Goal: Information Seeking & Learning: Learn about a topic

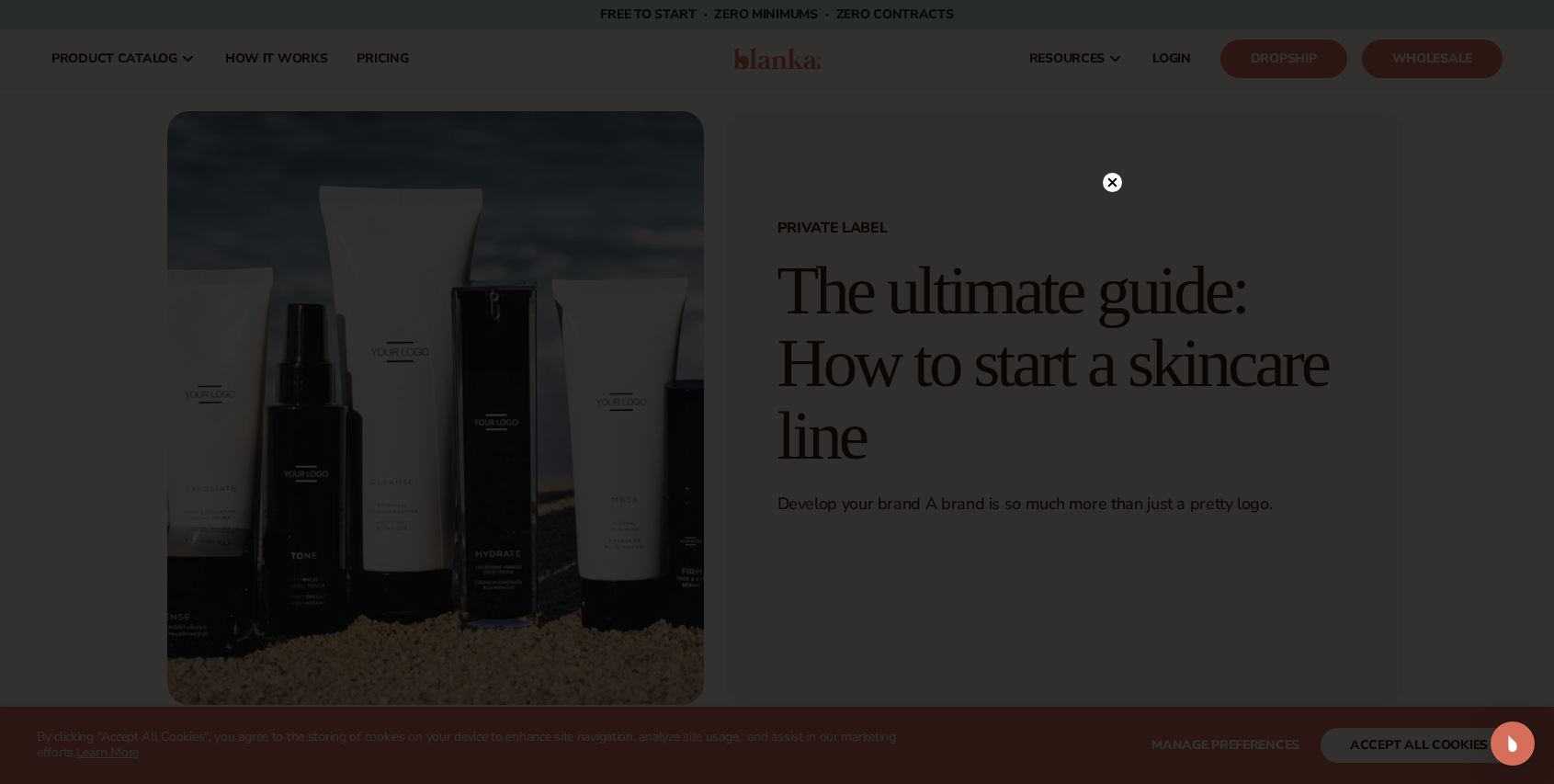
click at [1106, 184] on circle at bounding box center [1112, 182] width 19 height 19
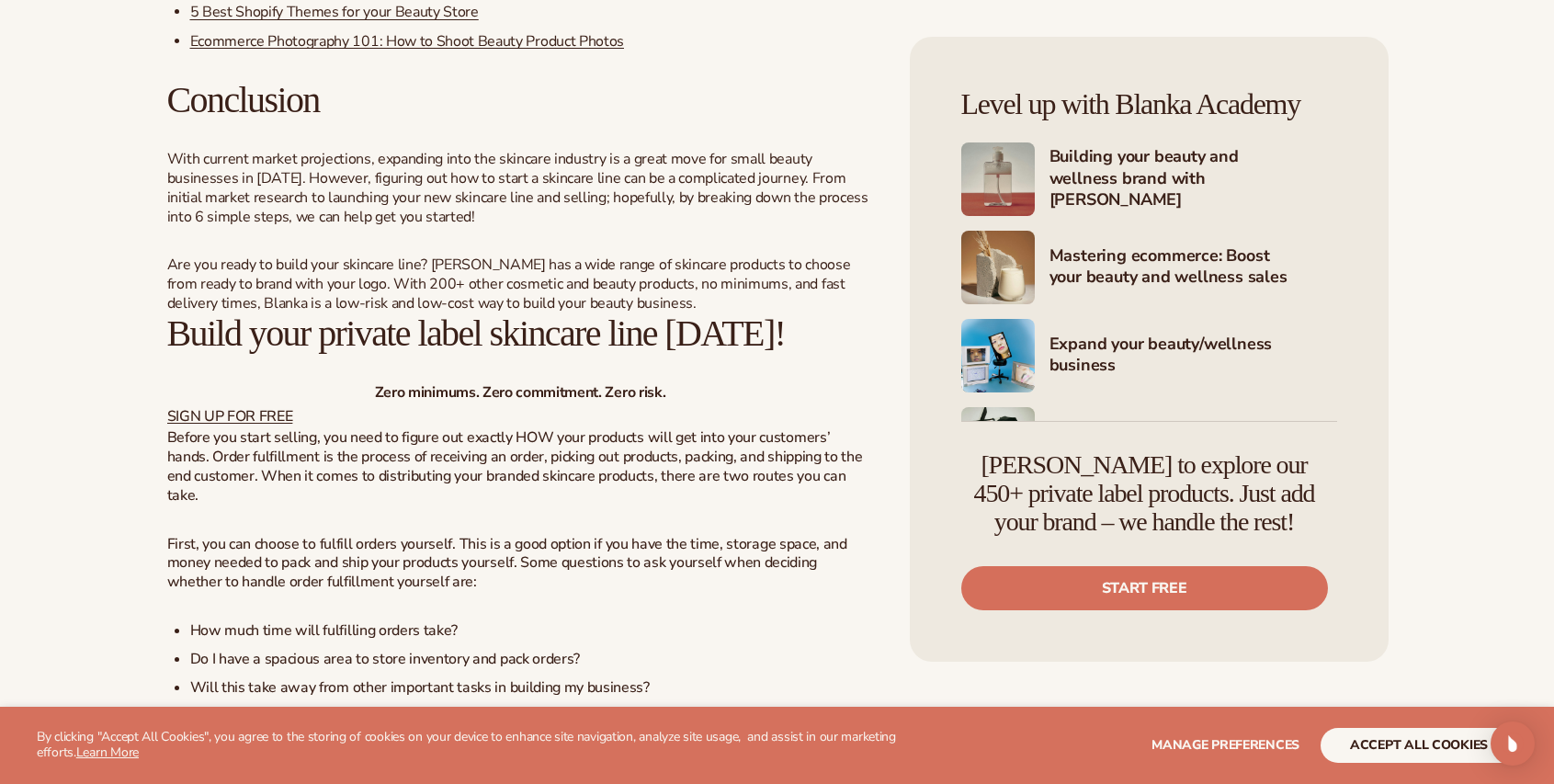
scroll to position [10289, 0]
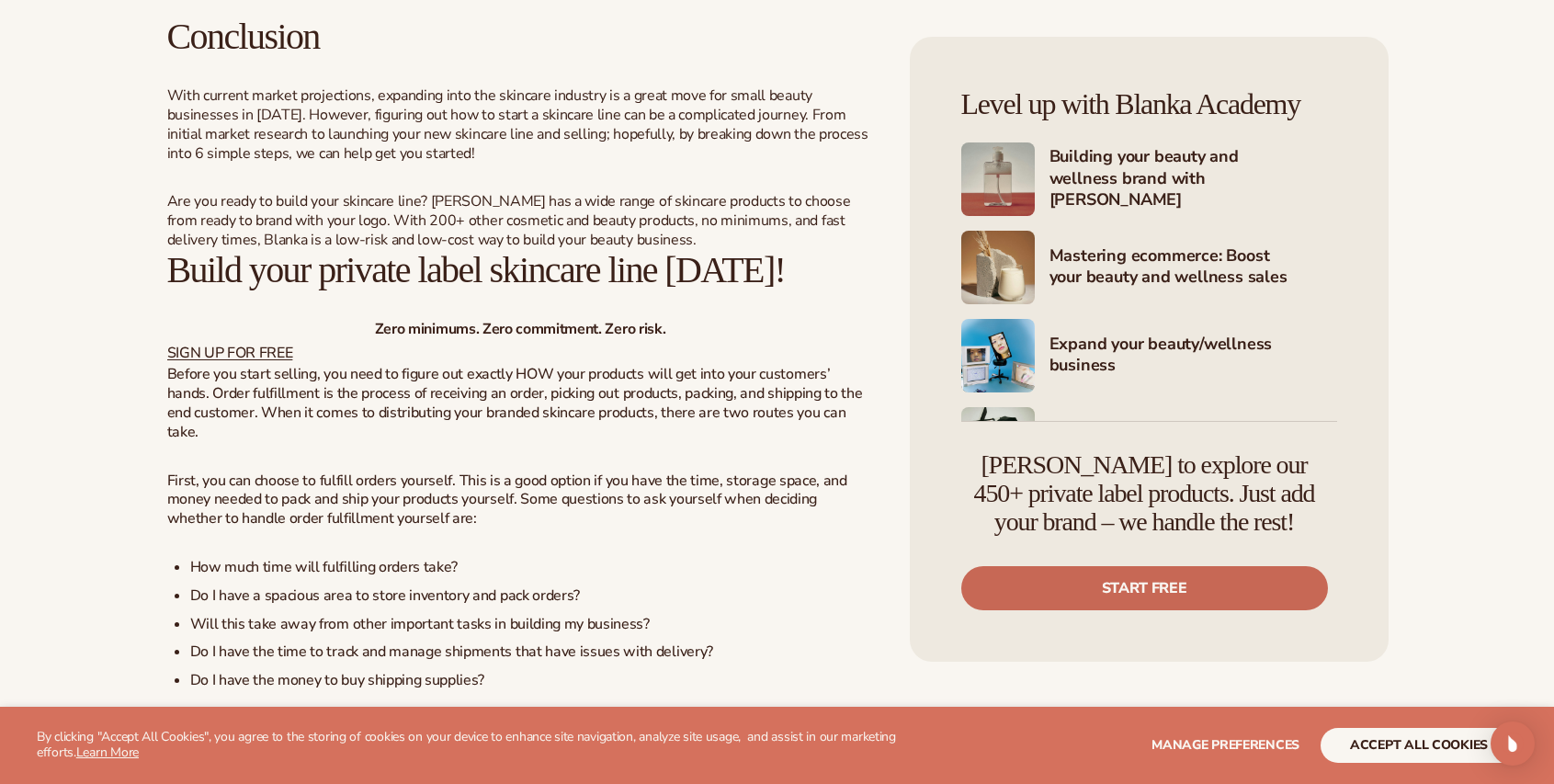
click at [1090, 589] on link "Start free" at bounding box center [1145, 588] width 366 height 44
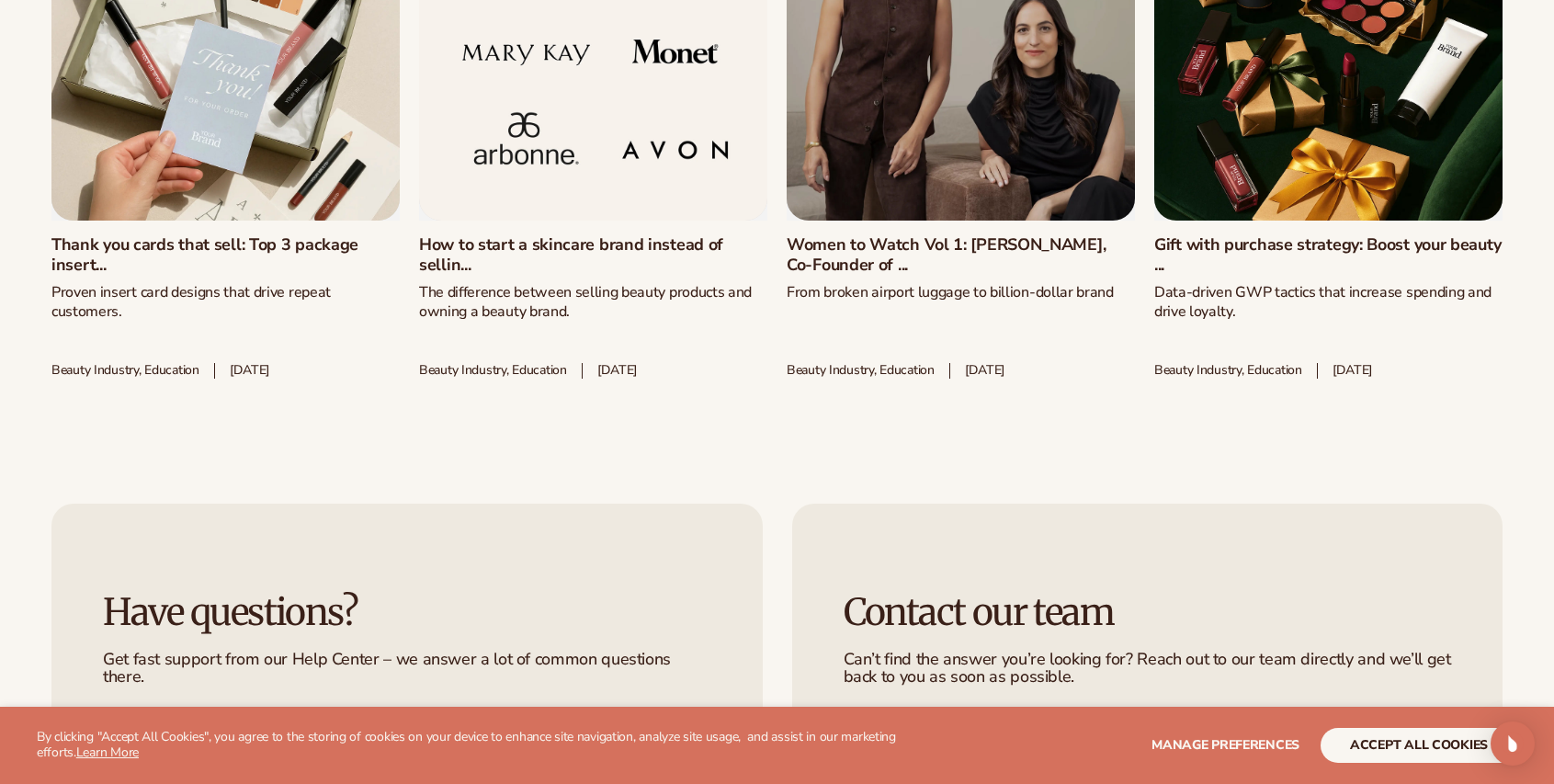
scroll to position [11758, 0]
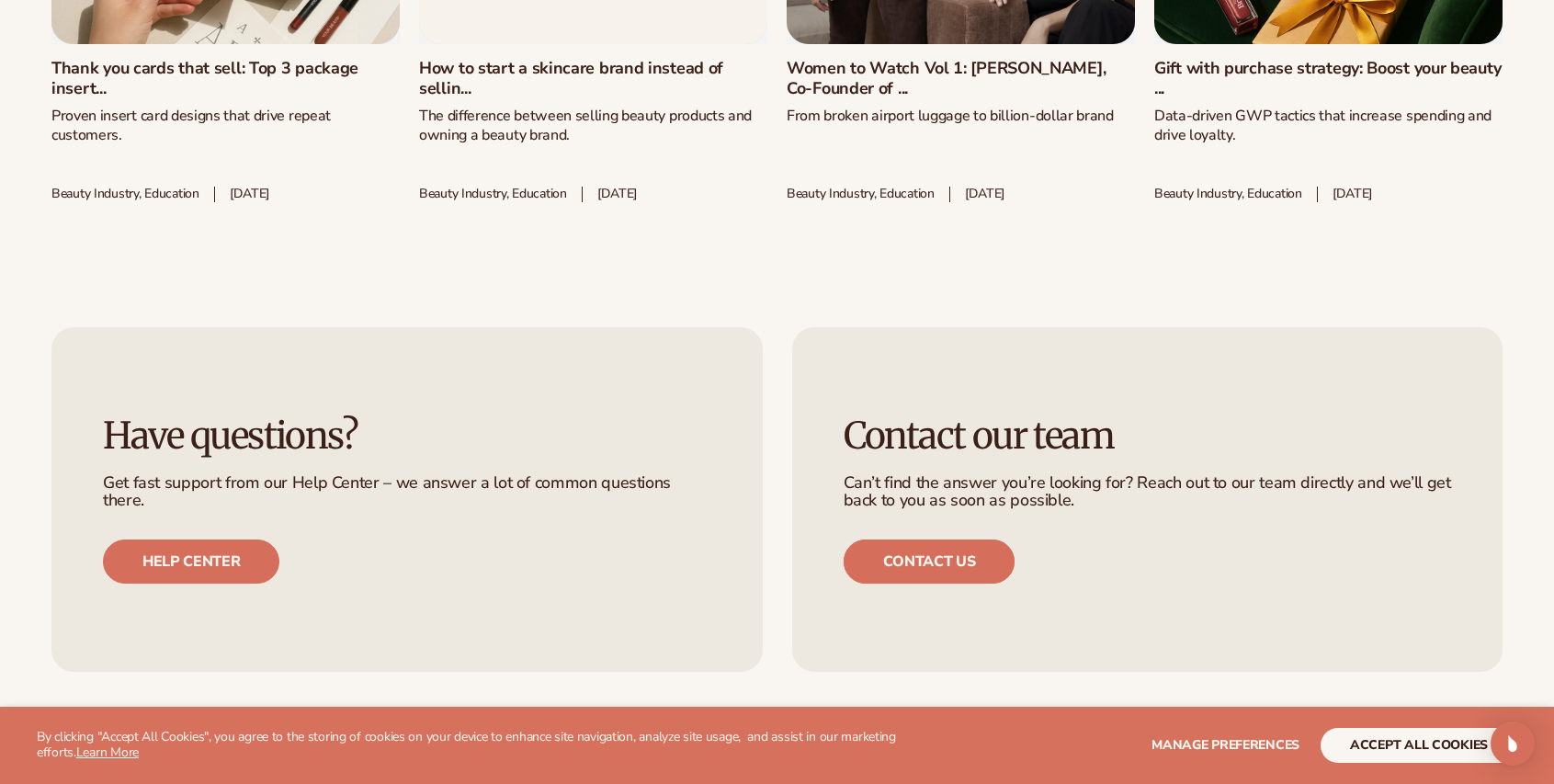
click at [989, 540] on link "Contact us" at bounding box center [929, 562] width 172 height 44
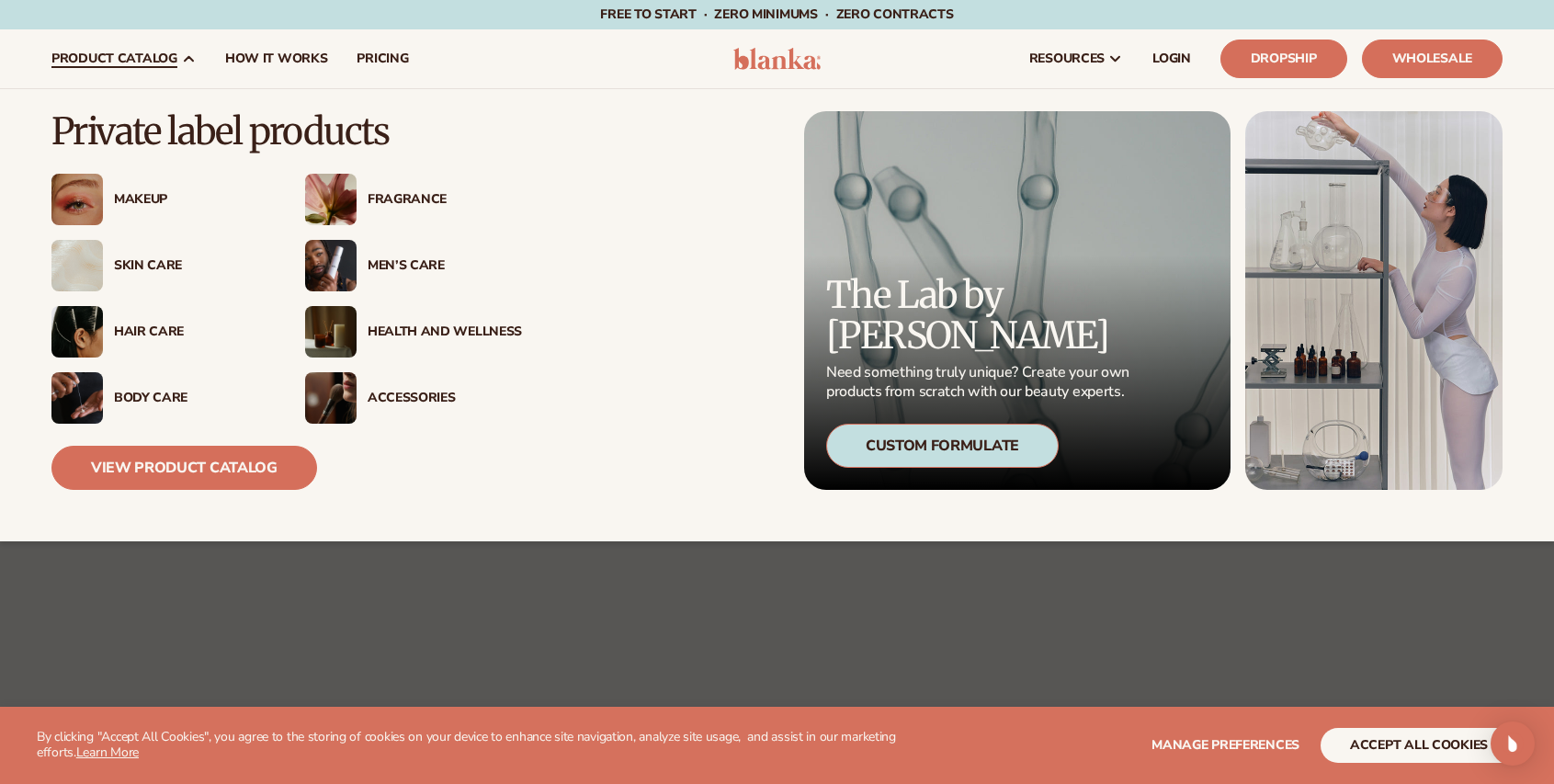
click at [142, 264] on div "Skin Care" at bounding box center [191, 265] width 154 height 15
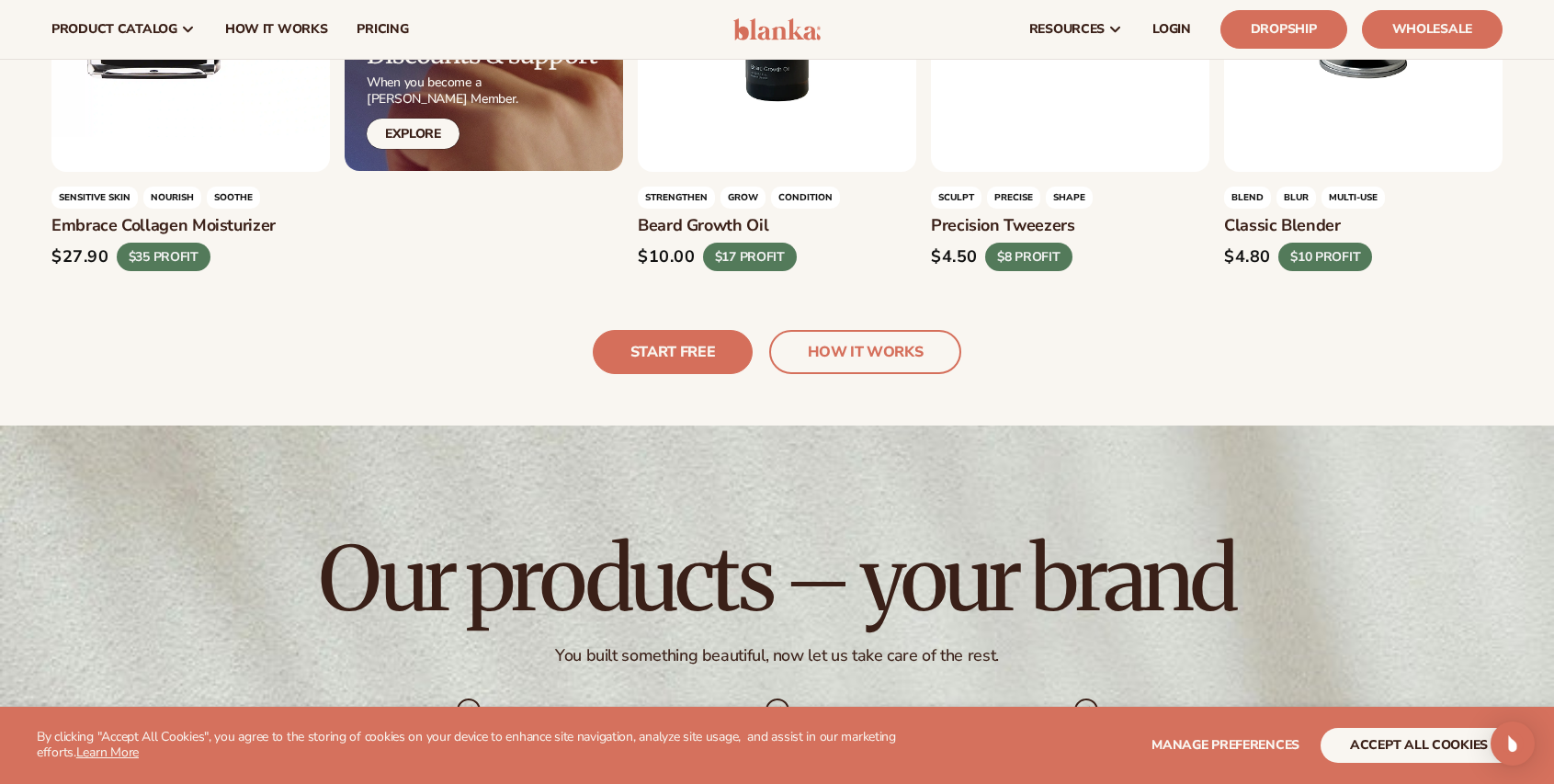
scroll to position [4777, 0]
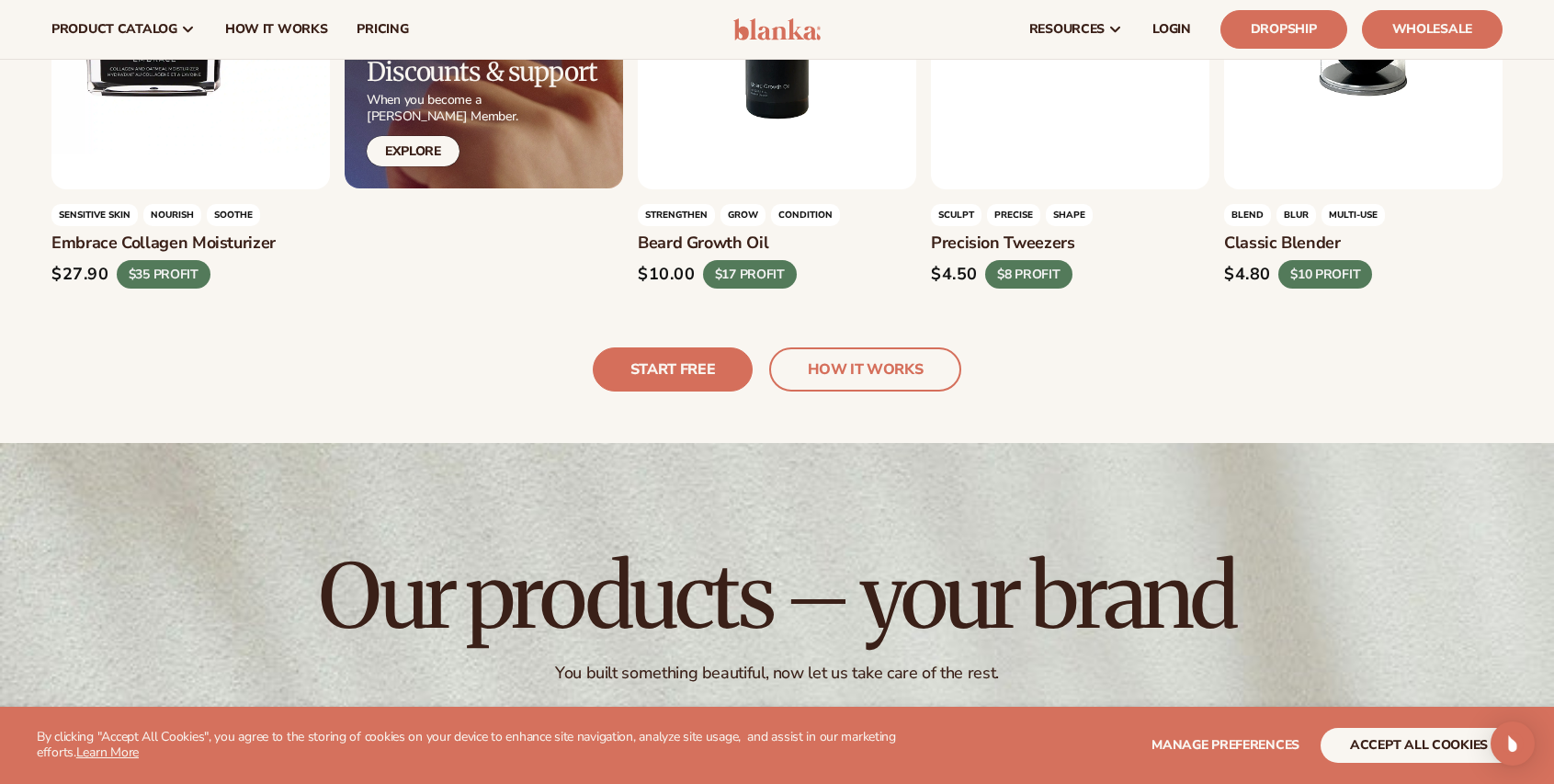
click at [848, 348] on link "HOW IT WORKS" at bounding box center [865, 369] width 192 height 44
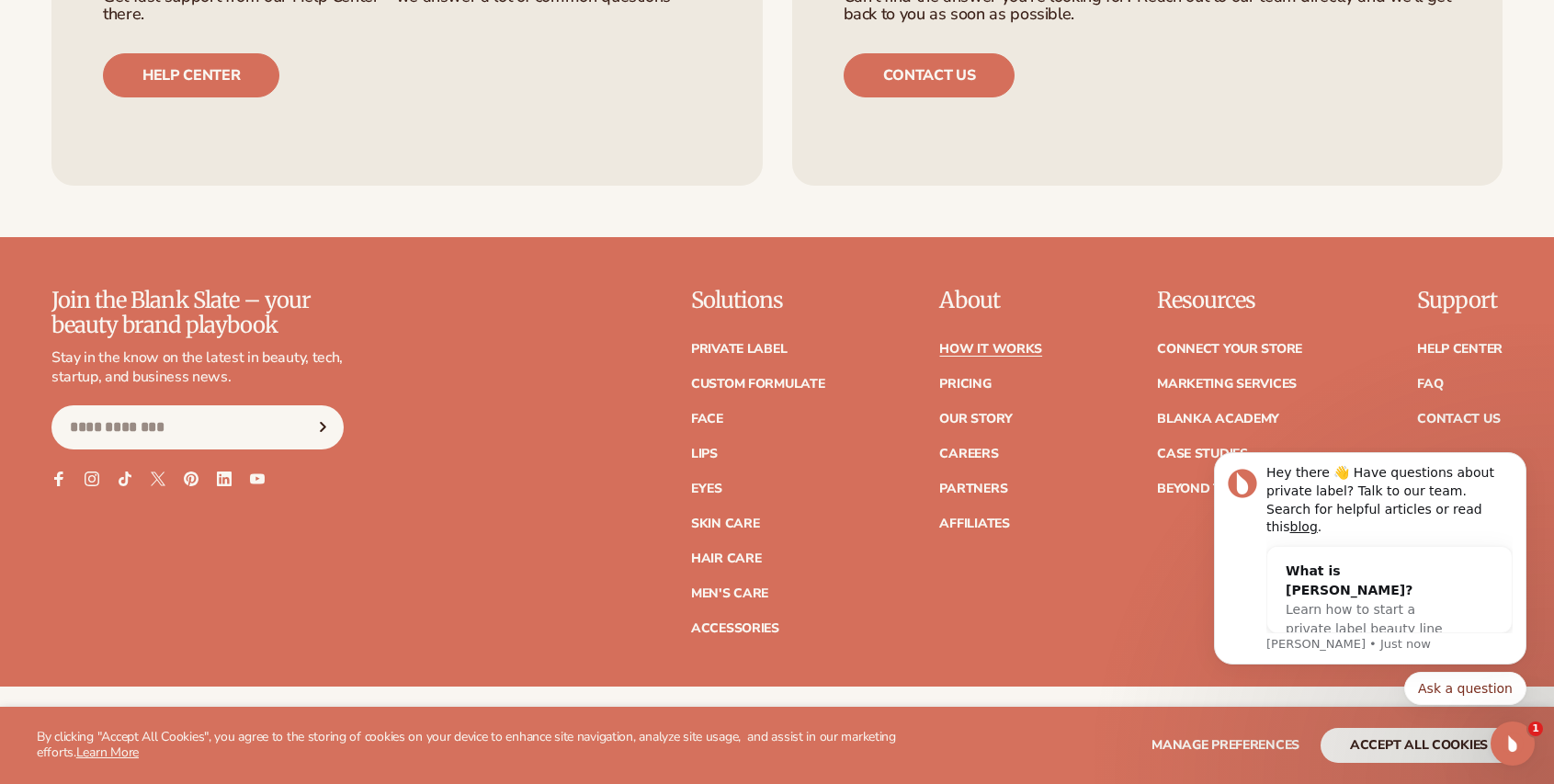
scroll to position [4685, 0]
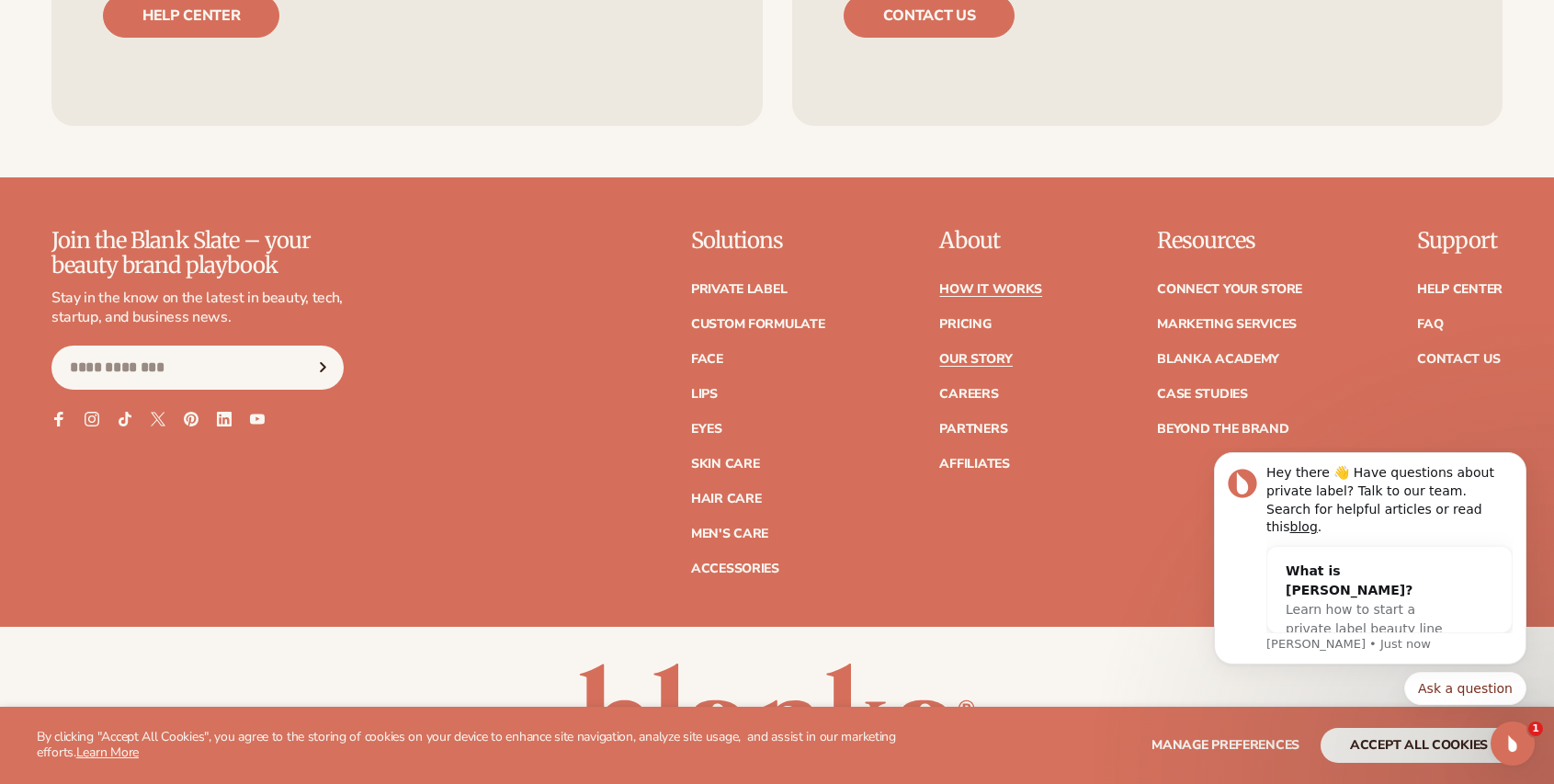
click at [976, 353] on link "Our Story" at bounding box center [976, 358] width 73 height 12
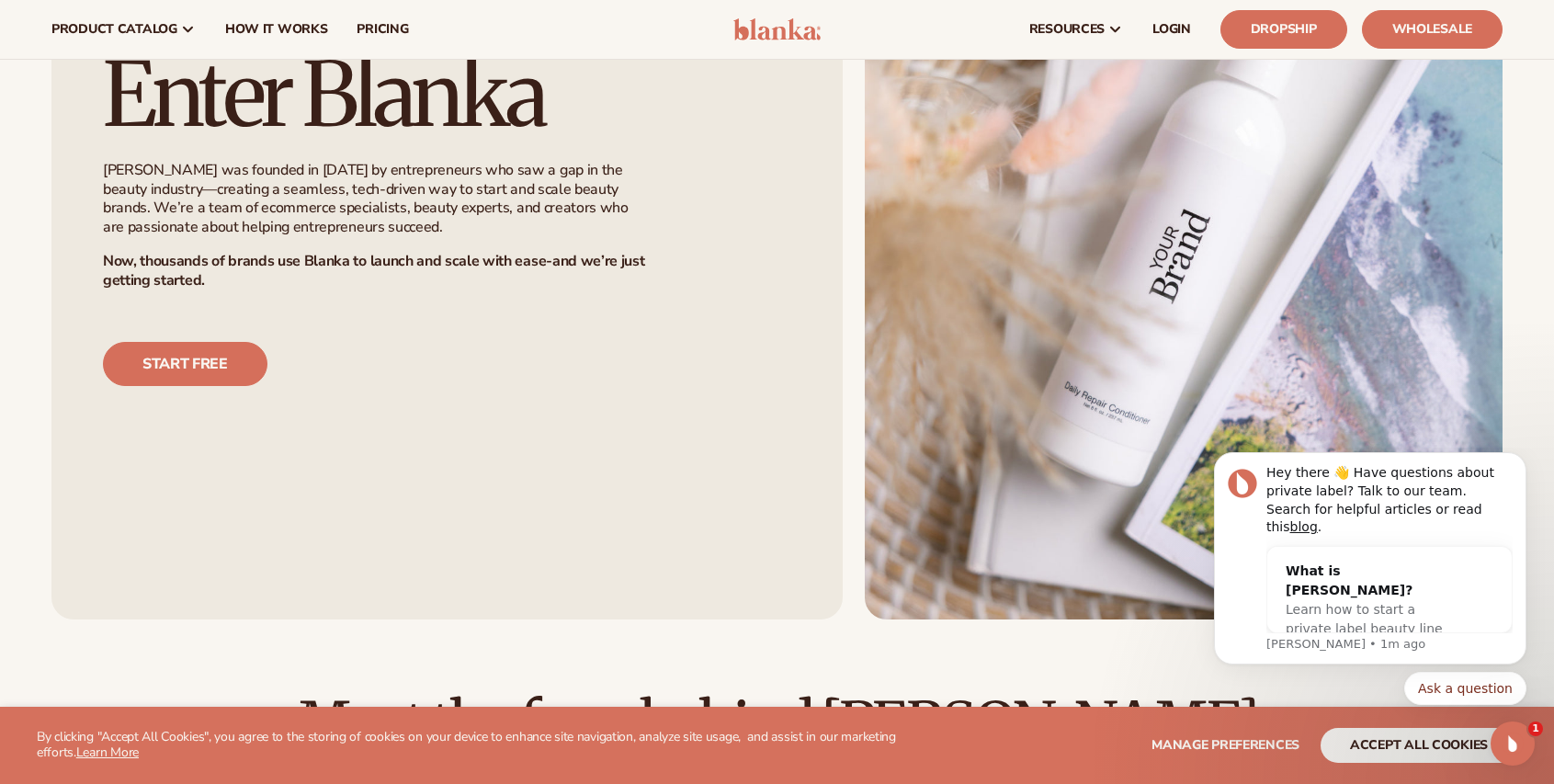
scroll to position [1194, 0]
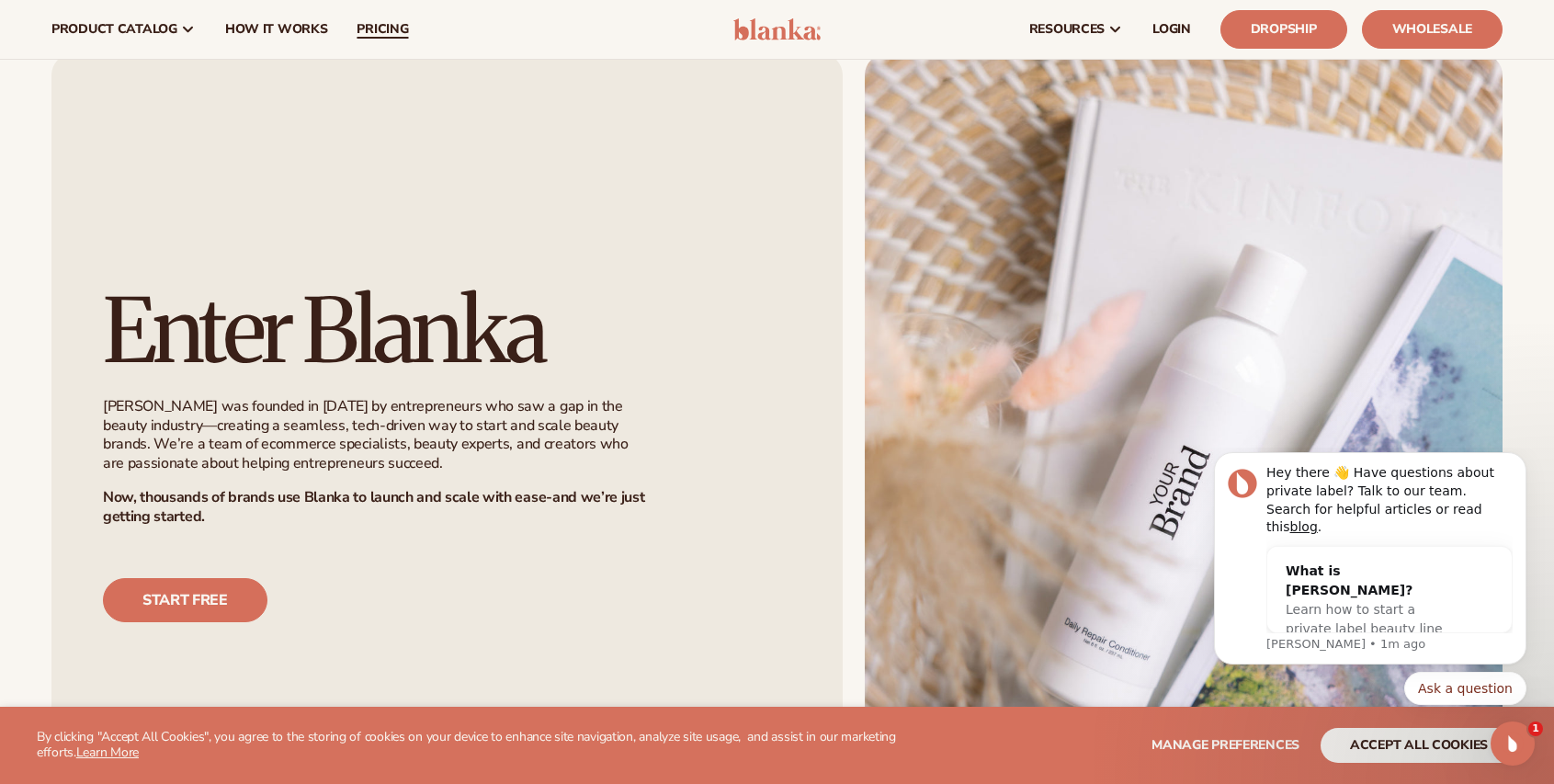
click at [371, 34] on span "pricing" at bounding box center [383, 29] width 52 height 14
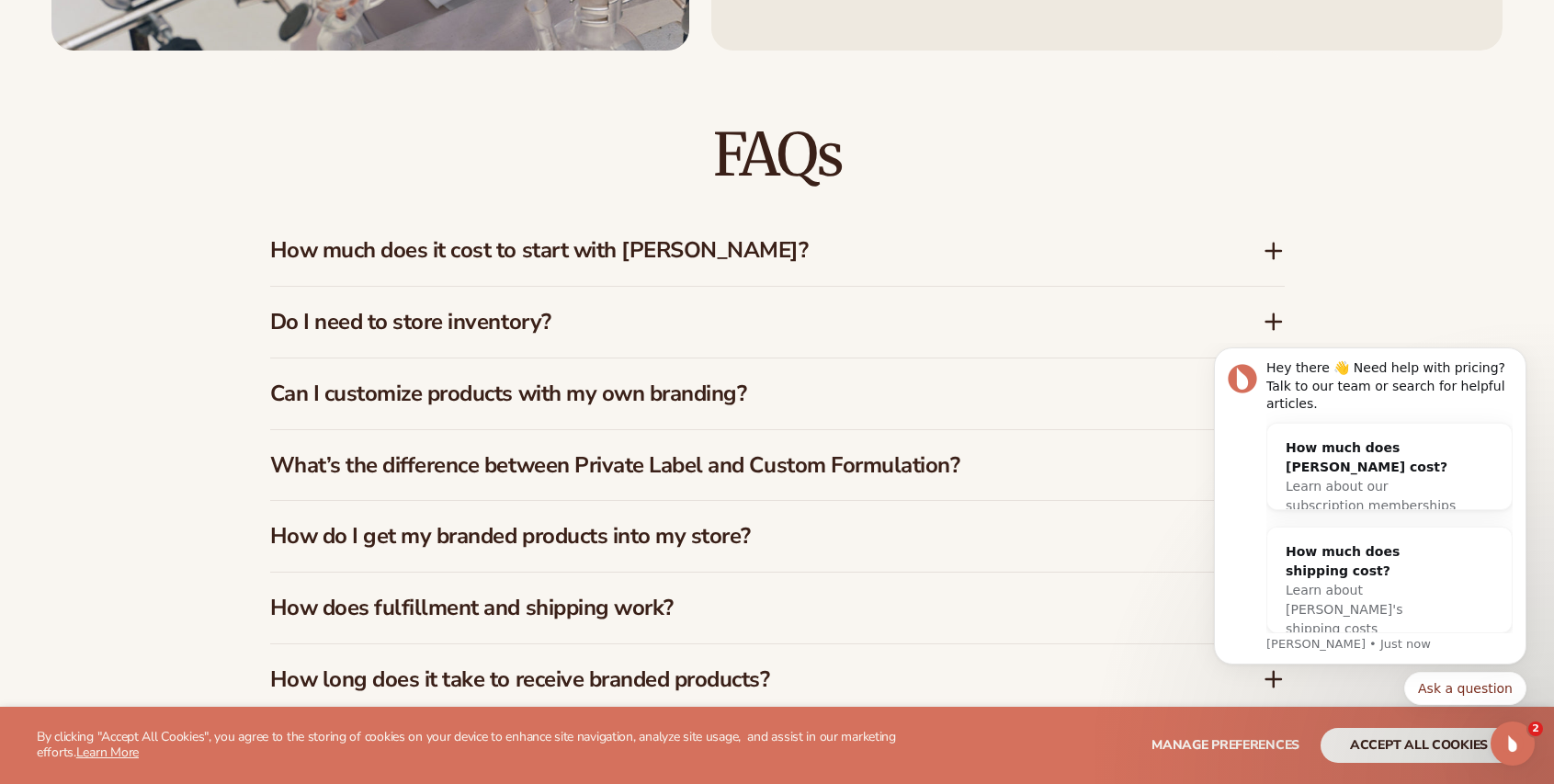
scroll to position [3032, 0]
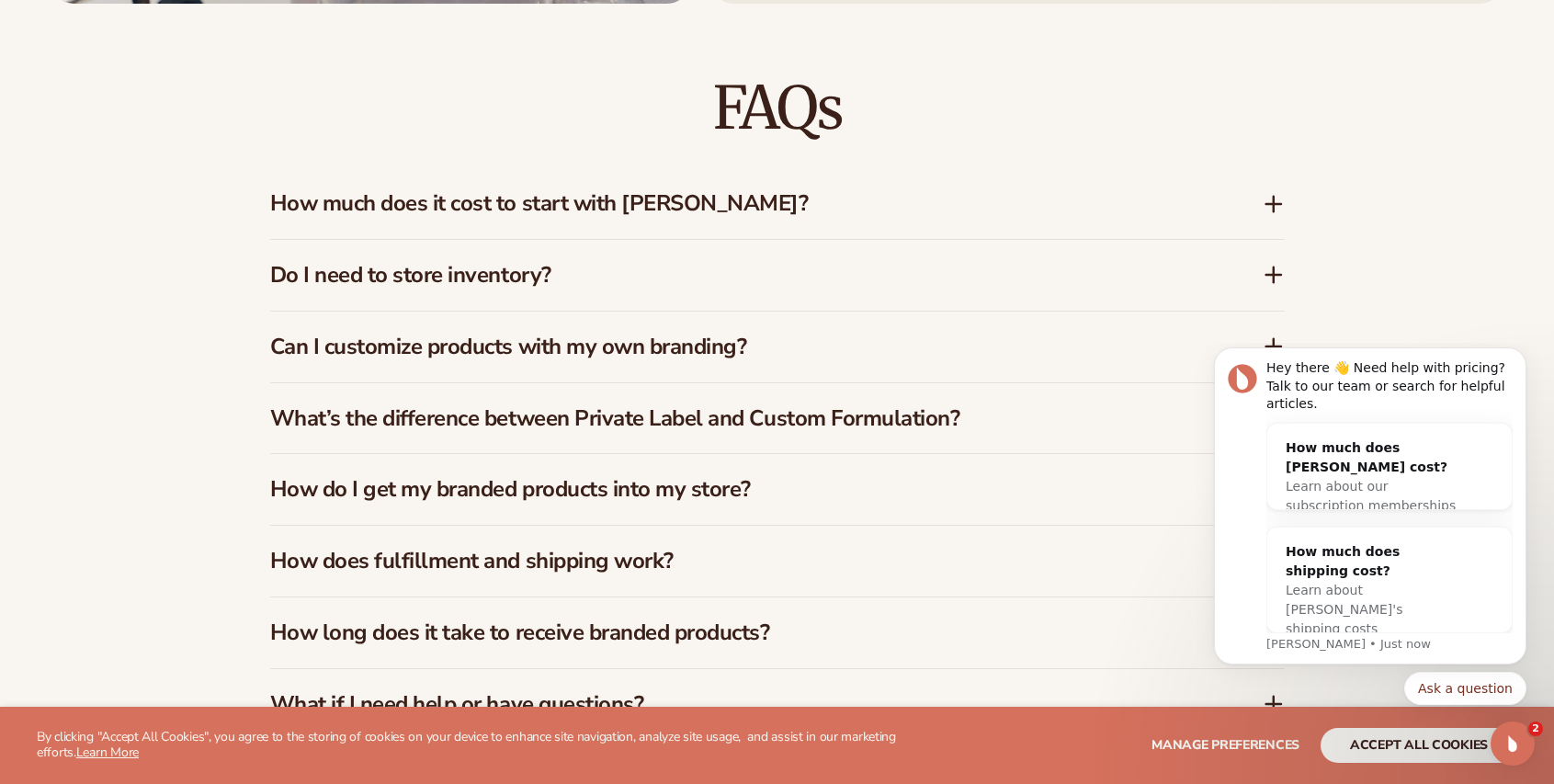
click at [1276, 271] on icon at bounding box center [1273, 274] width 22 height 22
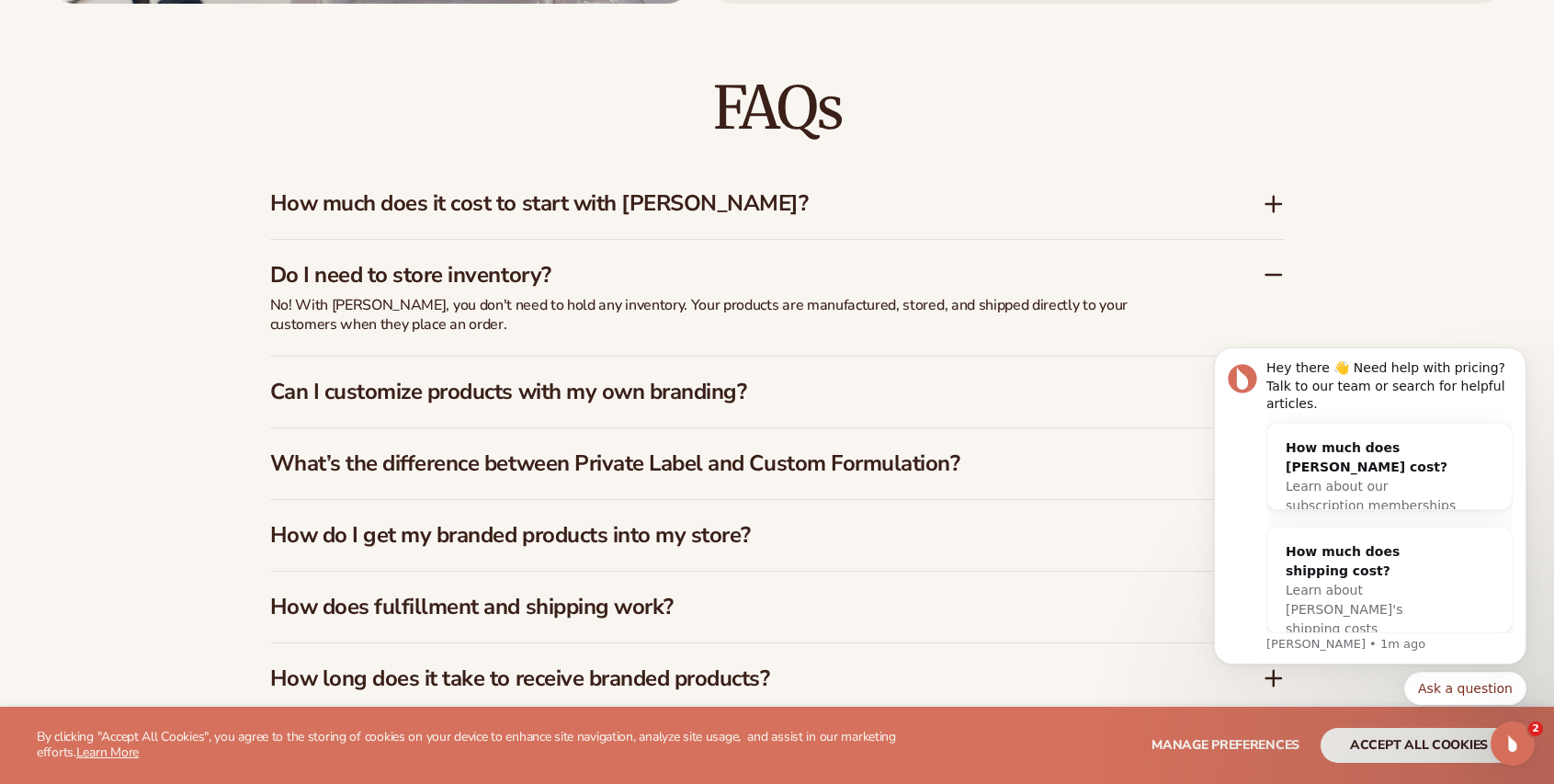
click at [1273, 210] on icon at bounding box center [1273, 202] width 0 height 14
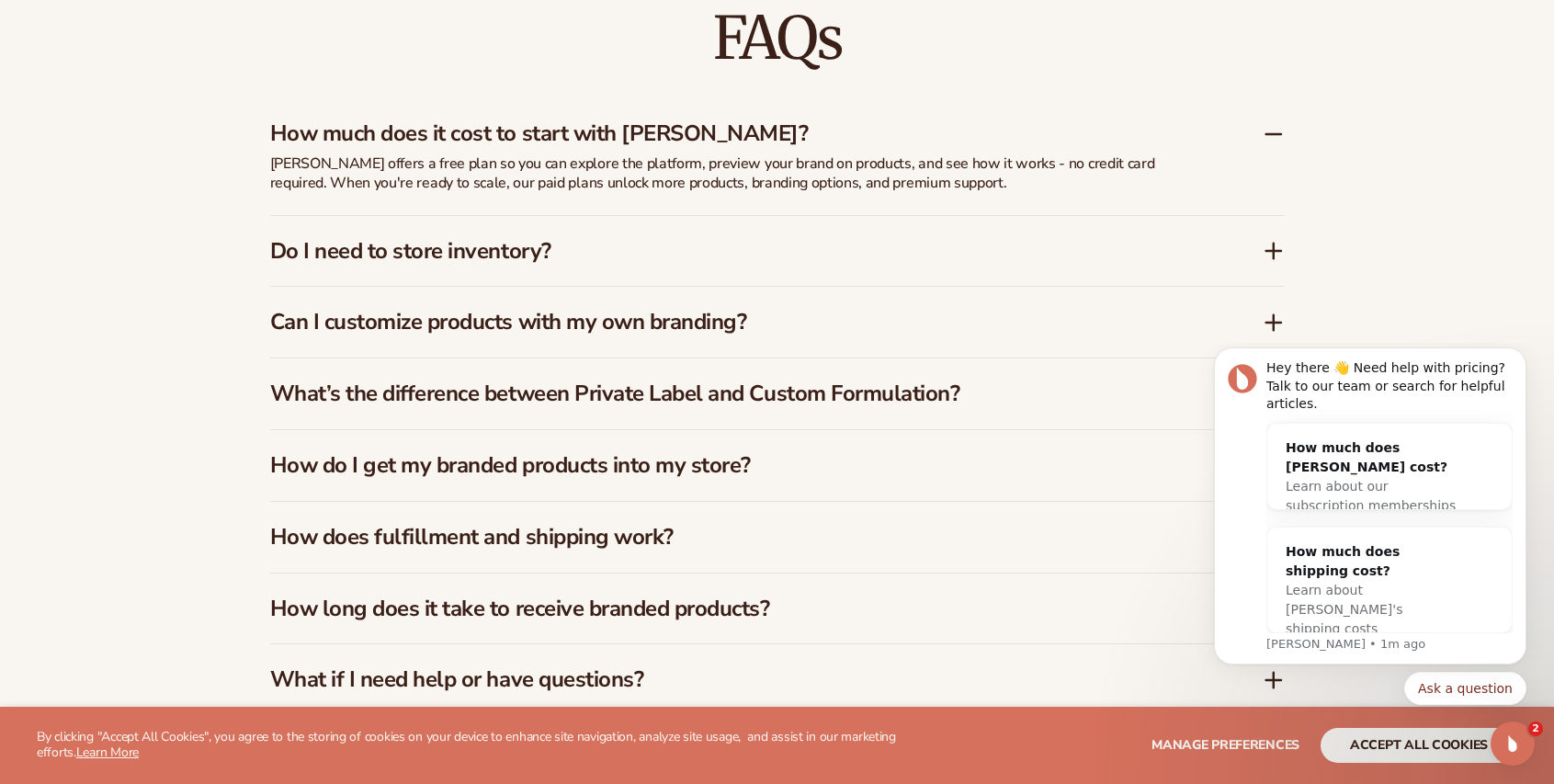
scroll to position [3399, 0]
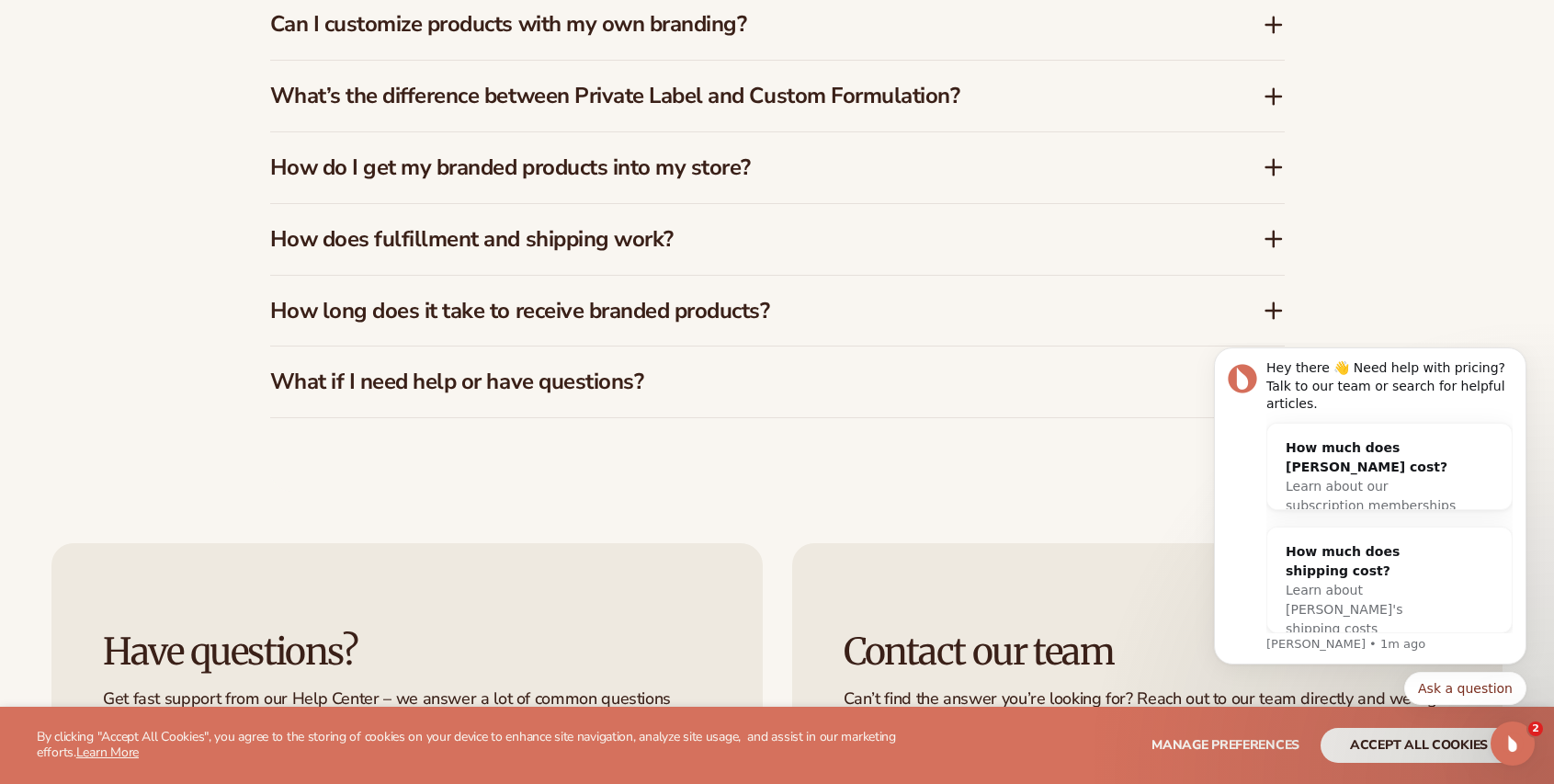
click at [1274, 22] on icon at bounding box center [1273, 24] width 22 height 22
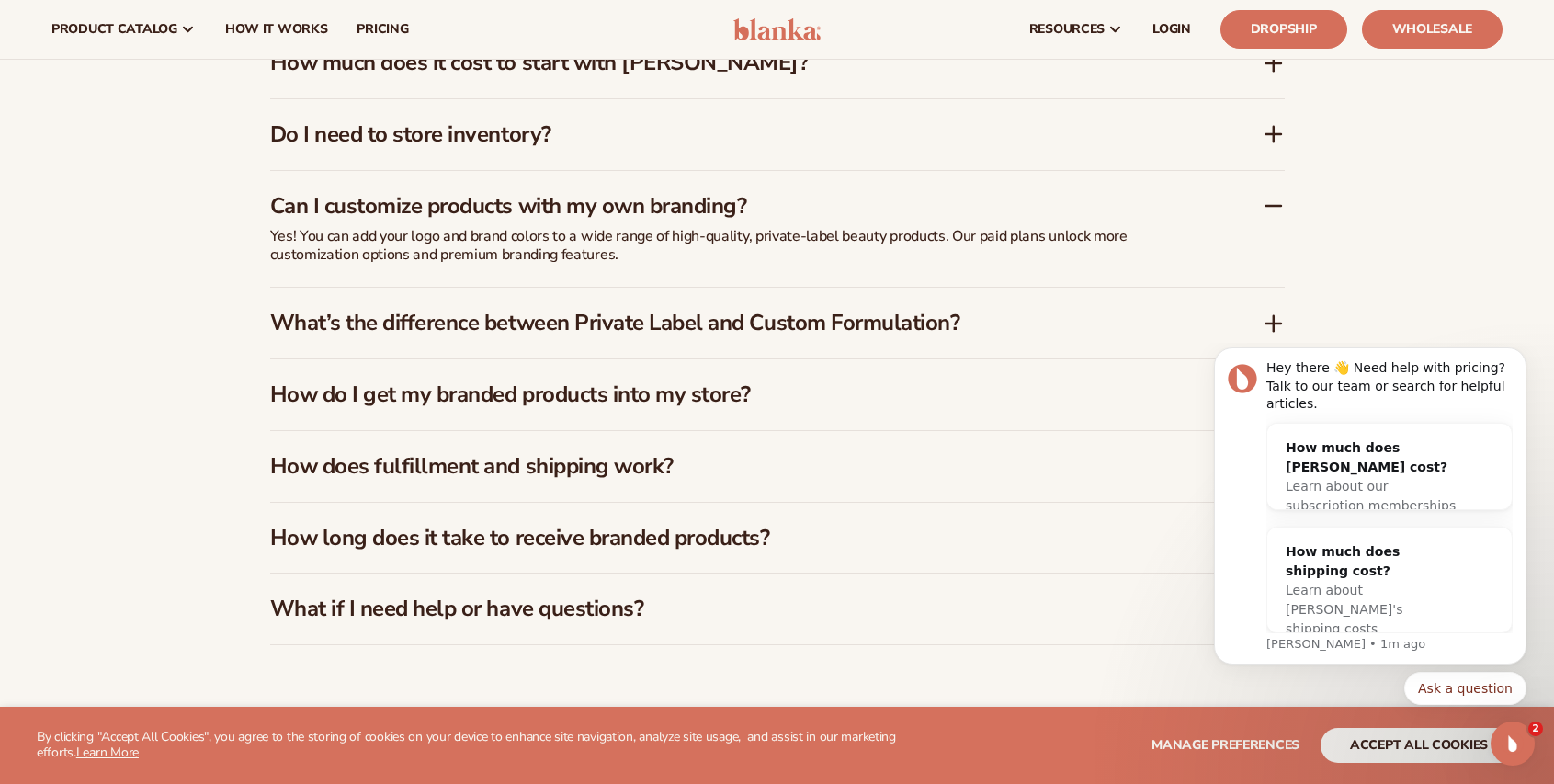
scroll to position [3171, 0]
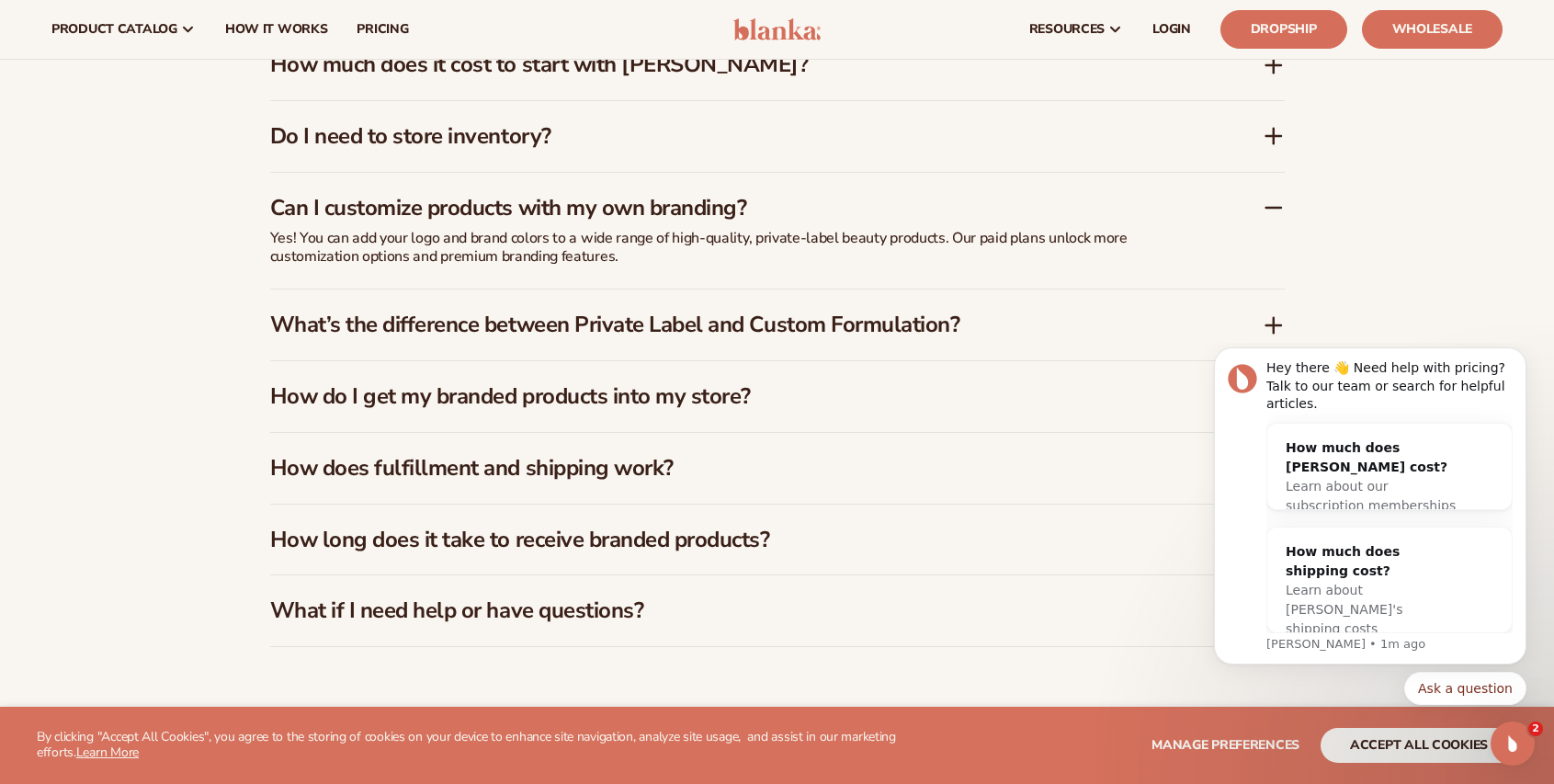
click at [1274, 322] on icon at bounding box center [1273, 325] width 22 height 22
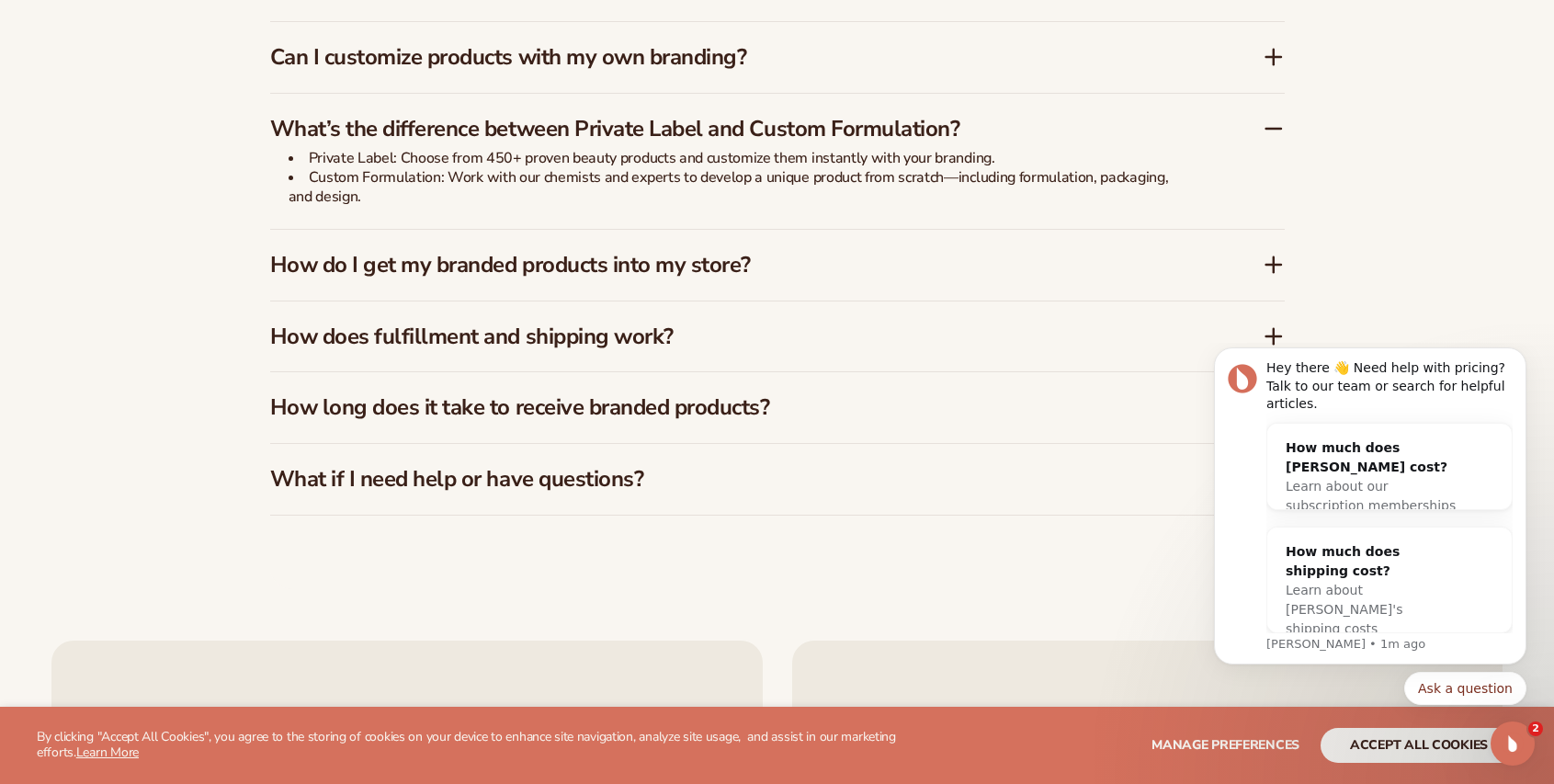
scroll to position [3354, 0]
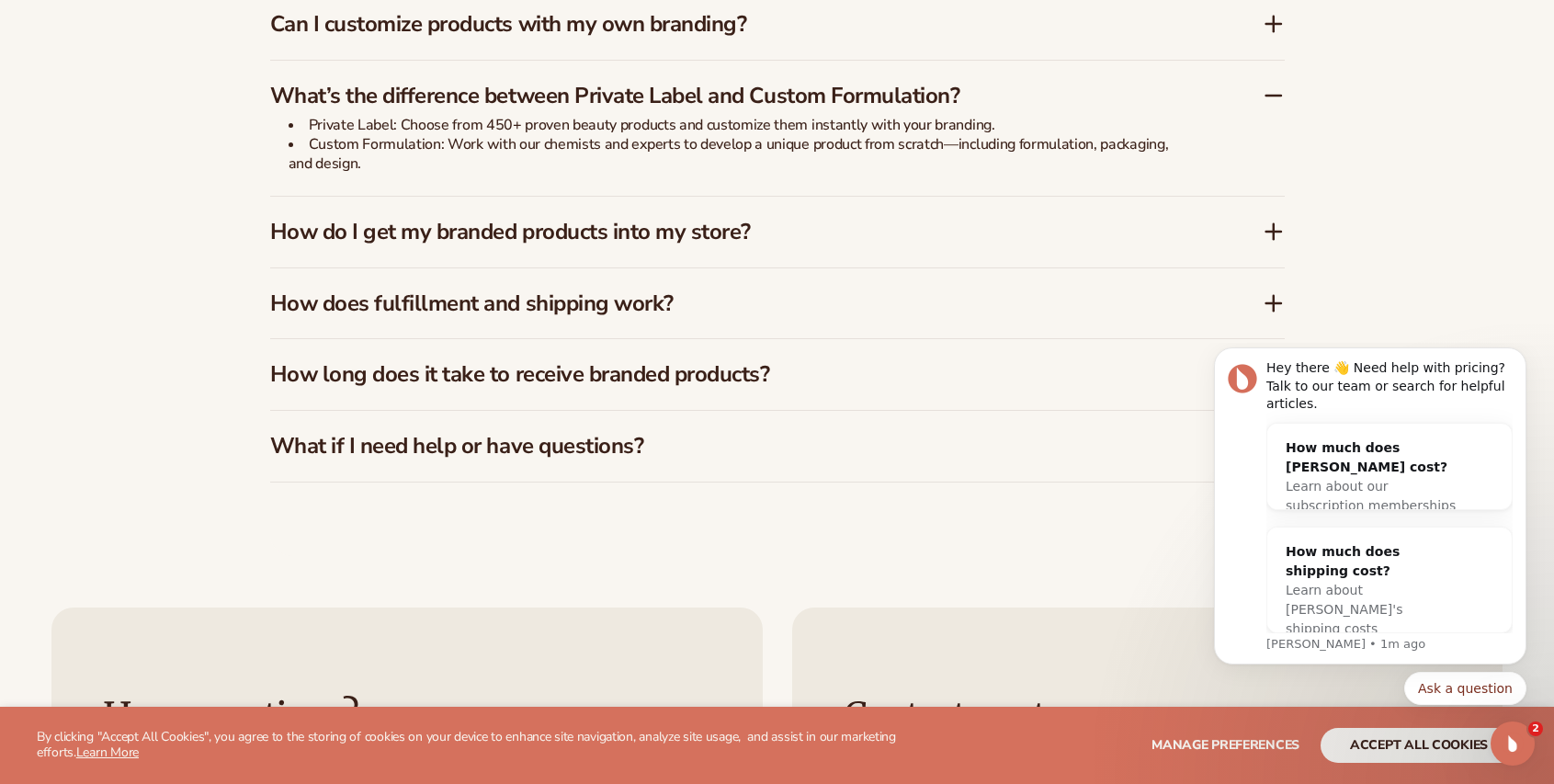
click at [1275, 227] on icon at bounding box center [1273, 231] width 22 height 22
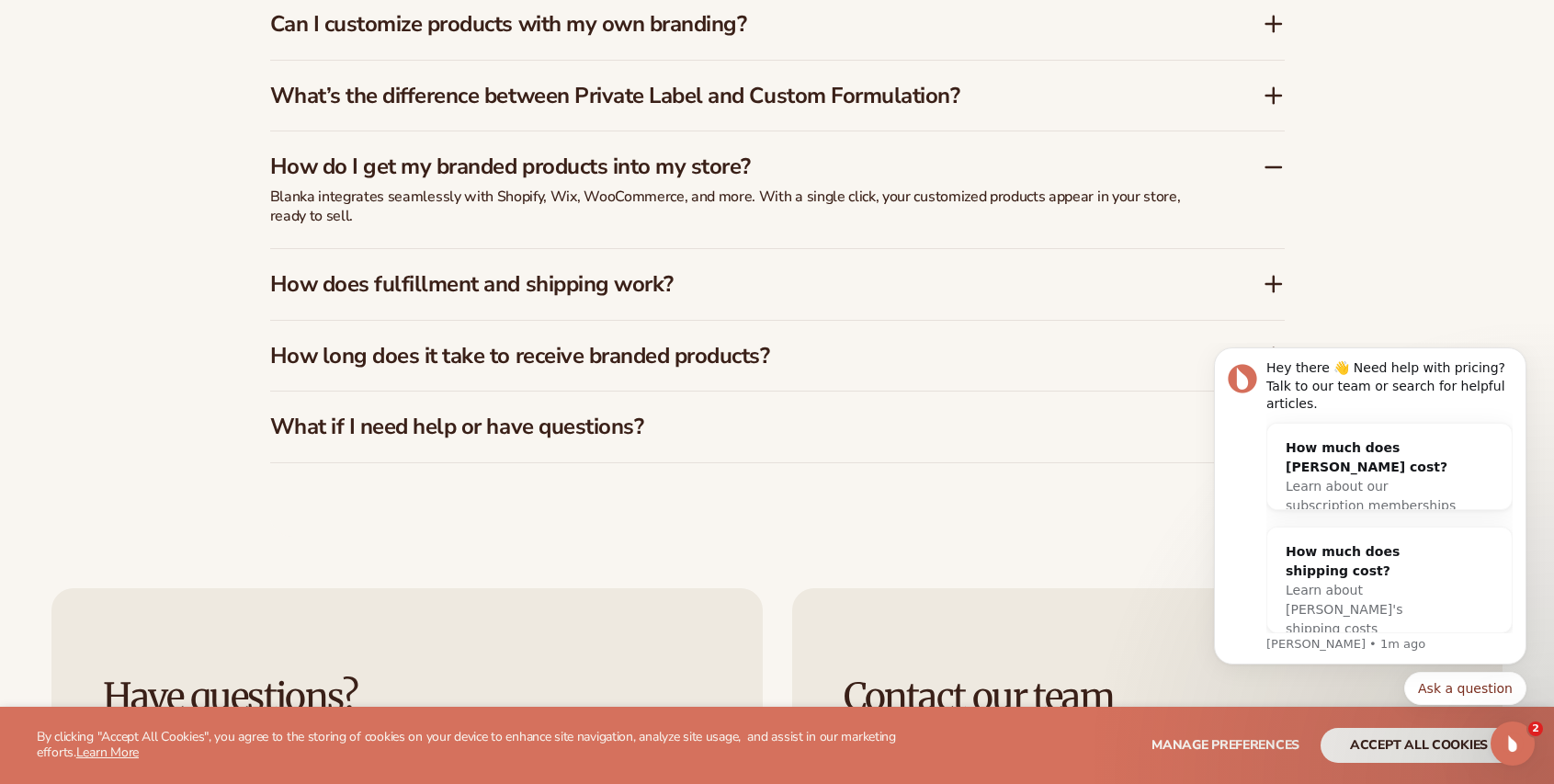
click at [1273, 277] on icon at bounding box center [1273, 284] width 0 height 14
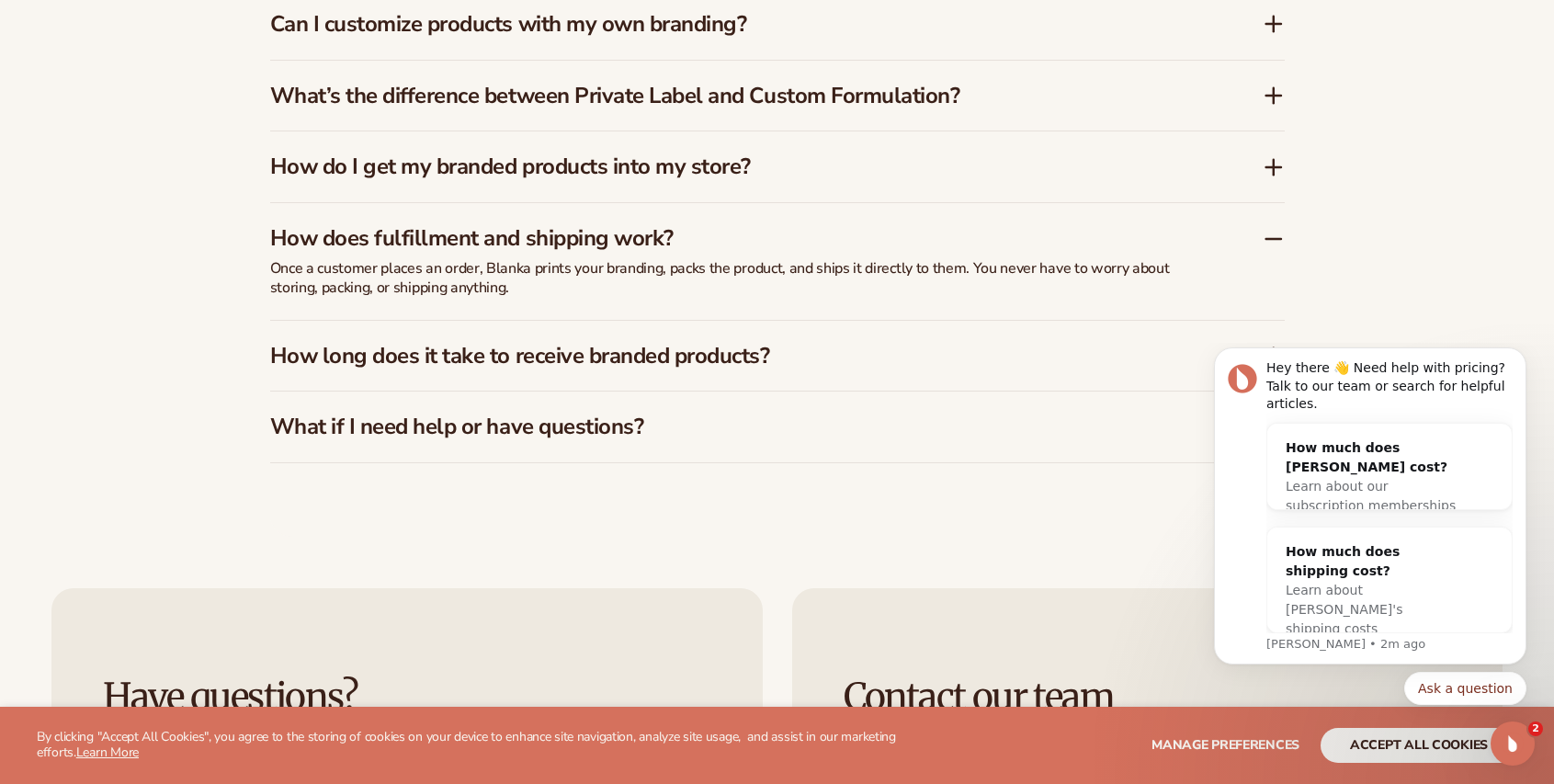
click at [1257, 354] on body "Hey there 👋 Need help with pricing? Talk to our team or search for helpful arti…" at bounding box center [1370, 558] width 353 height 417
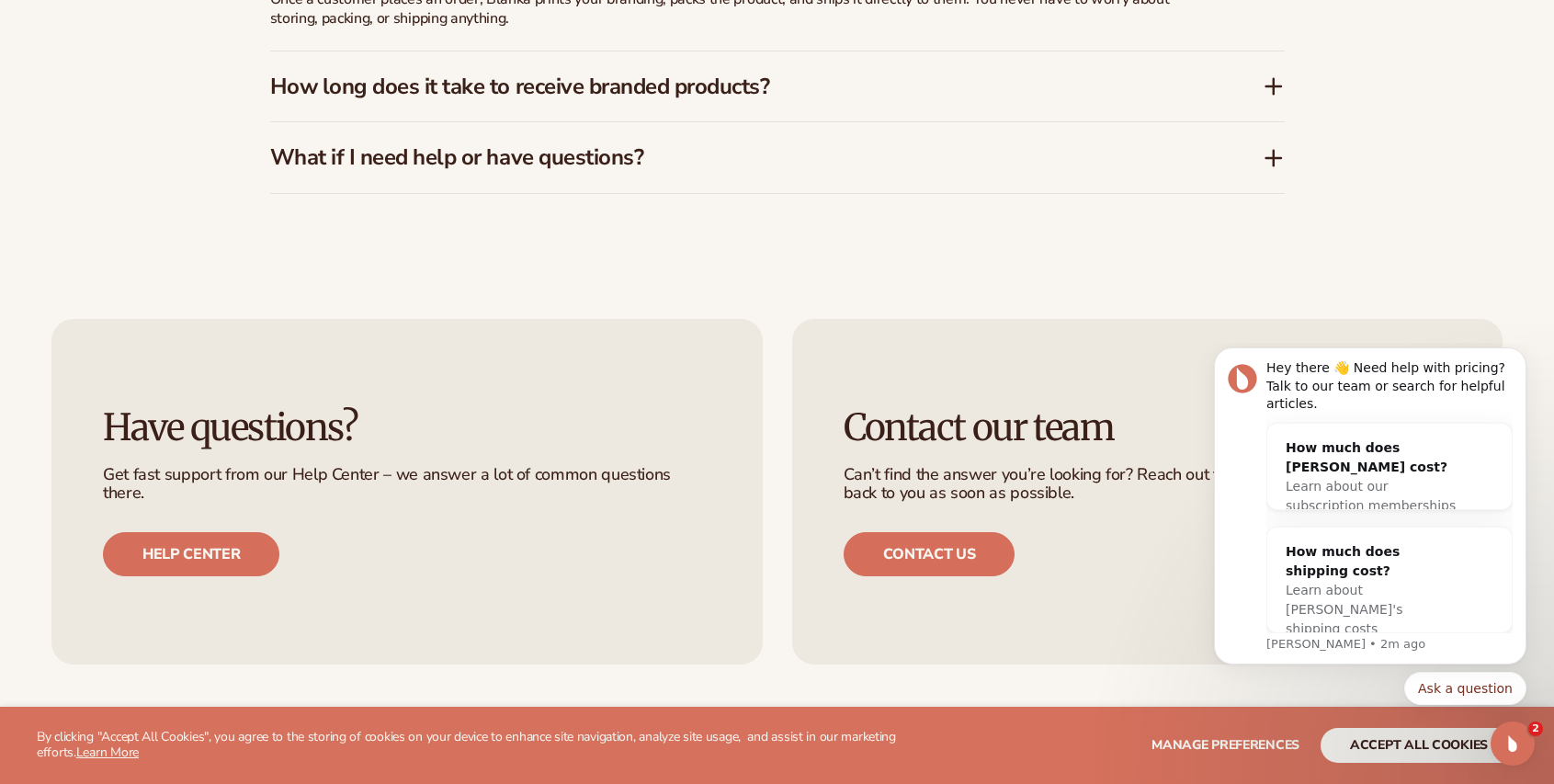
scroll to position [3630, 0]
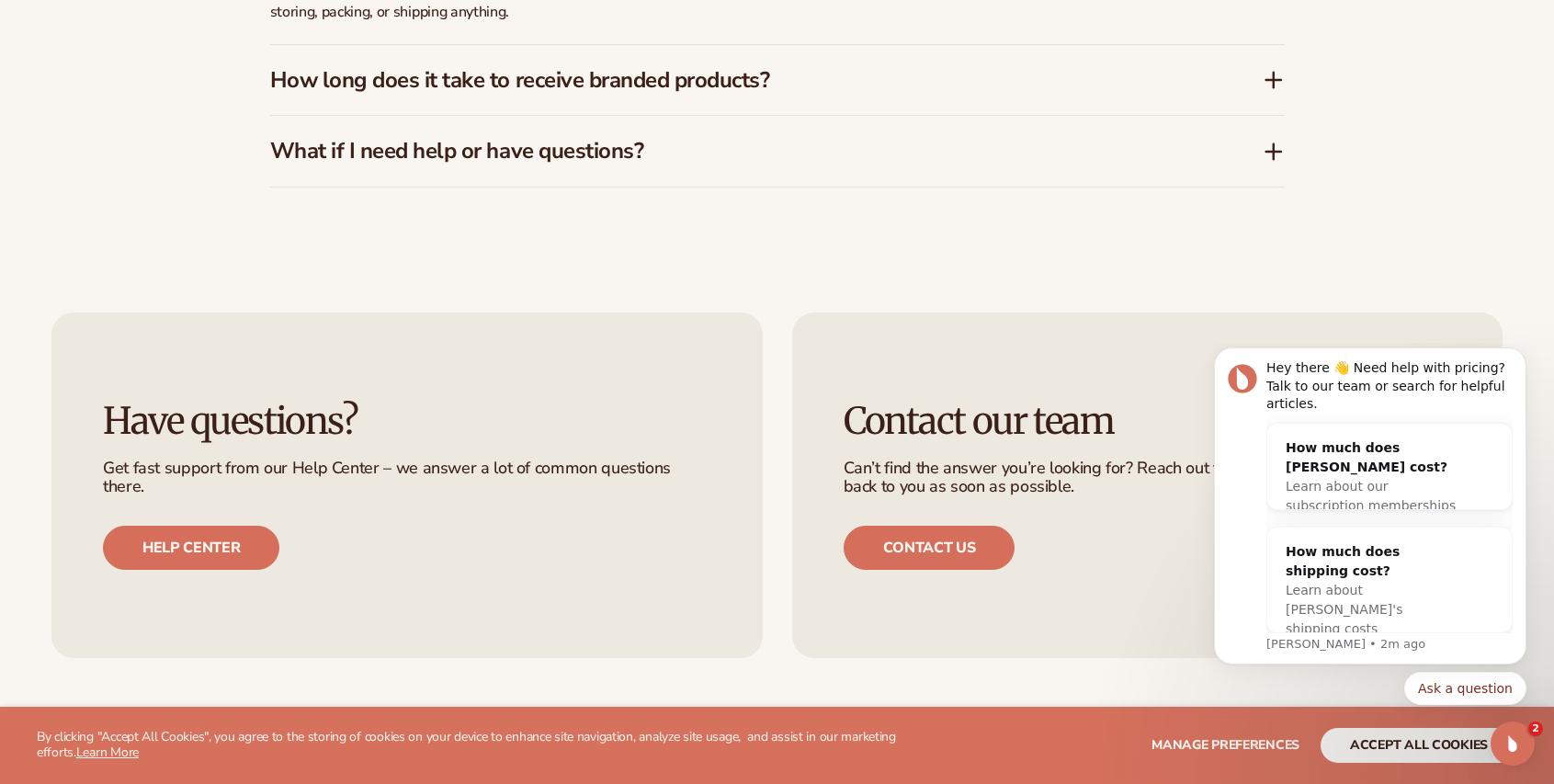
click at [1268, 82] on icon at bounding box center [1273, 80] width 22 height 22
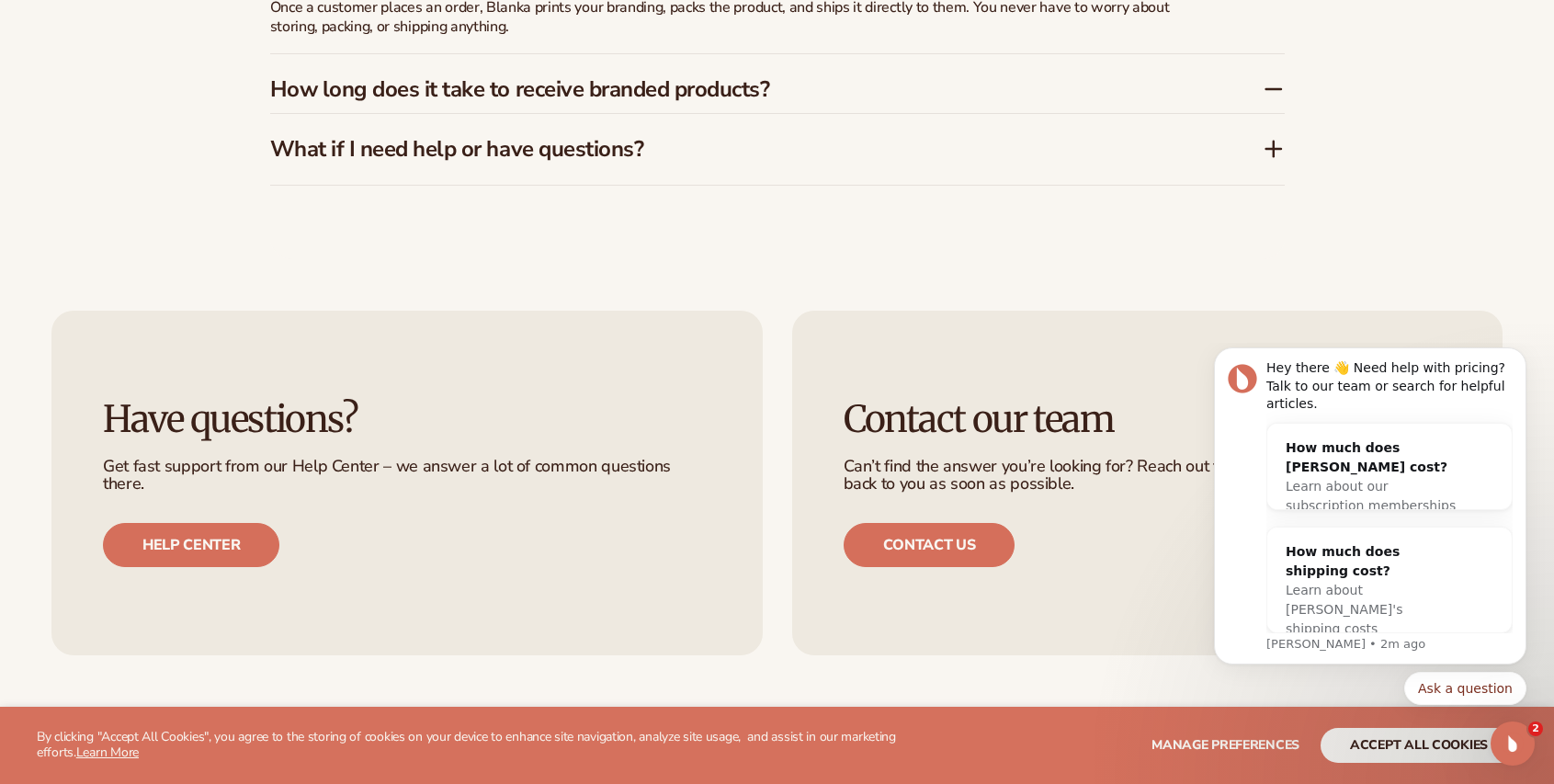
scroll to position [3644, 0]
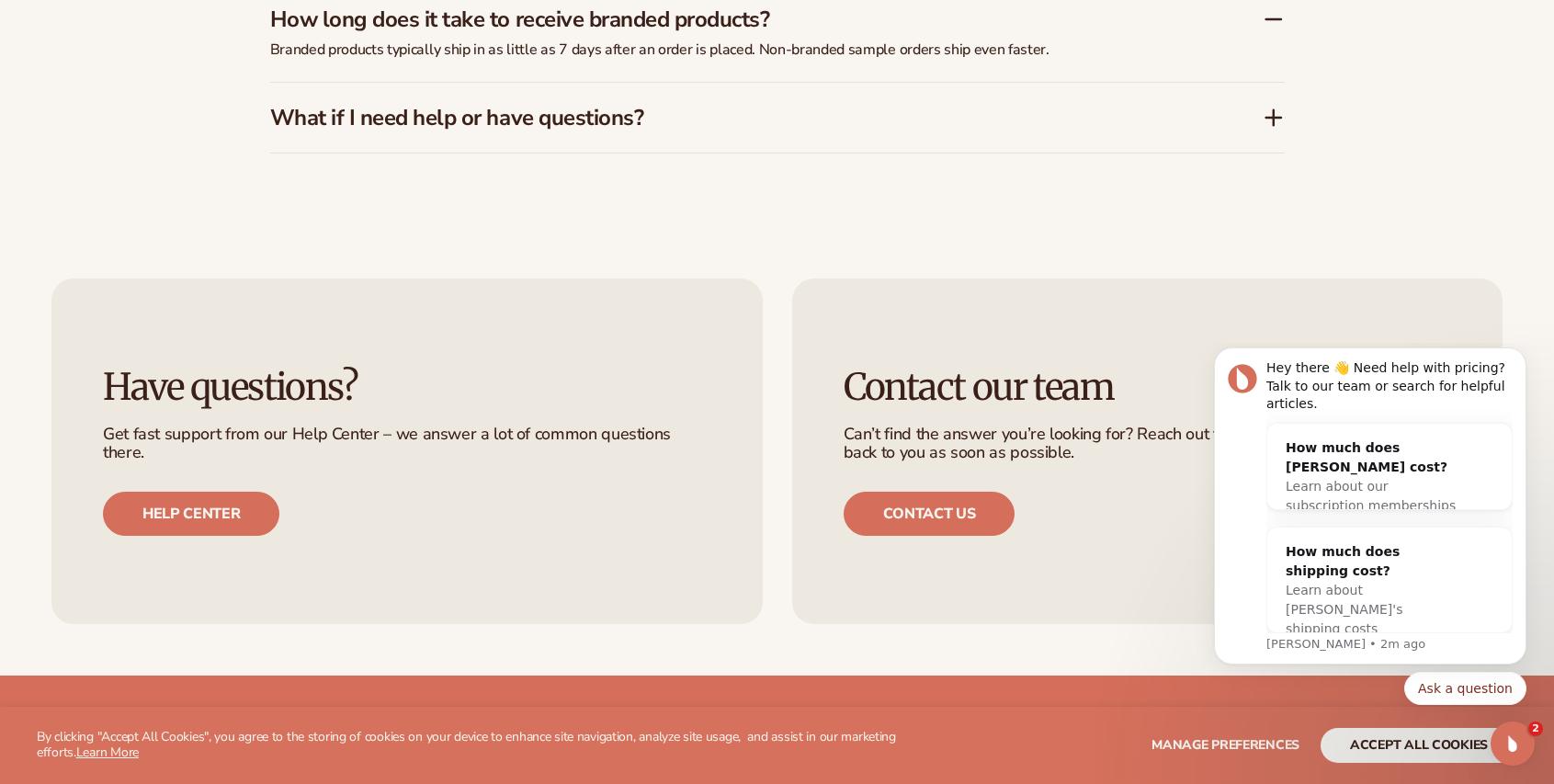
click at [1278, 118] on icon at bounding box center [1273, 118] width 14 height 0
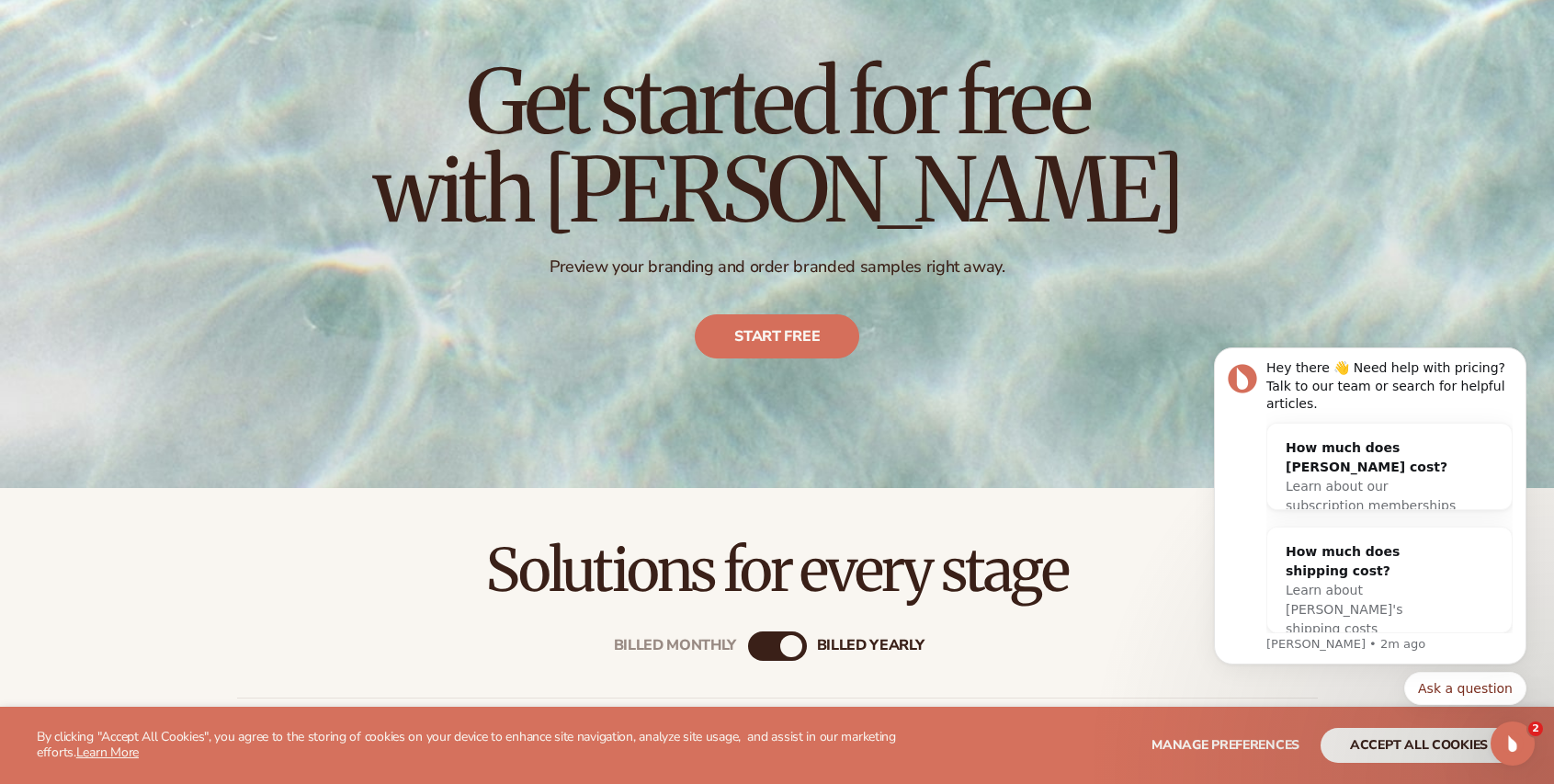
scroll to position [0, 0]
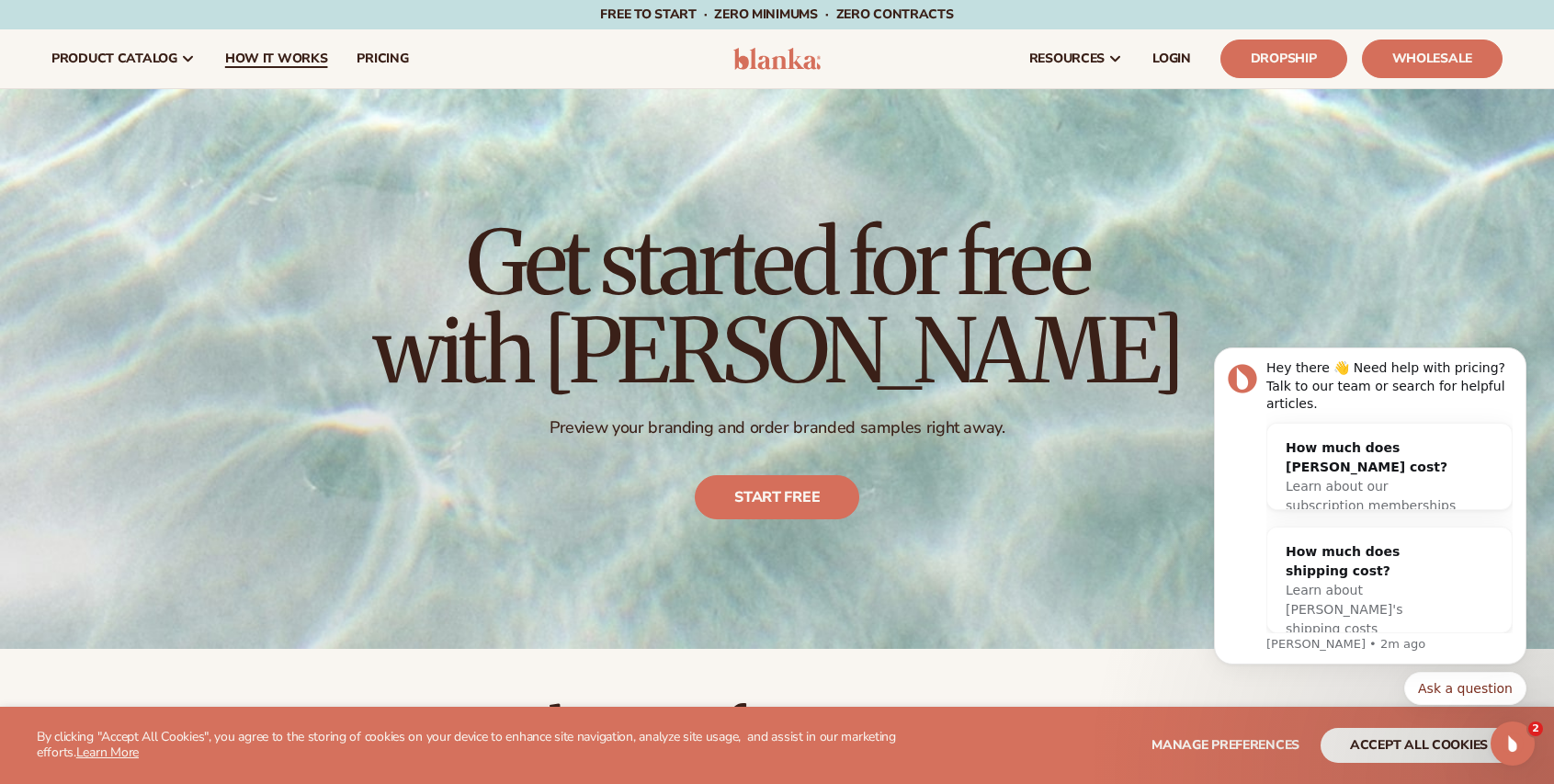
click at [287, 61] on span "How It Works" at bounding box center [276, 58] width 103 height 14
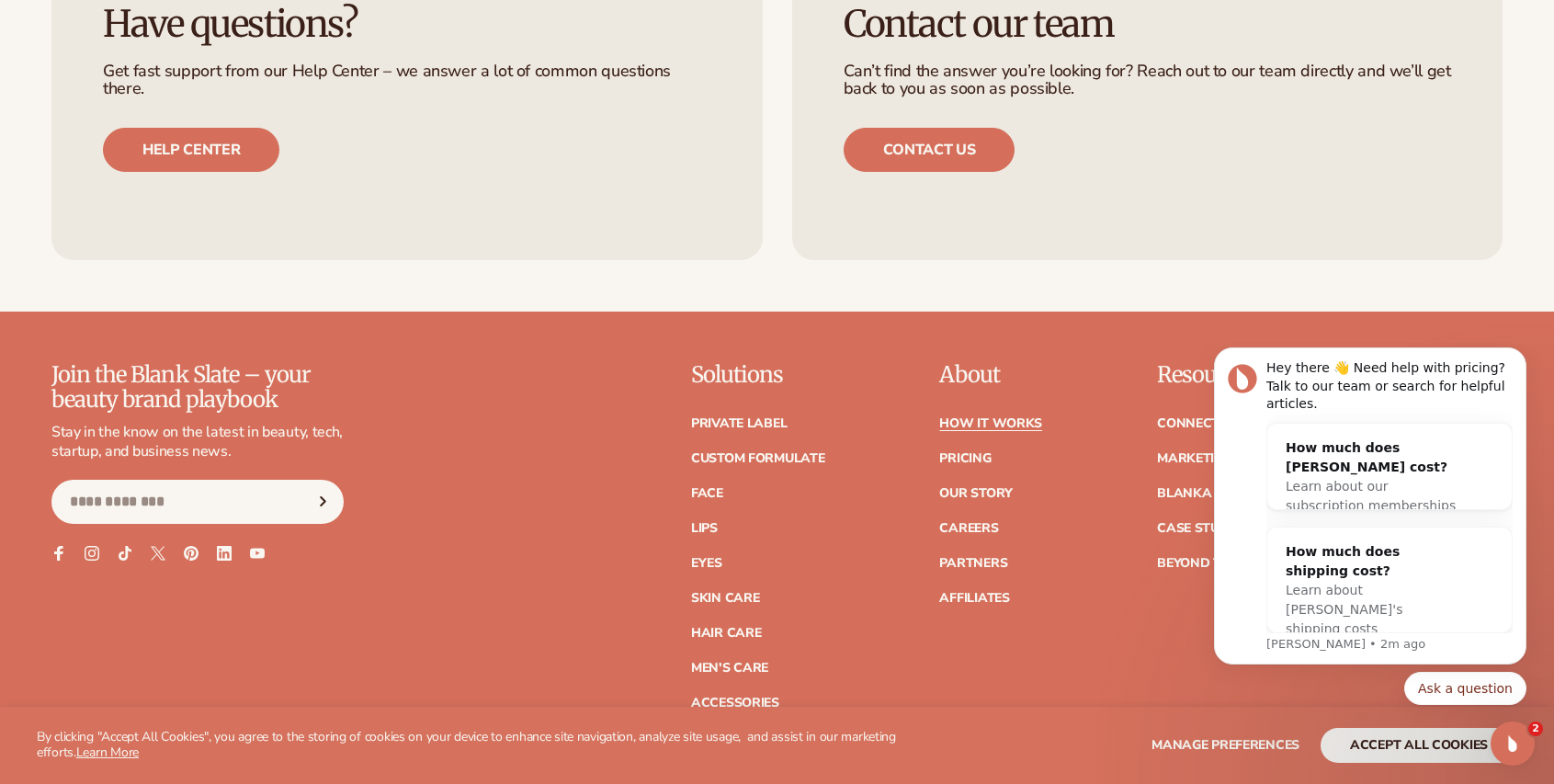
scroll to position [4840, 0]
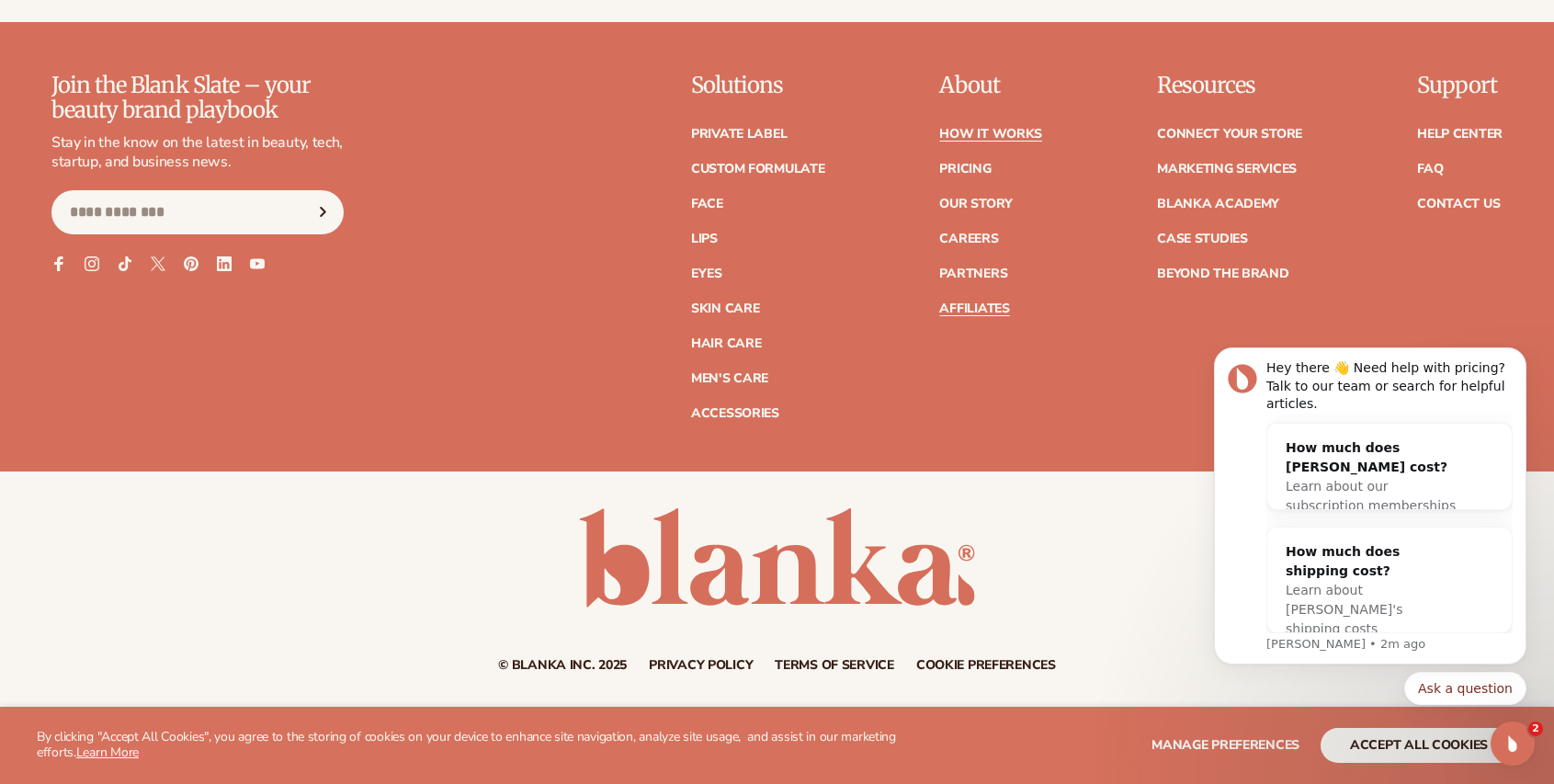
click at [980, 311] on link "Affiliates" at bounding box center [974, 308] width 70 height 12
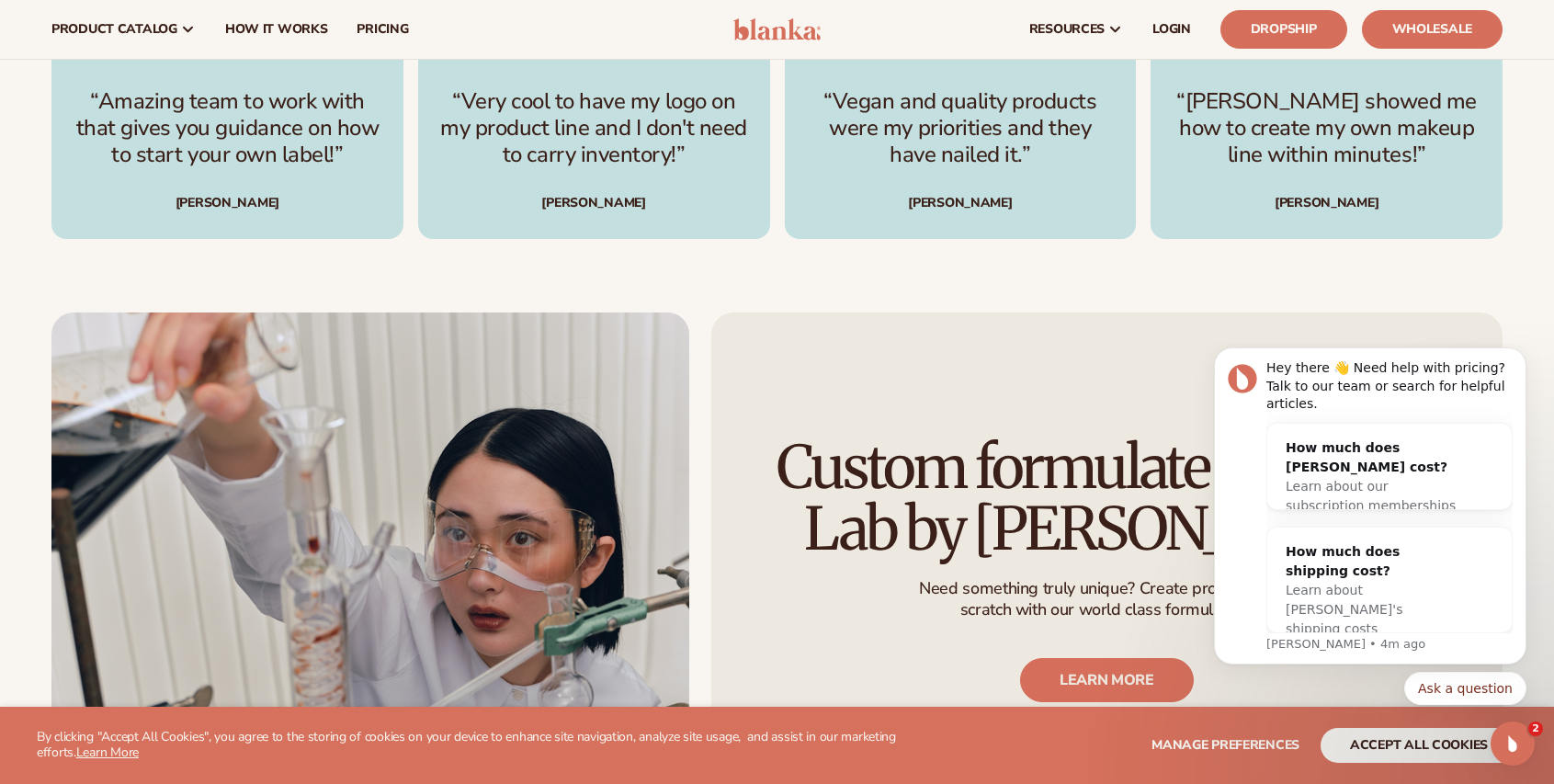
scroll to position [3583, 0]
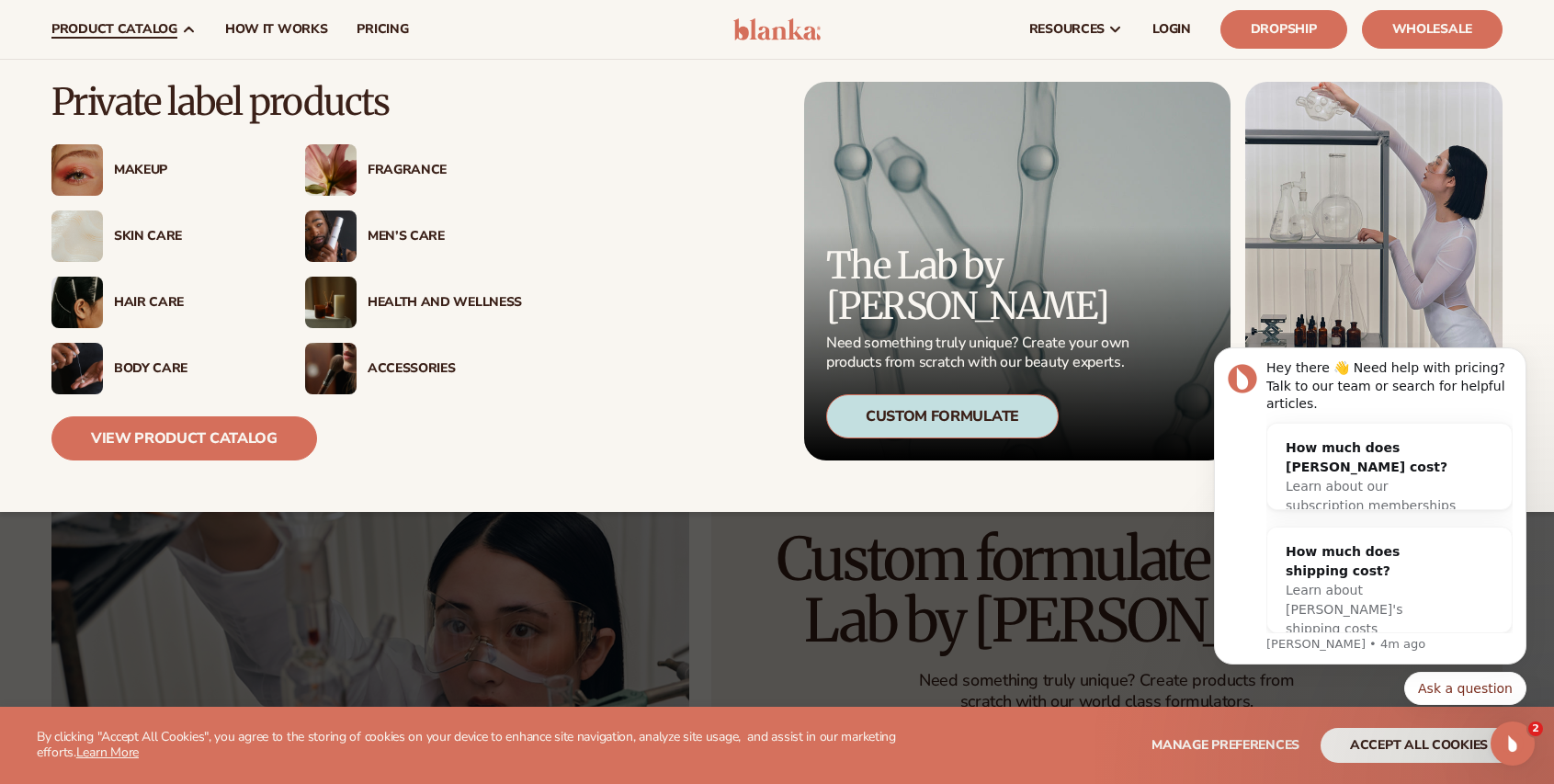
click at [151, 365] on div "Body Care" at bounding box center [191, 369] width 154 height 15
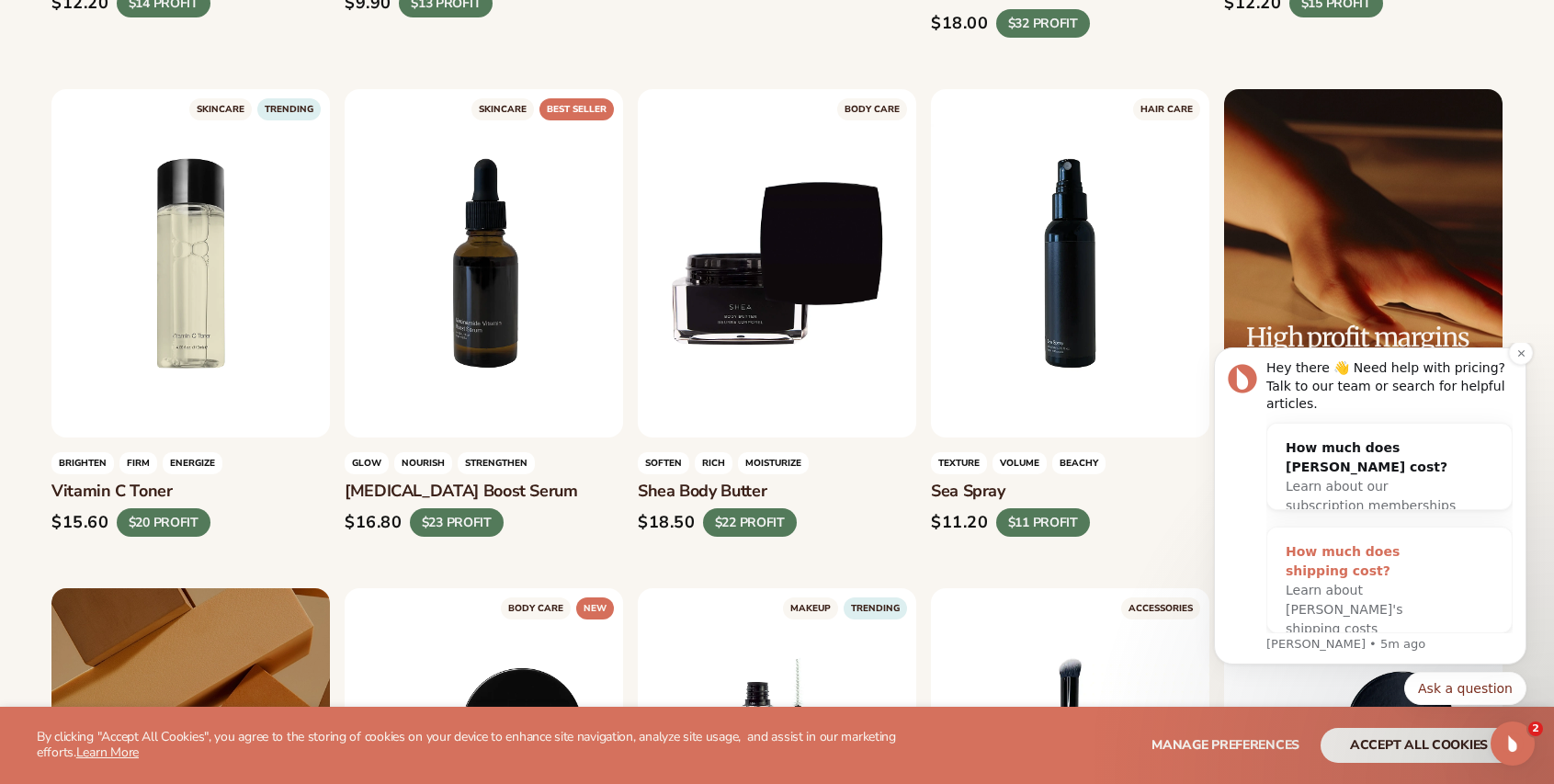
scroll to position [3308, 0]
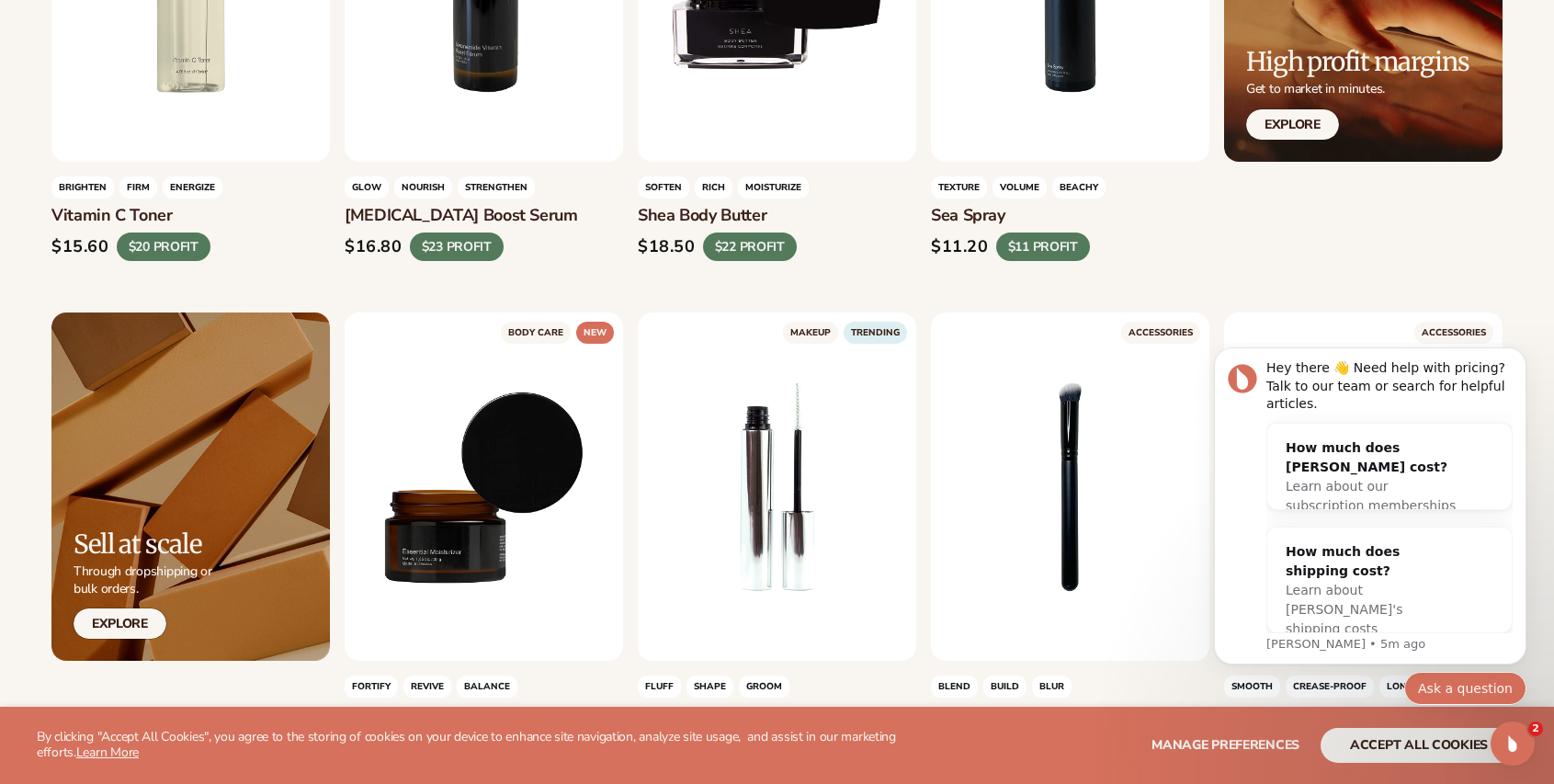
click at [1435, 685] on button "Ask a question" at bounding box center [1465, 688] width 122 height 34
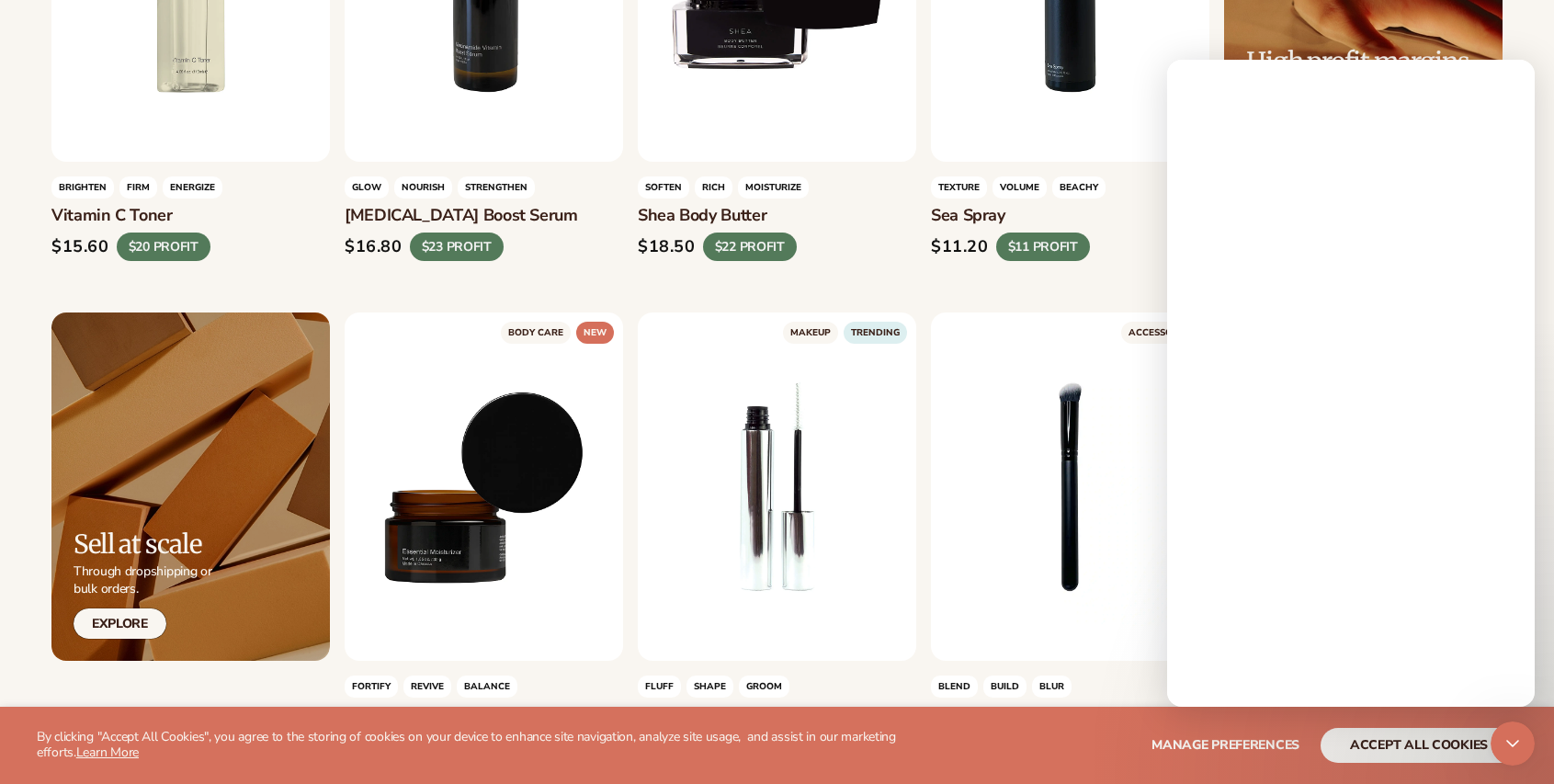
scroll to position [0, 0]
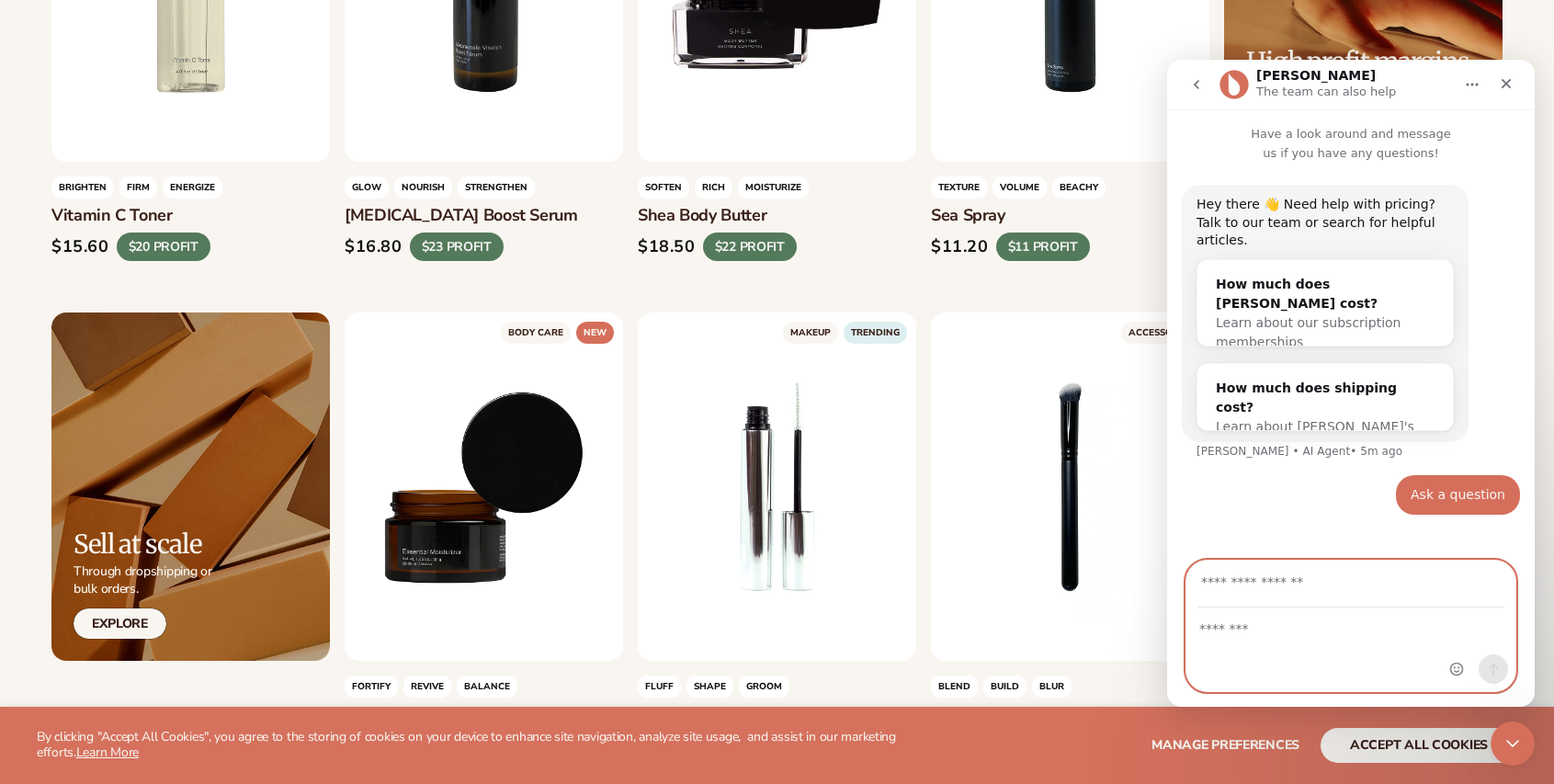
click at [1264, 628] on textarea "Message…" at bounding box center [1350, 624] width 329 height 32
type textarea "**********"
click at [1516, 747] on icon "Close Intercom Messenger" at bounding box center [1509, 740] width 22 height 22
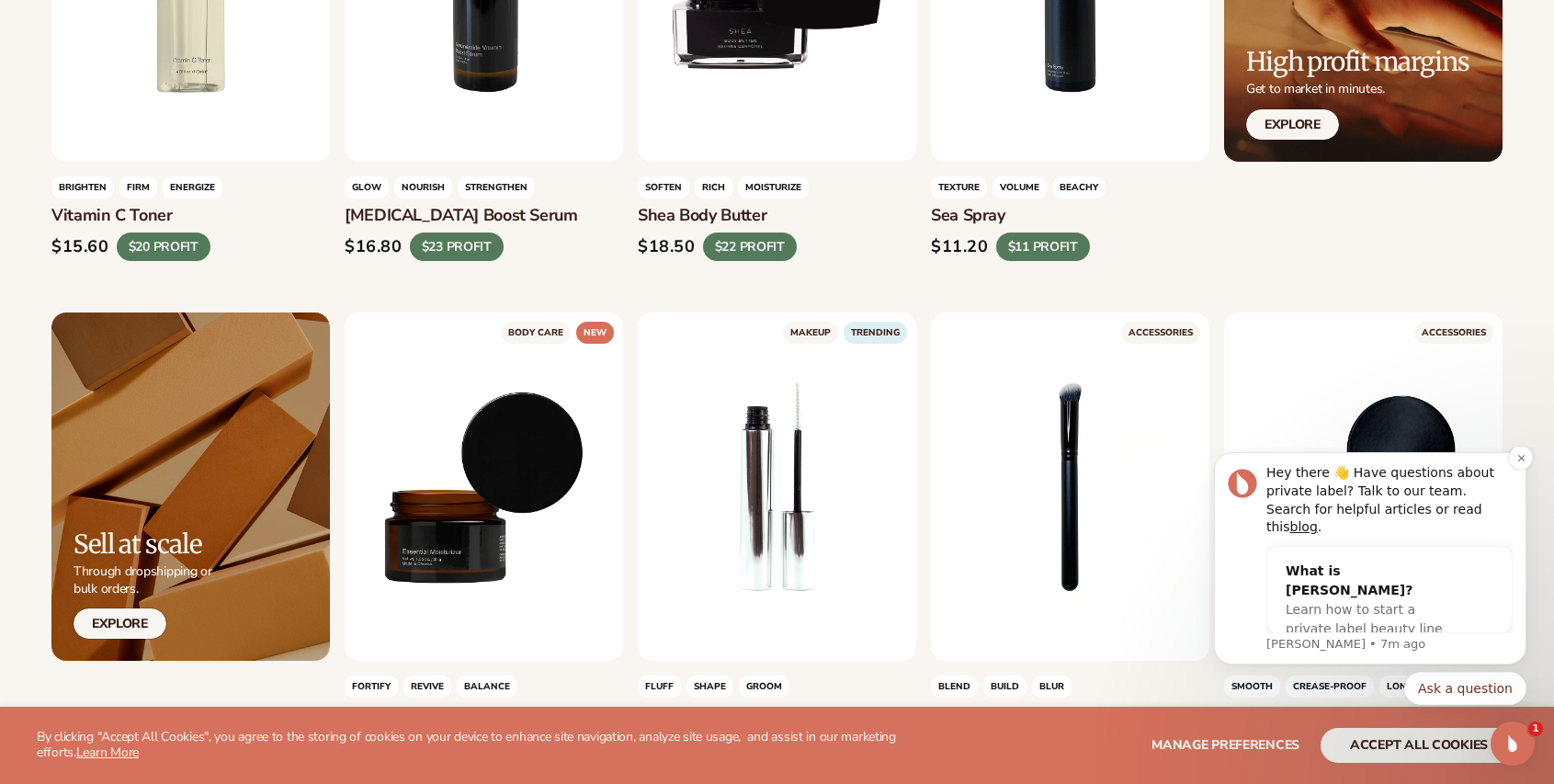
scroll to position [3583, 0]
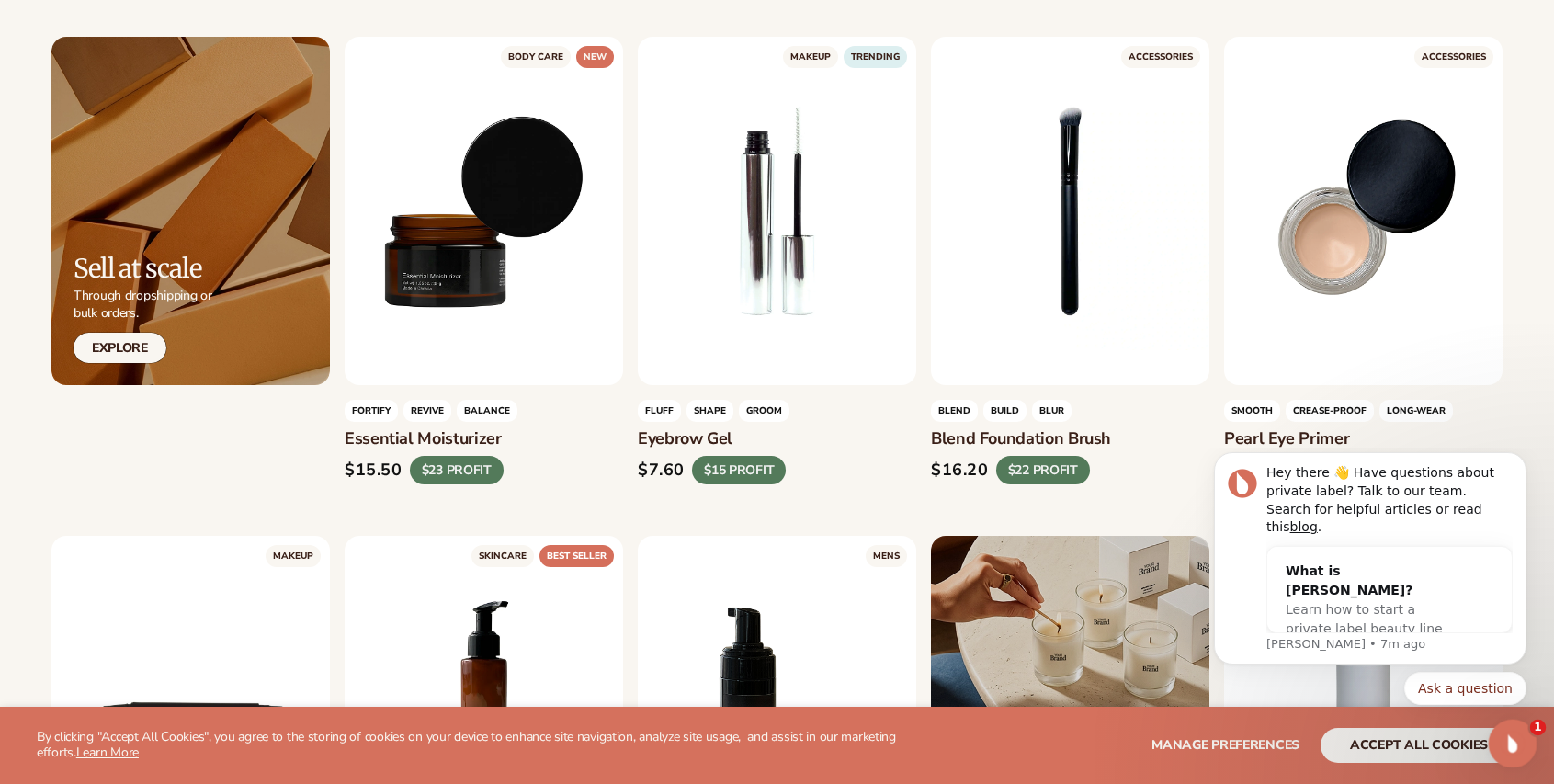
click at [1523, 735] on icon "Open Intercom Messenger" at bounding box center [1510, 741] width 31 height 31
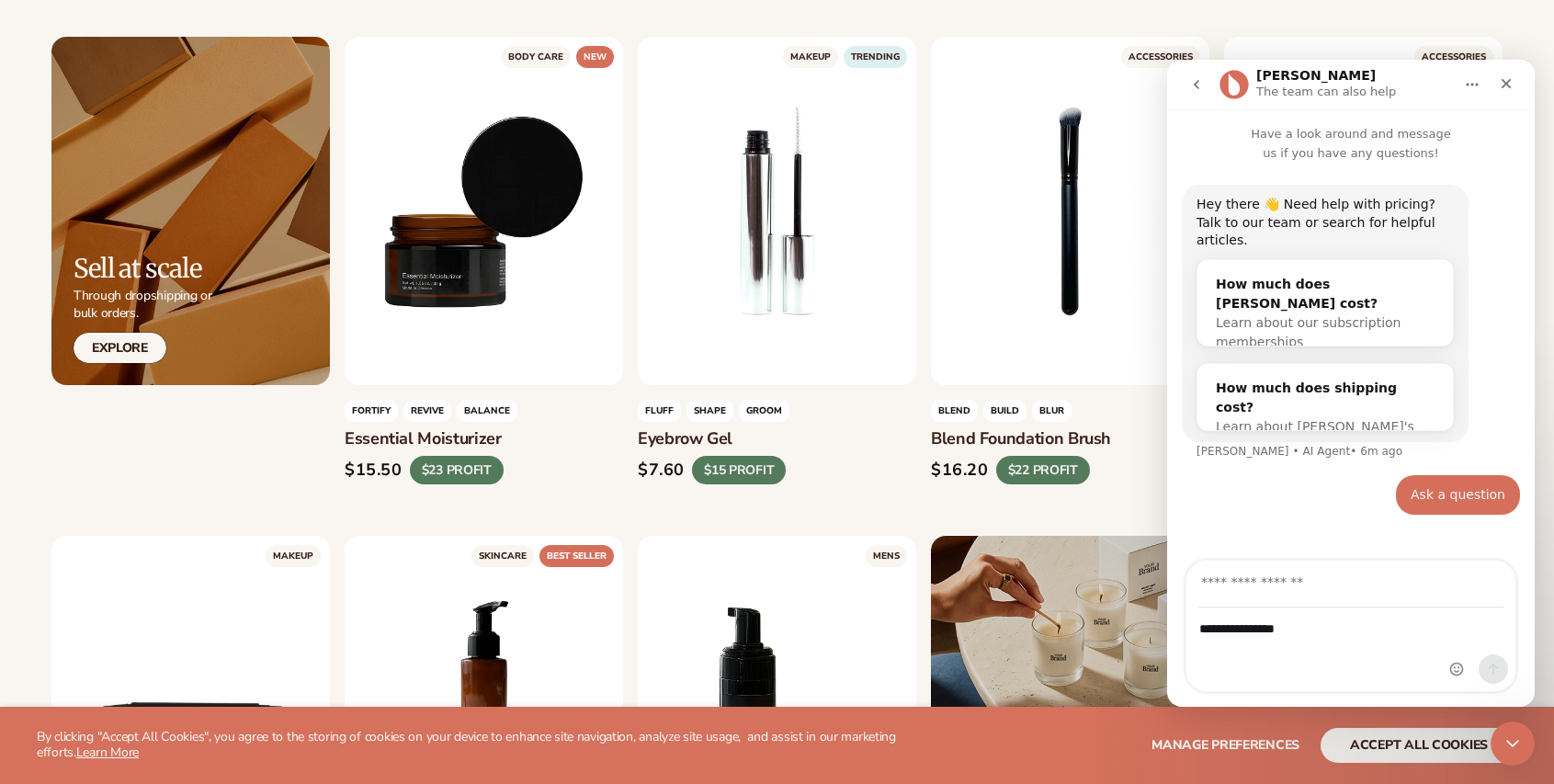
drag, startPoint x: 1191, startPoint y: 81, endPoint x: 2313, endPoint y: 179, distance: 1126.3
click at [1191, 81] on icon "go back" at bounding box center [1195, 84] width 14 height 14
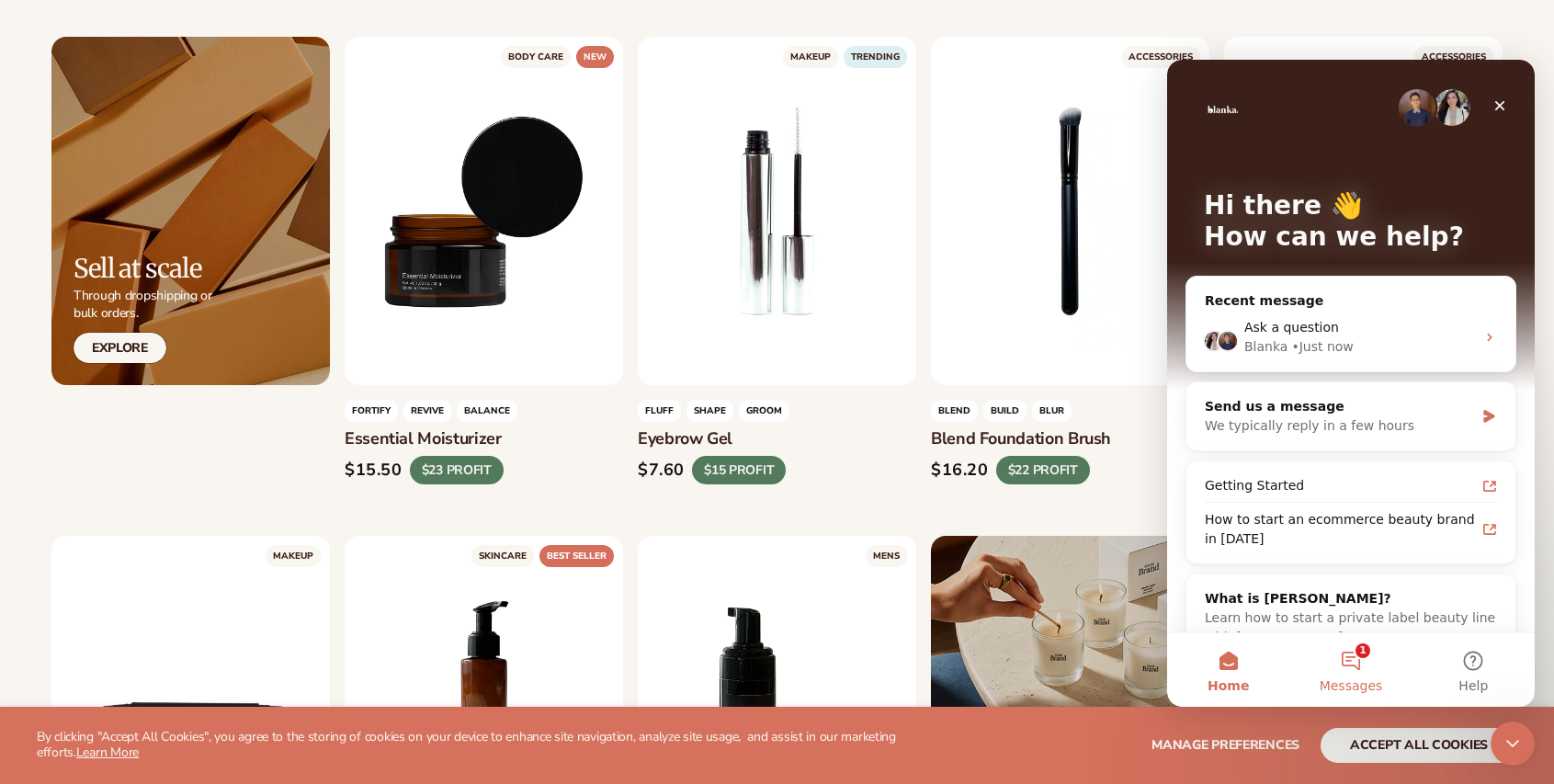
click at [1346, 657] on button "1 Messages" at bounding box center [1350, 669] width 122 height 74
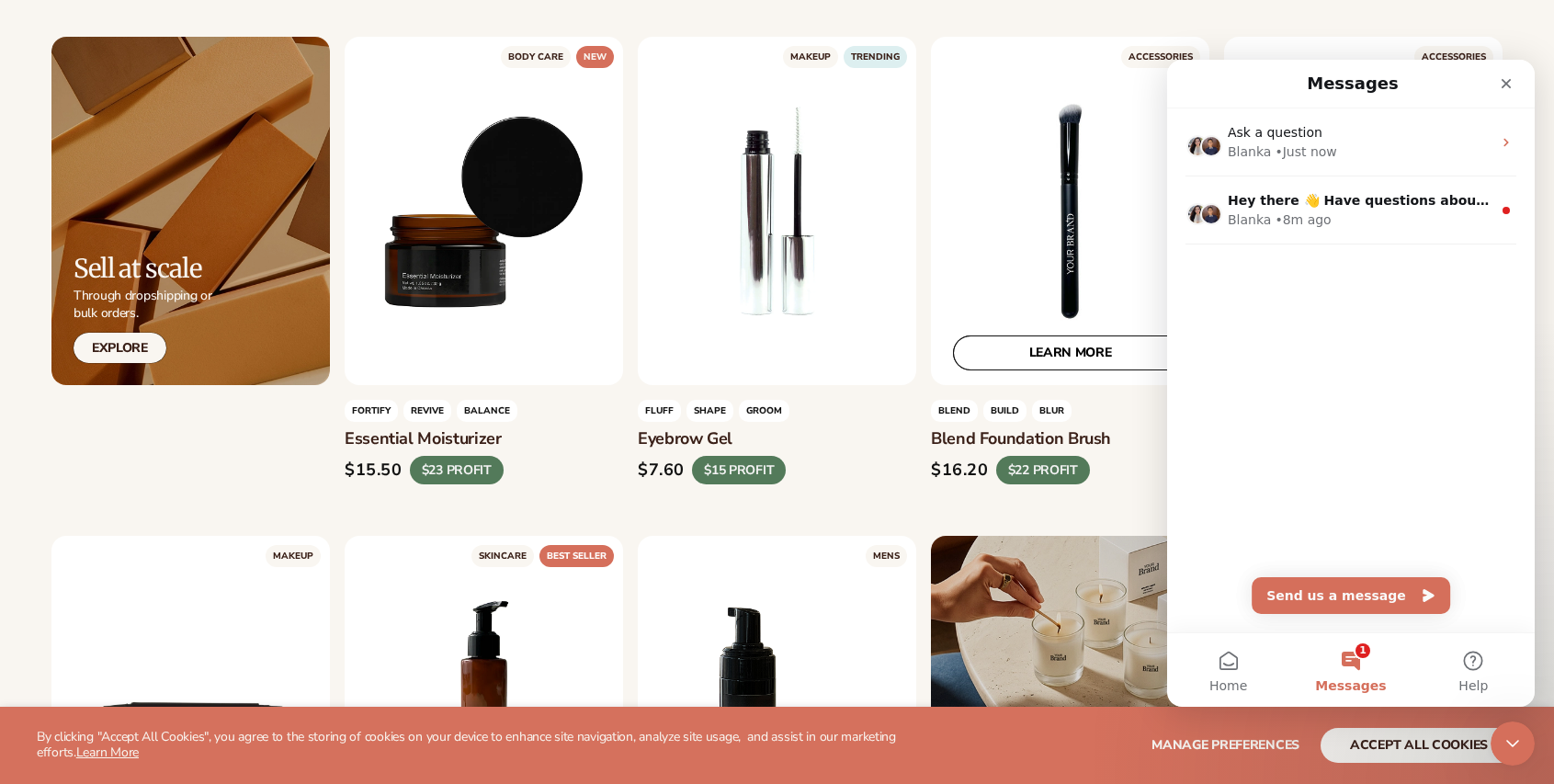
click at [1008, 335] on link "LEARN MORE" at bounding box center [1070, 353] width 234 height 35
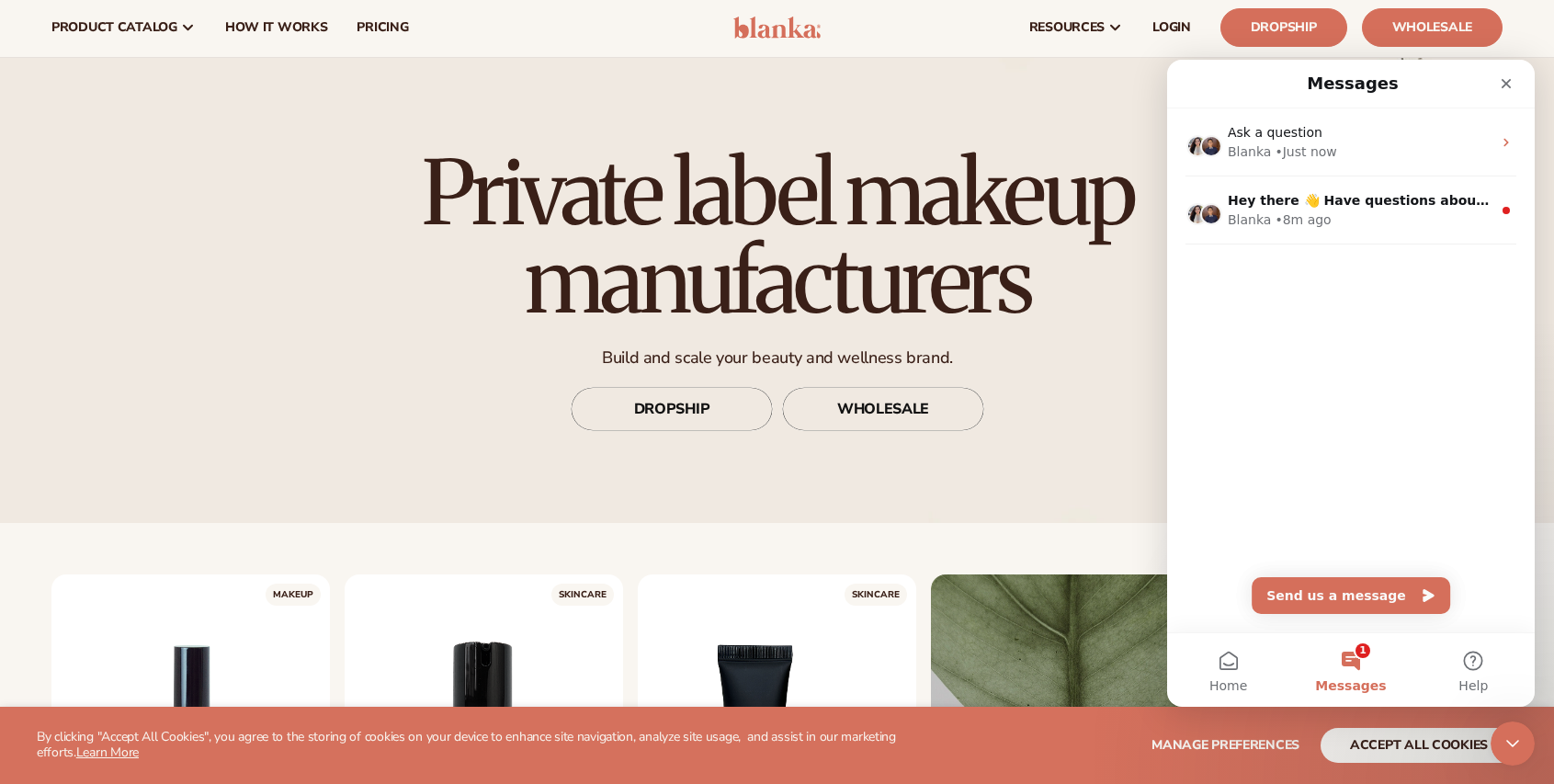
scroll to position [0, 0]
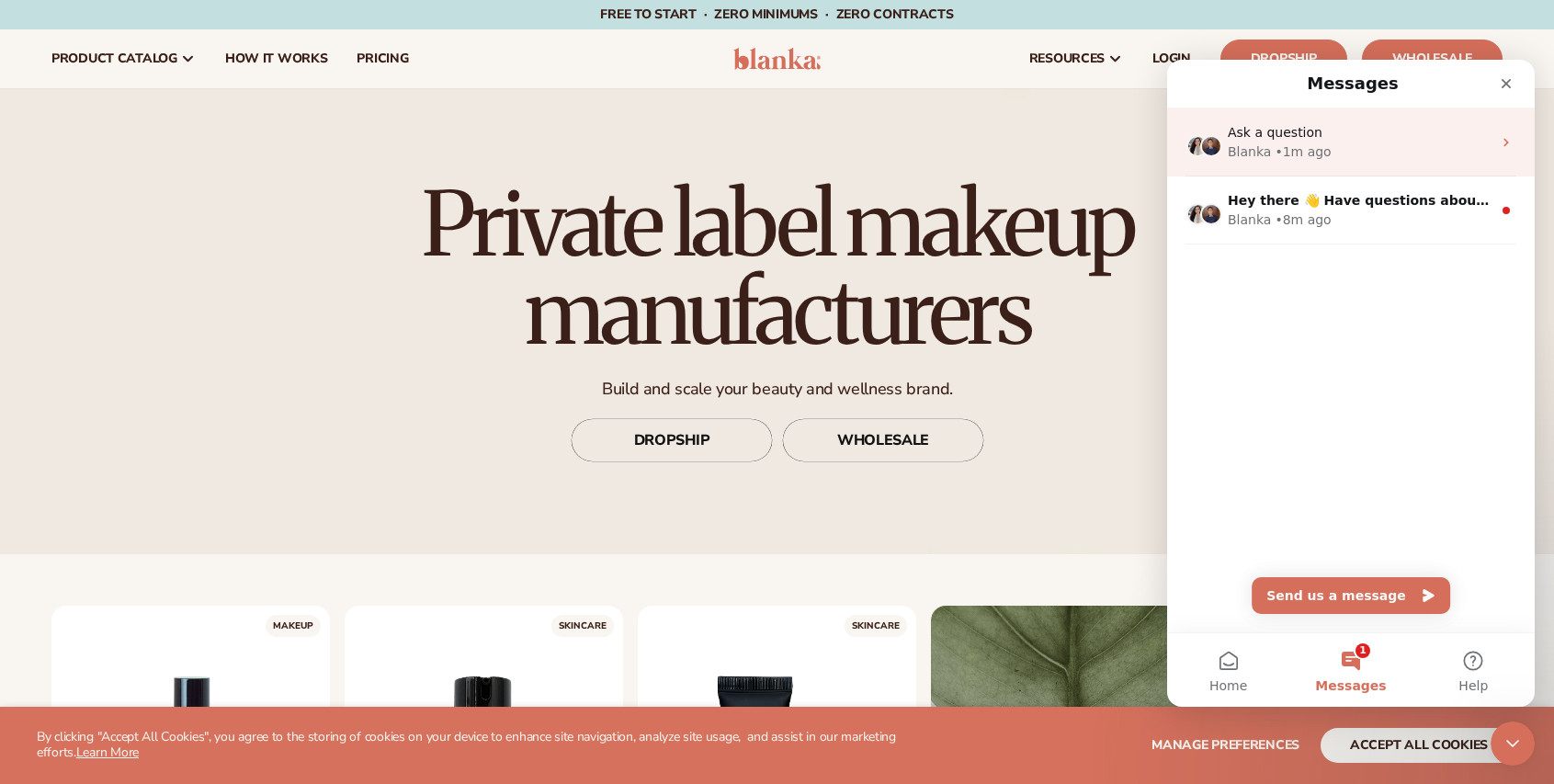
click at [1203, 146] on img "Intercom messenger" at bounding box center [1211, 146] width 22 height 22
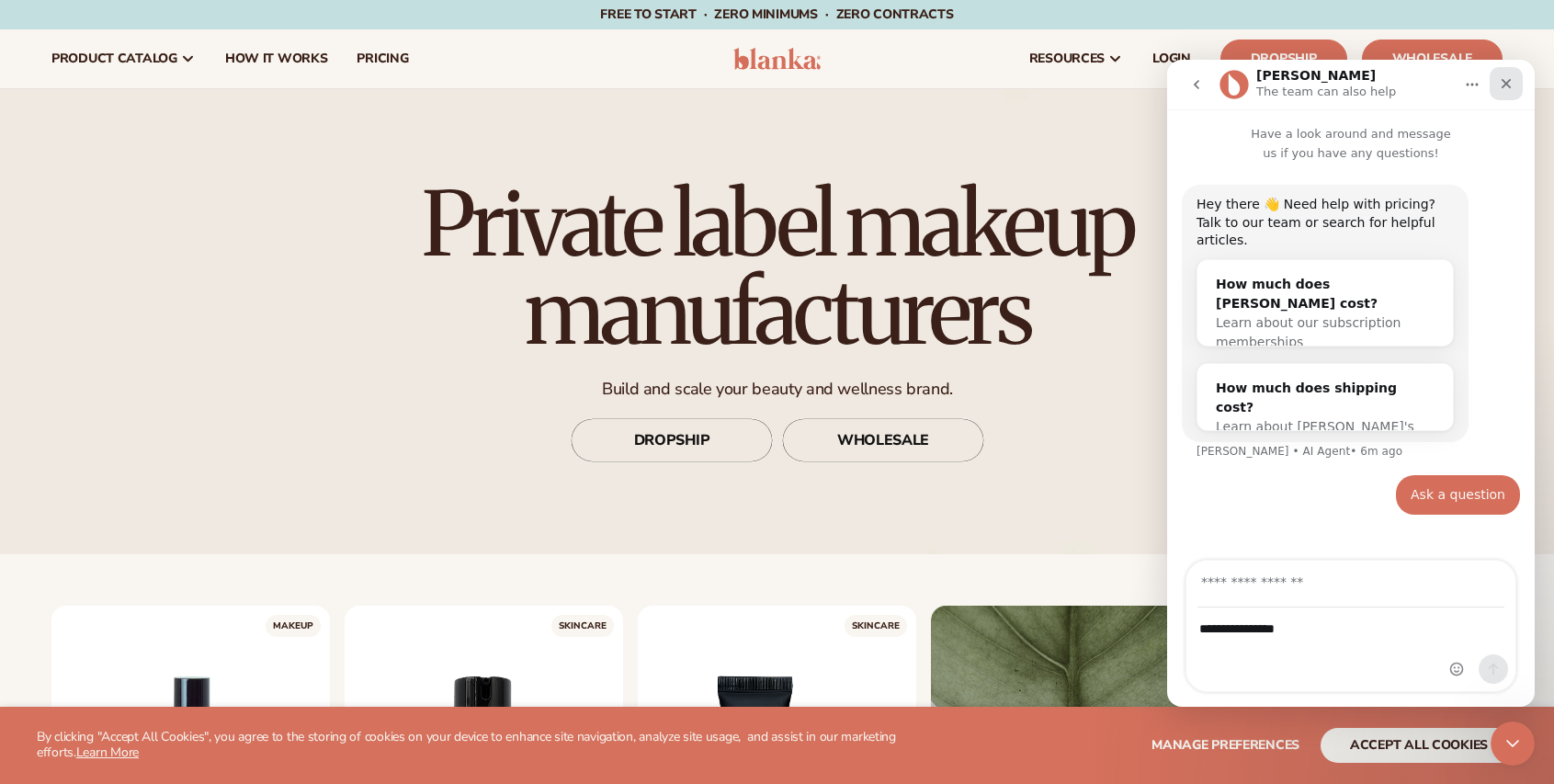
drag, startPoint x: 1509, startPoint y: 83, endPoint x: 2667, endPoint y: 150, distance: 1159.9
click at [1509, 83] on icon "Close" at bounding box center [1505, 83] width 14 height 14
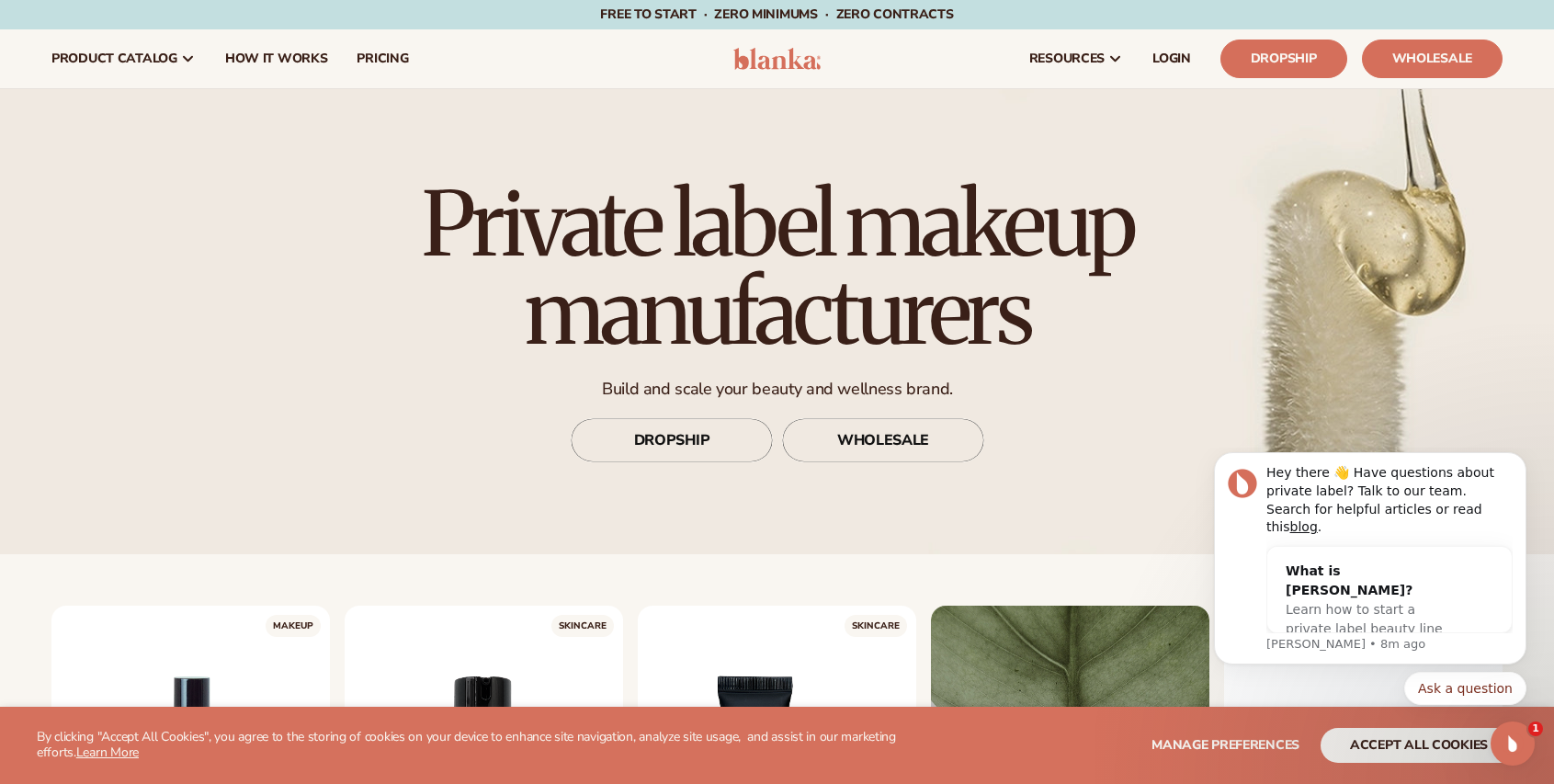
click at [1091, 501] on div "Private label makeup manufacturers Build and scale your beauty and wellness bra…" at bounding box center [777, 321] width 1554 height 465
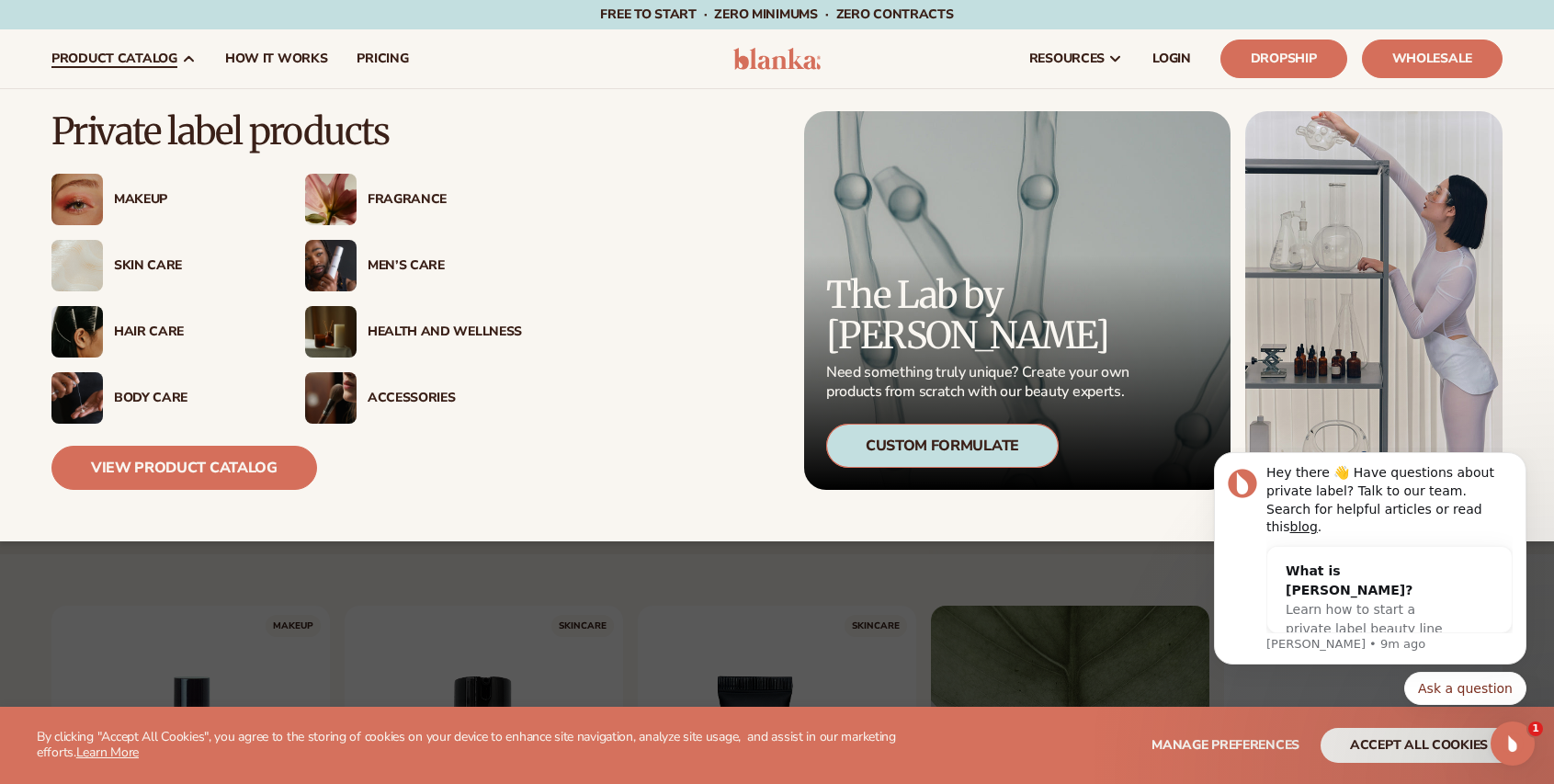
click at [892, 444] on div "Custom Formulate" at bounding box center [942, 446] width 232 height 44
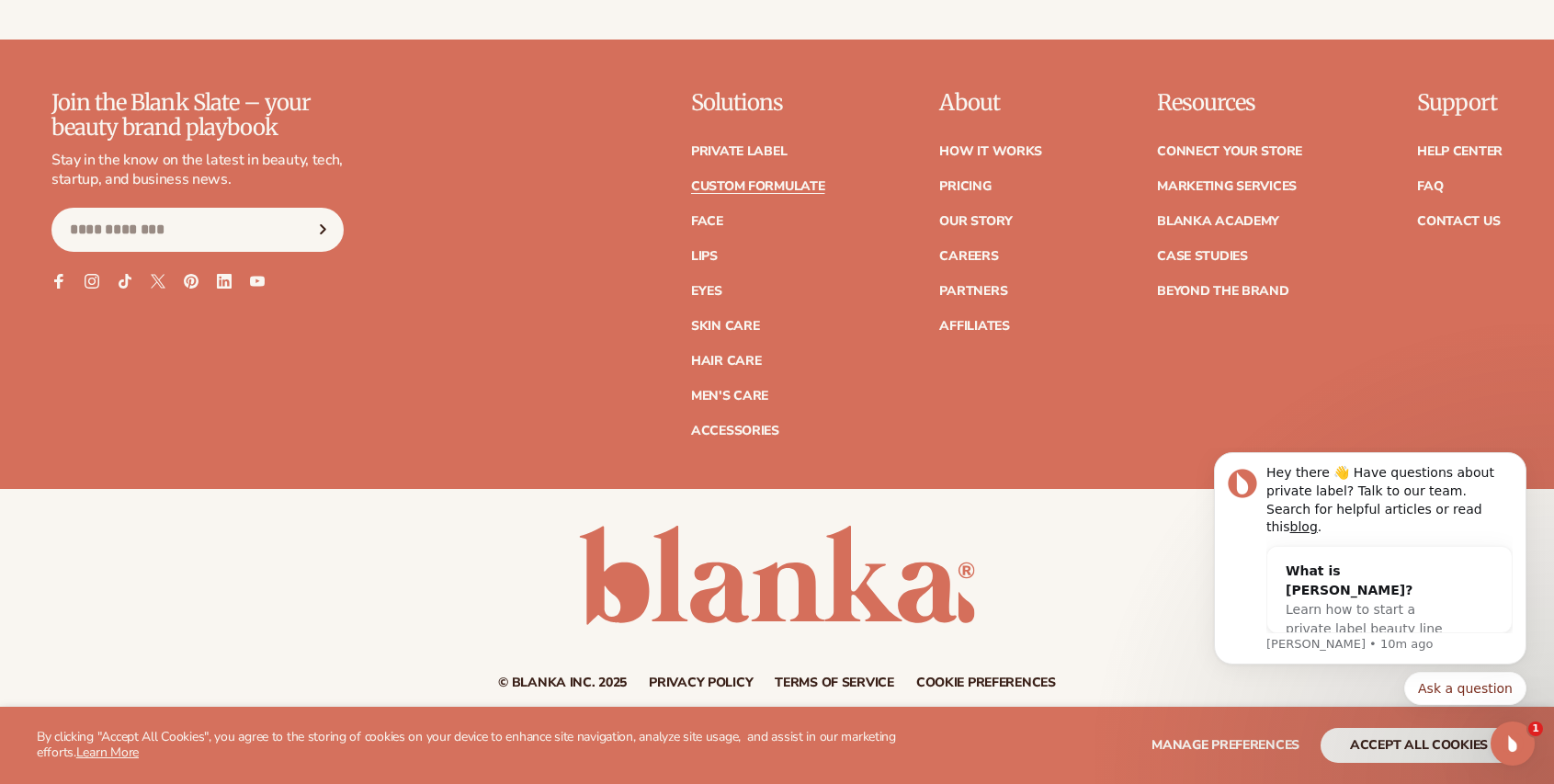
scroll to position [2805, 0]
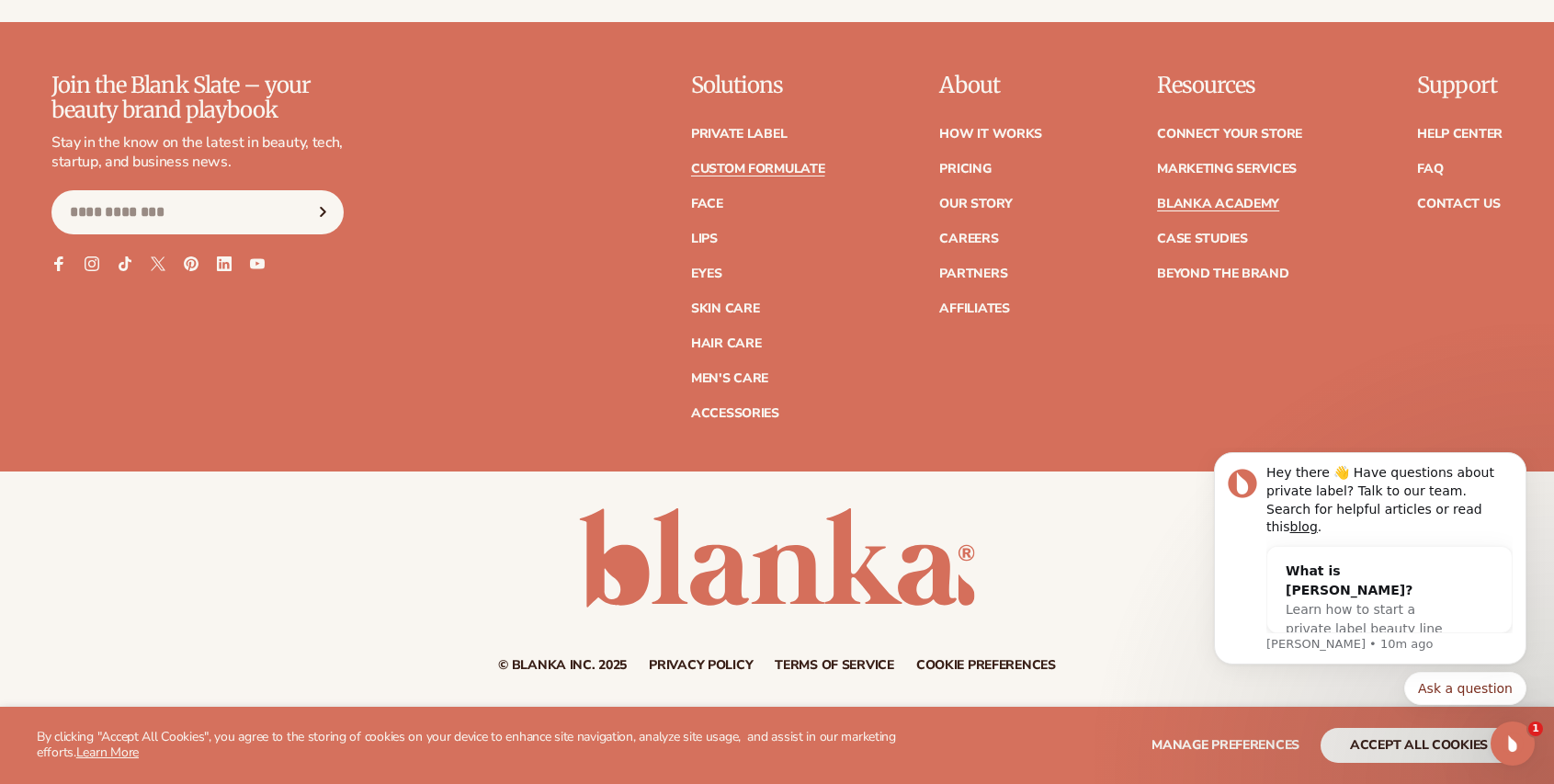
click at [1204, 205] on link "Blanka Academy" at bounding box center [1218, 203] width 122 height 12
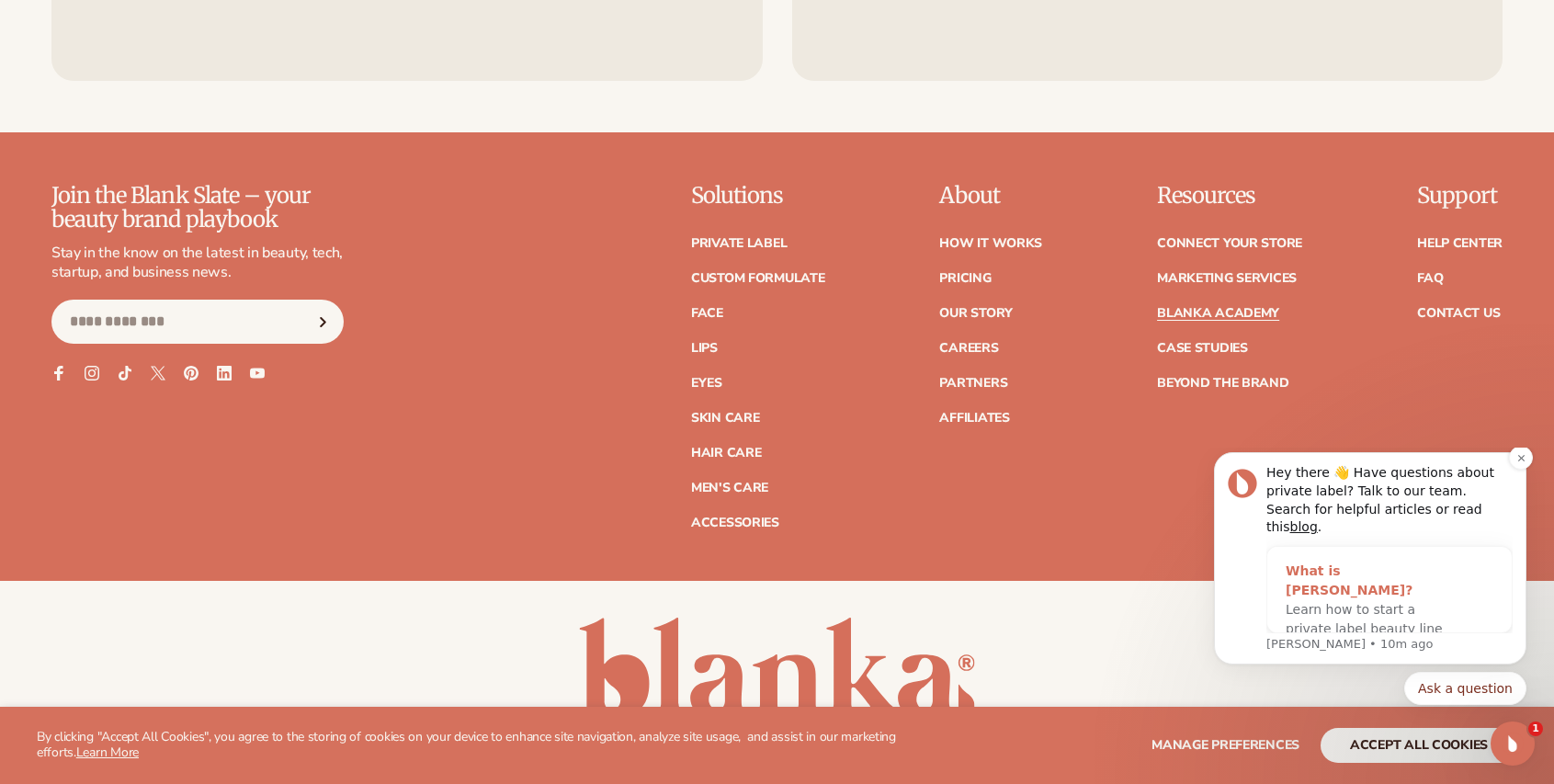
scroll to position [3863, 0]
click at [1520, 463] on icon "Dismiss notification" at bounding box center [1520, 458] width 11 height 11
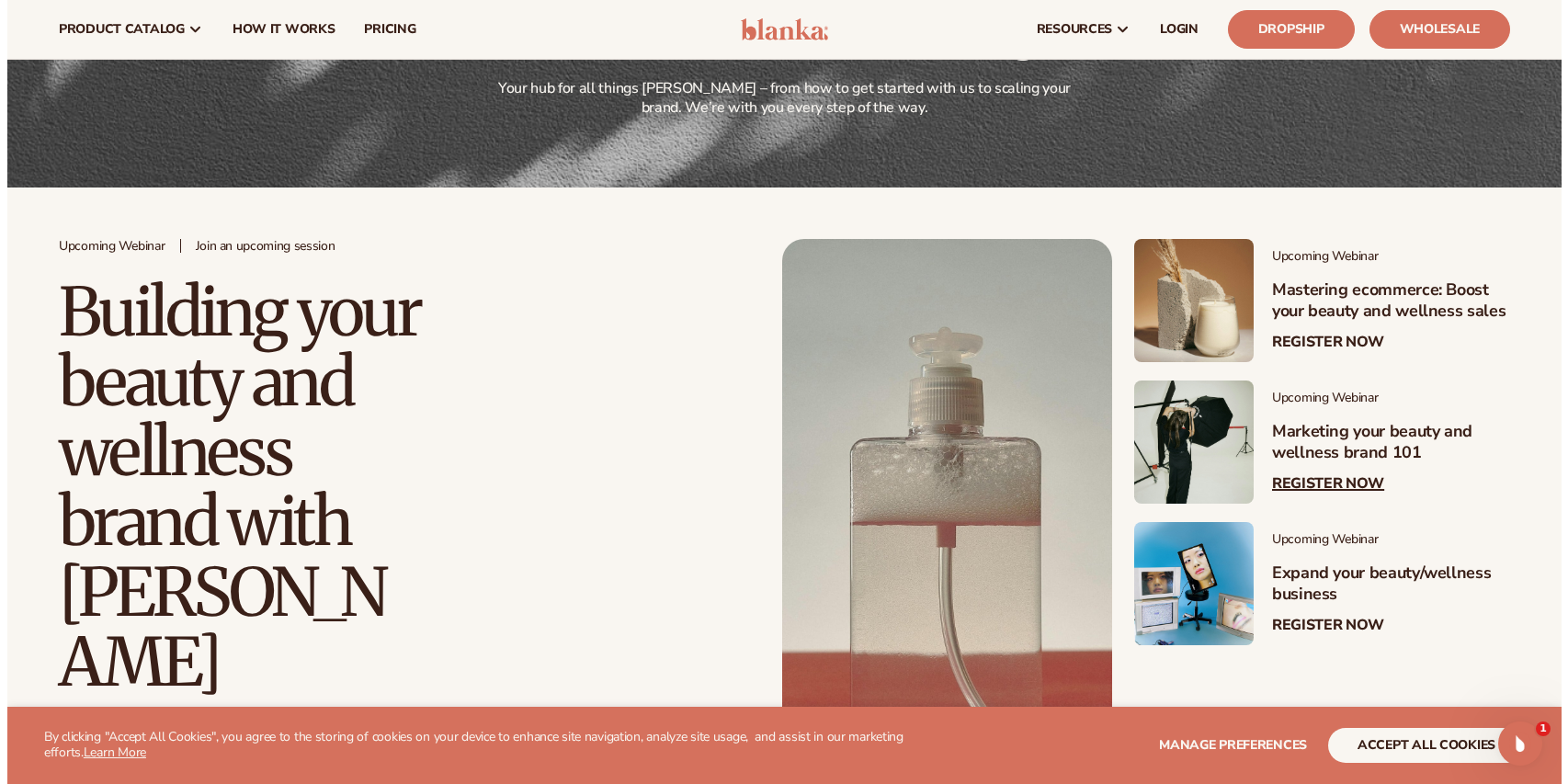
scroll to position [189, 0]
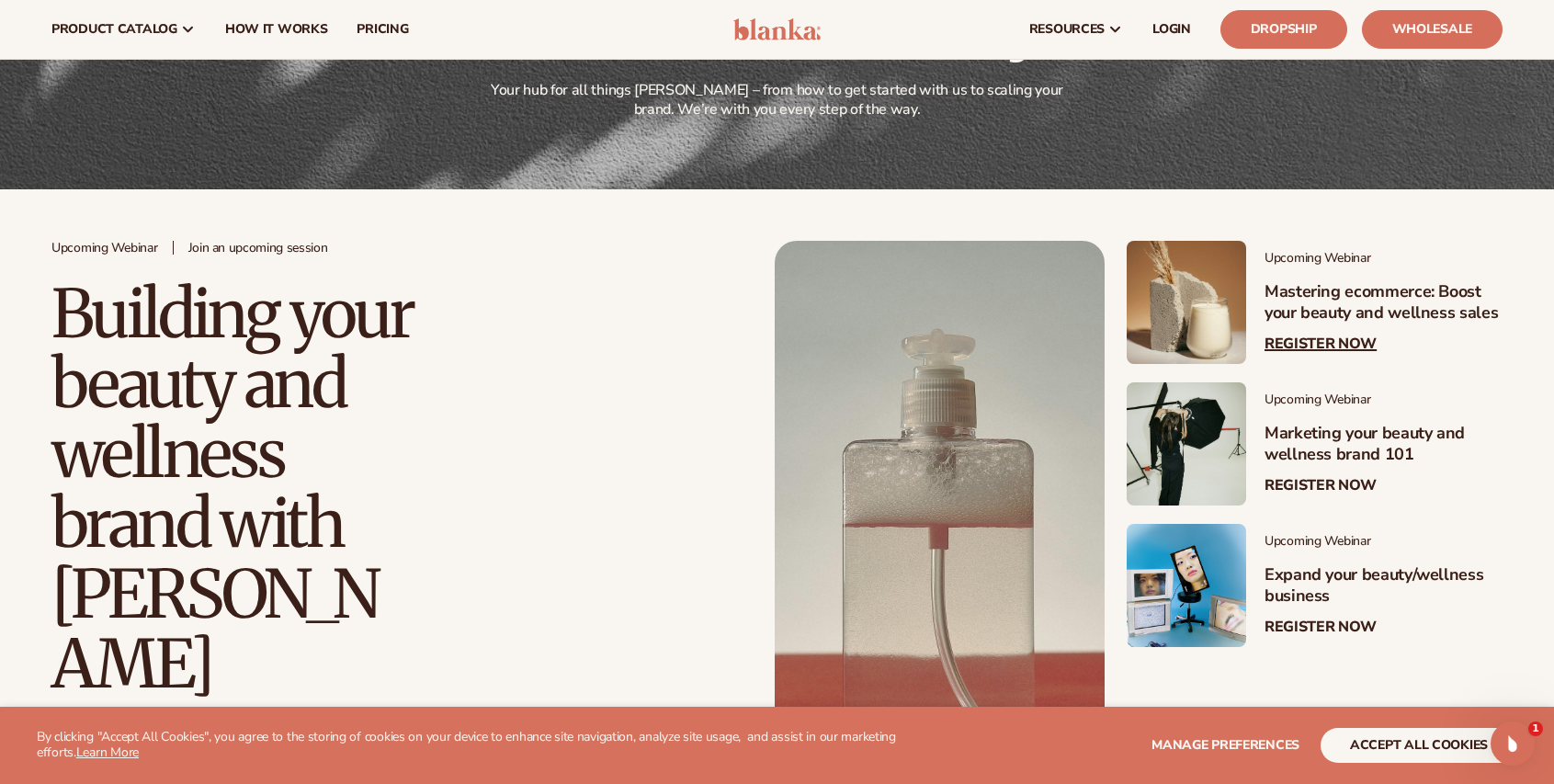
click at [1316, 338] on link "Register Now" at bounding box center [1320, 344] width 112 height 17
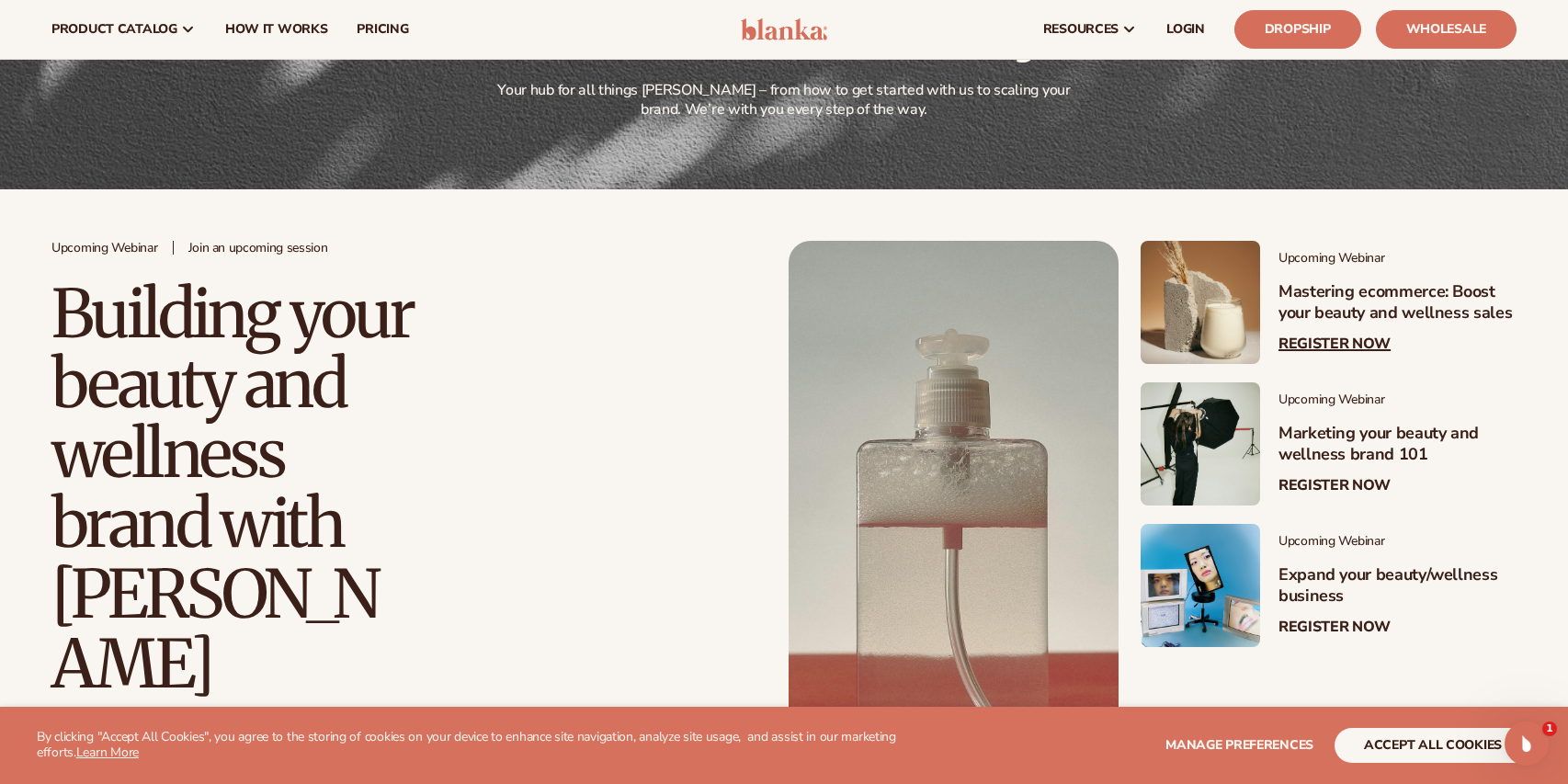
click at [1334, 317] on h3 "Mastering ecommerce: Boost your beauty and wellness sales" at bounding box center [1397, 302] width 238 height 43
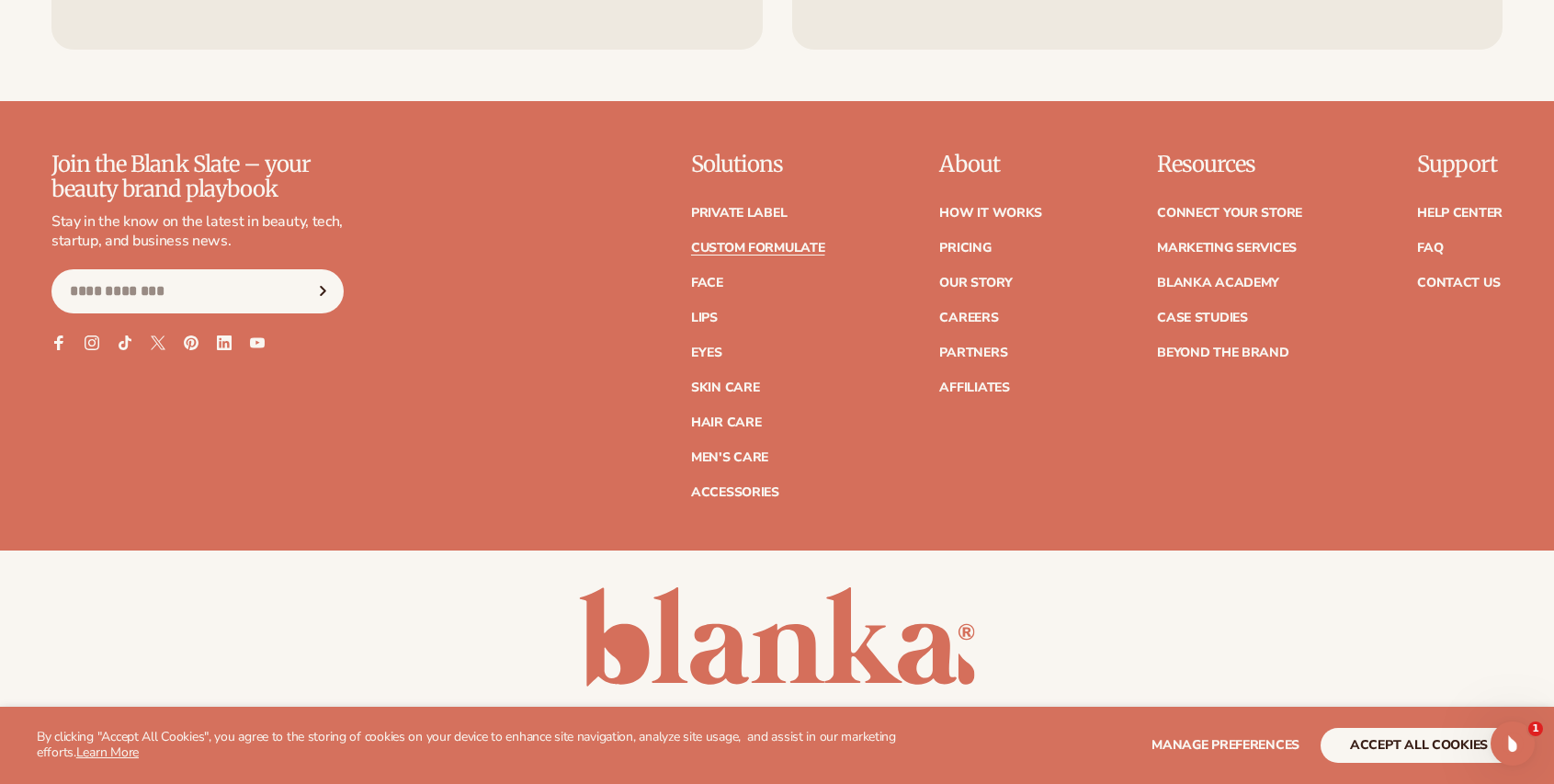
scroll to position [2805, 0]
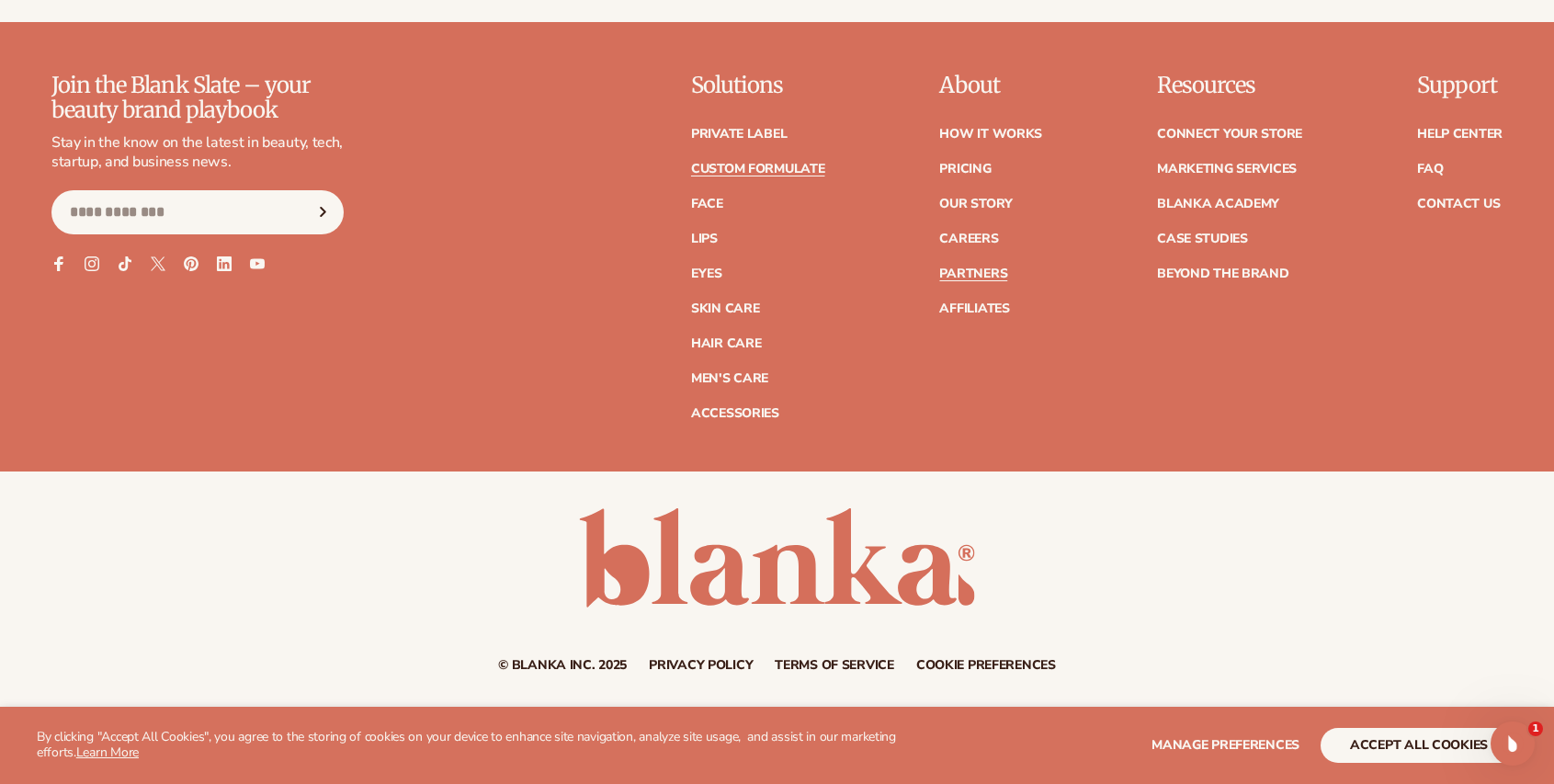
click at [994, 276] on link "Partners" at bounding box center [973, 273] width 68 height 12
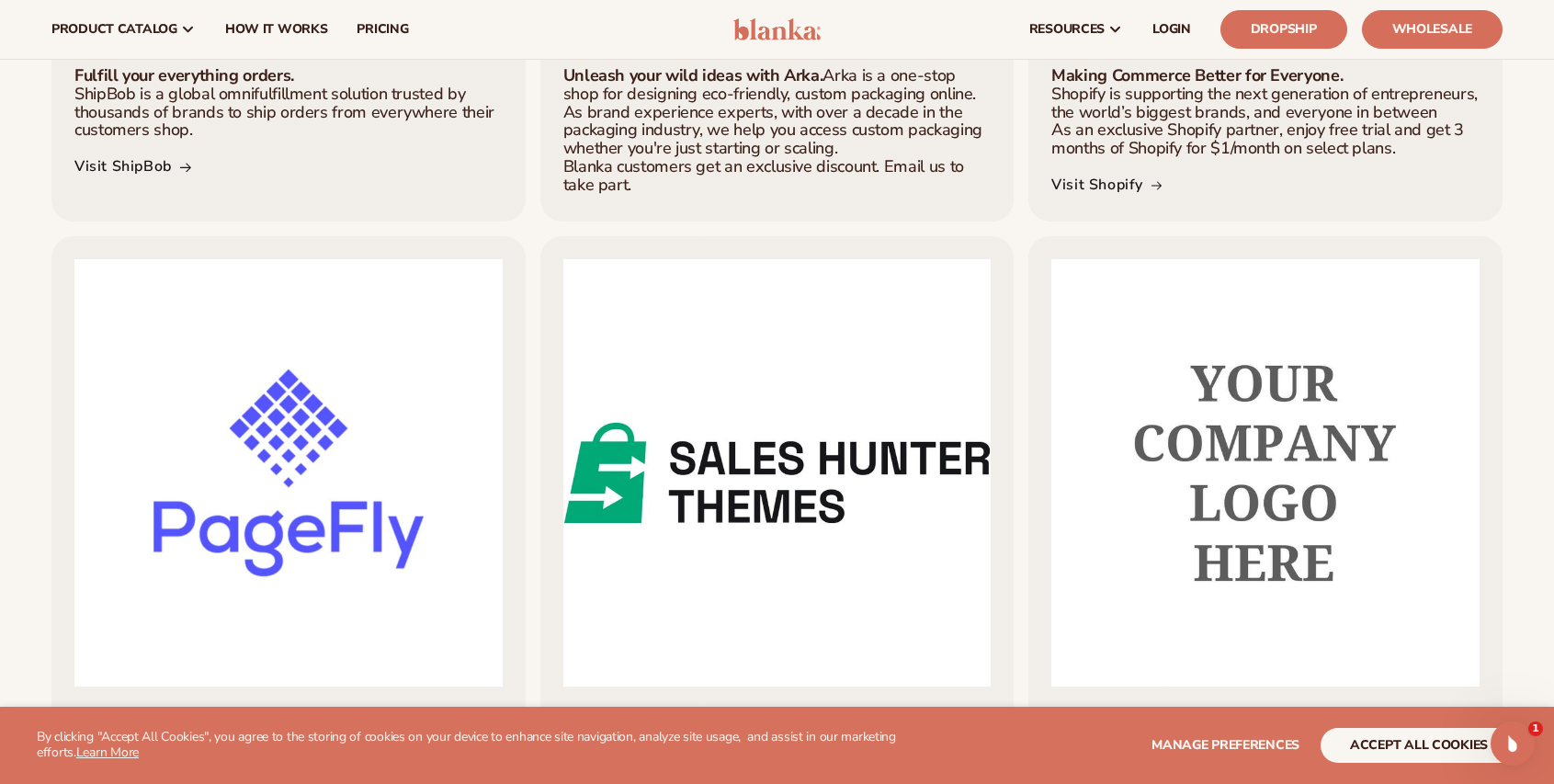
scroll to position [735, 0]
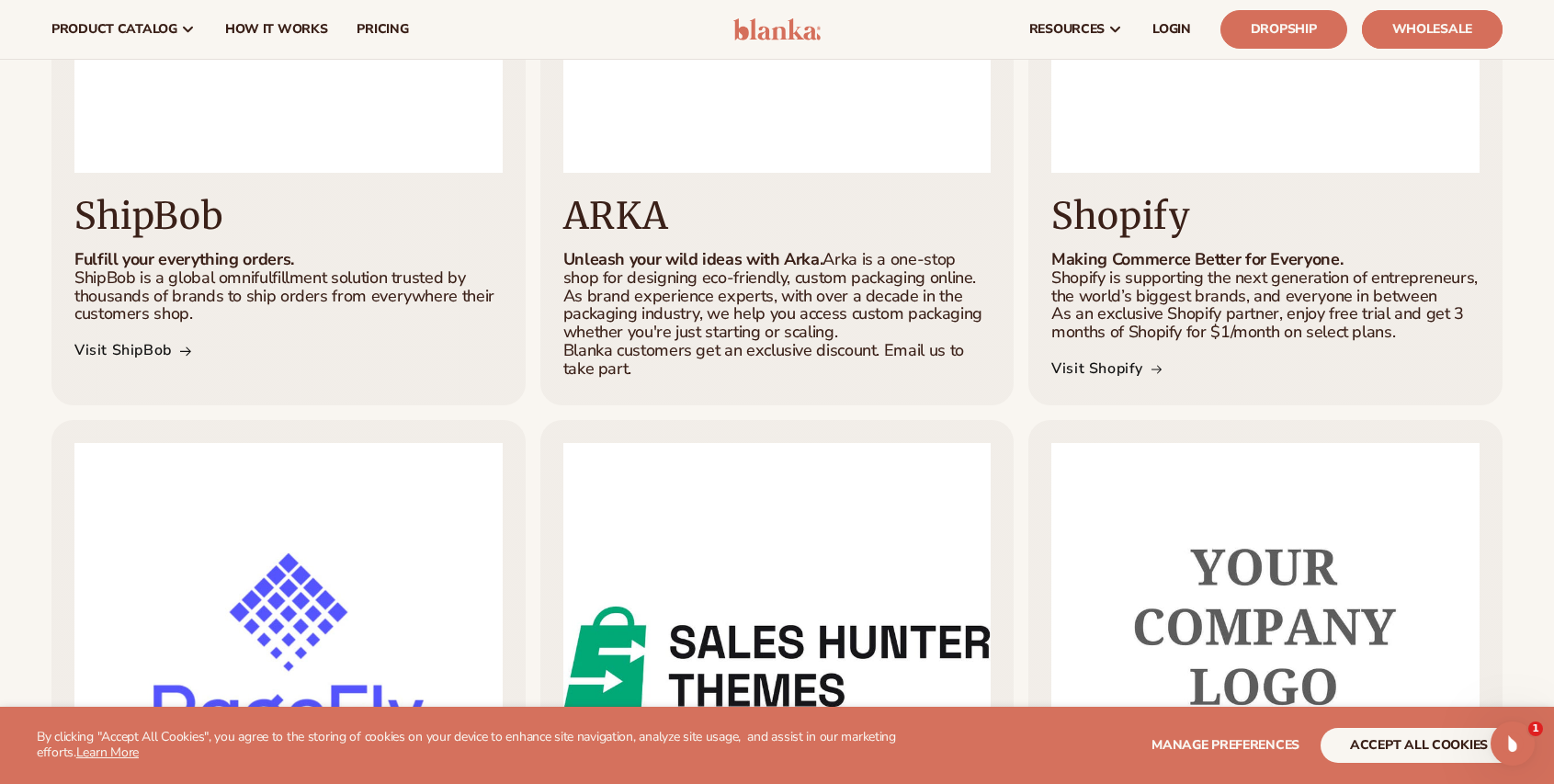
click at [1428, 33] on link "Wholesale" at bounding box center [1431, 30] width 141 height 38
click at [377, 27] on span "pricing" at bounding box center [383, 29] width 52 height 14
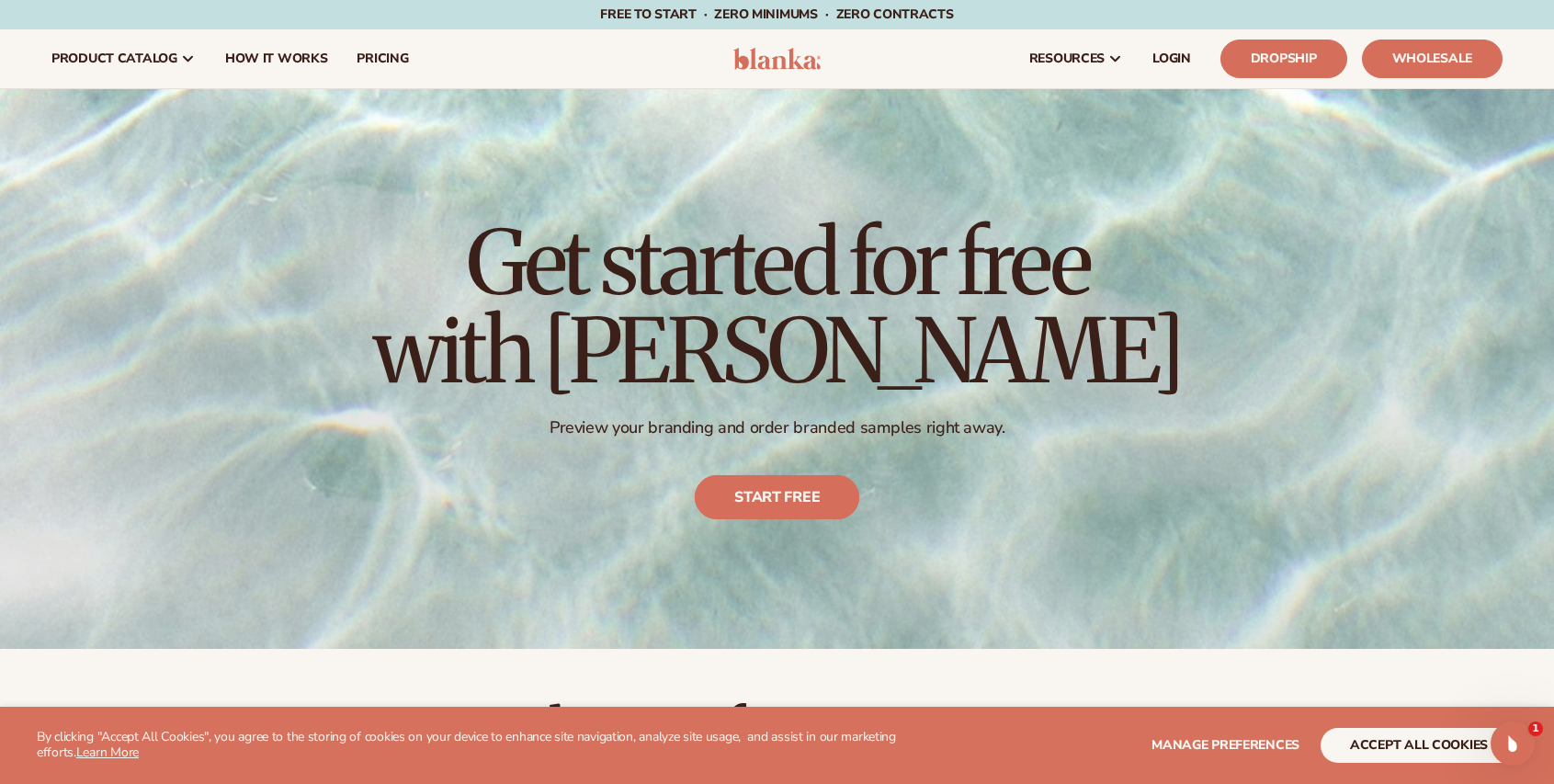
click at [794, 505] on link "Start free" at bounding box center [777, 497] width 165 height 44
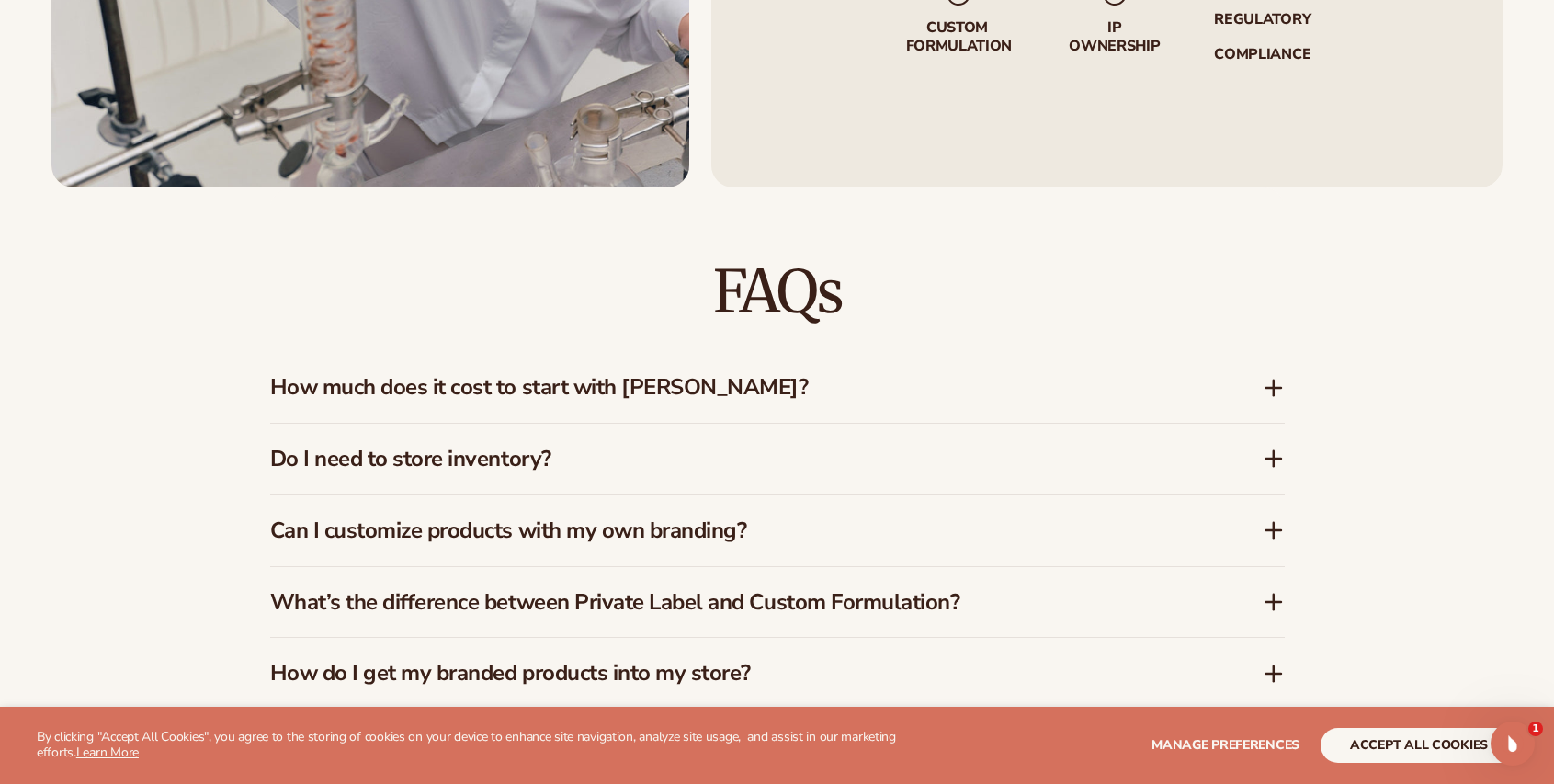
scroll to position [3124, 0]
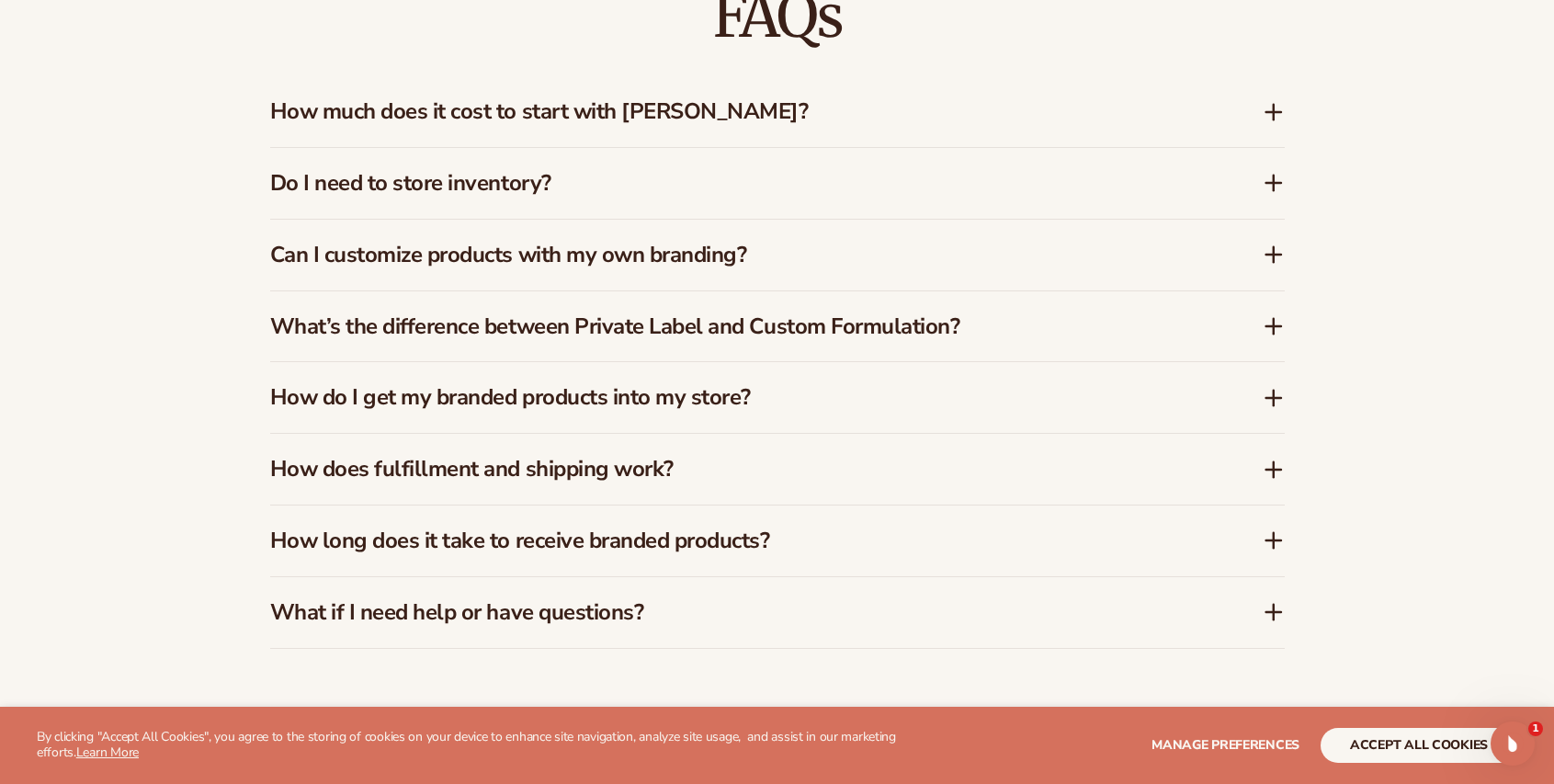
click at [1266, 395] on icon at bounding box center [1273, 398] width 22 height 22
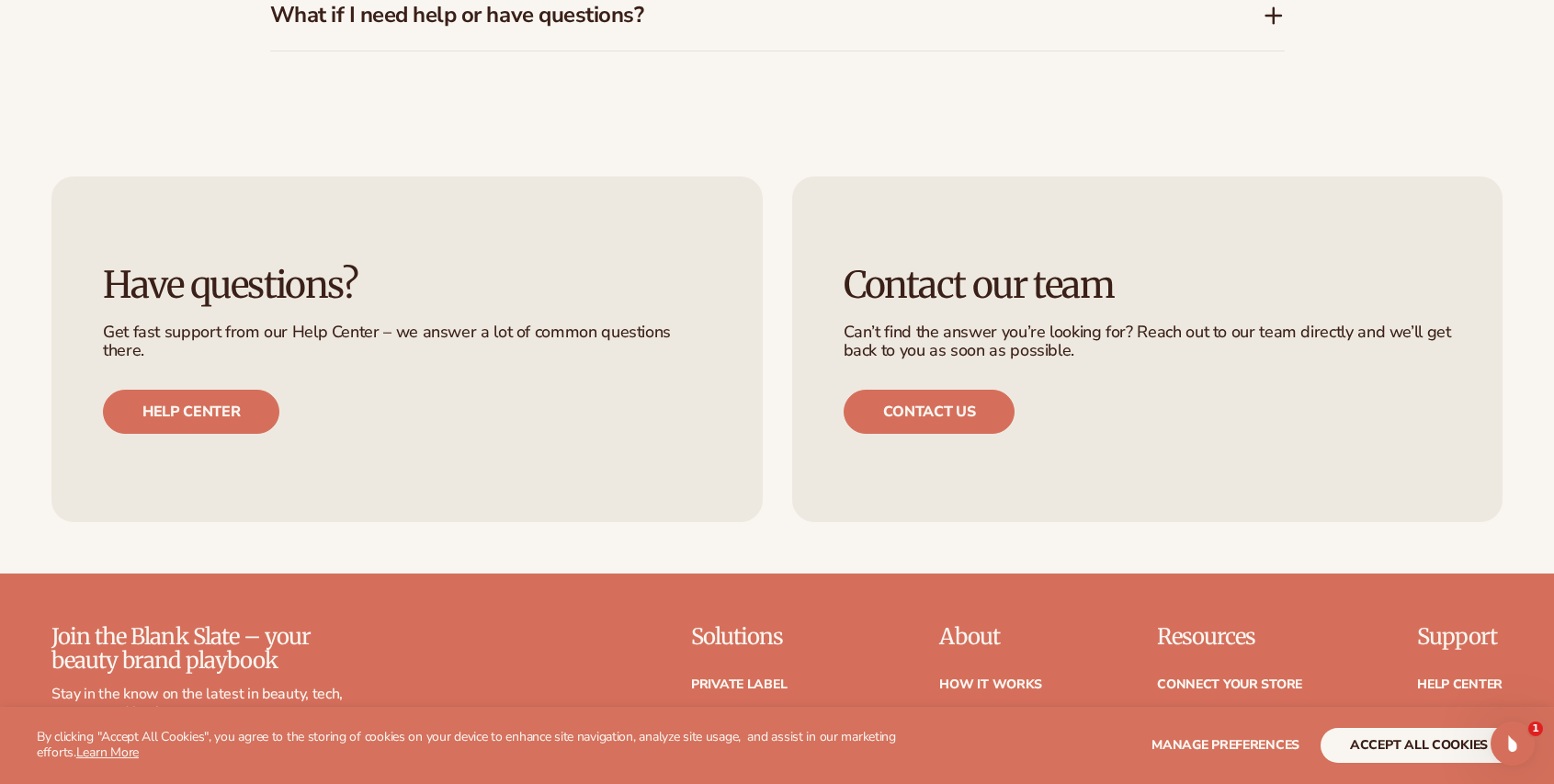
scroll to position [3767, 0]
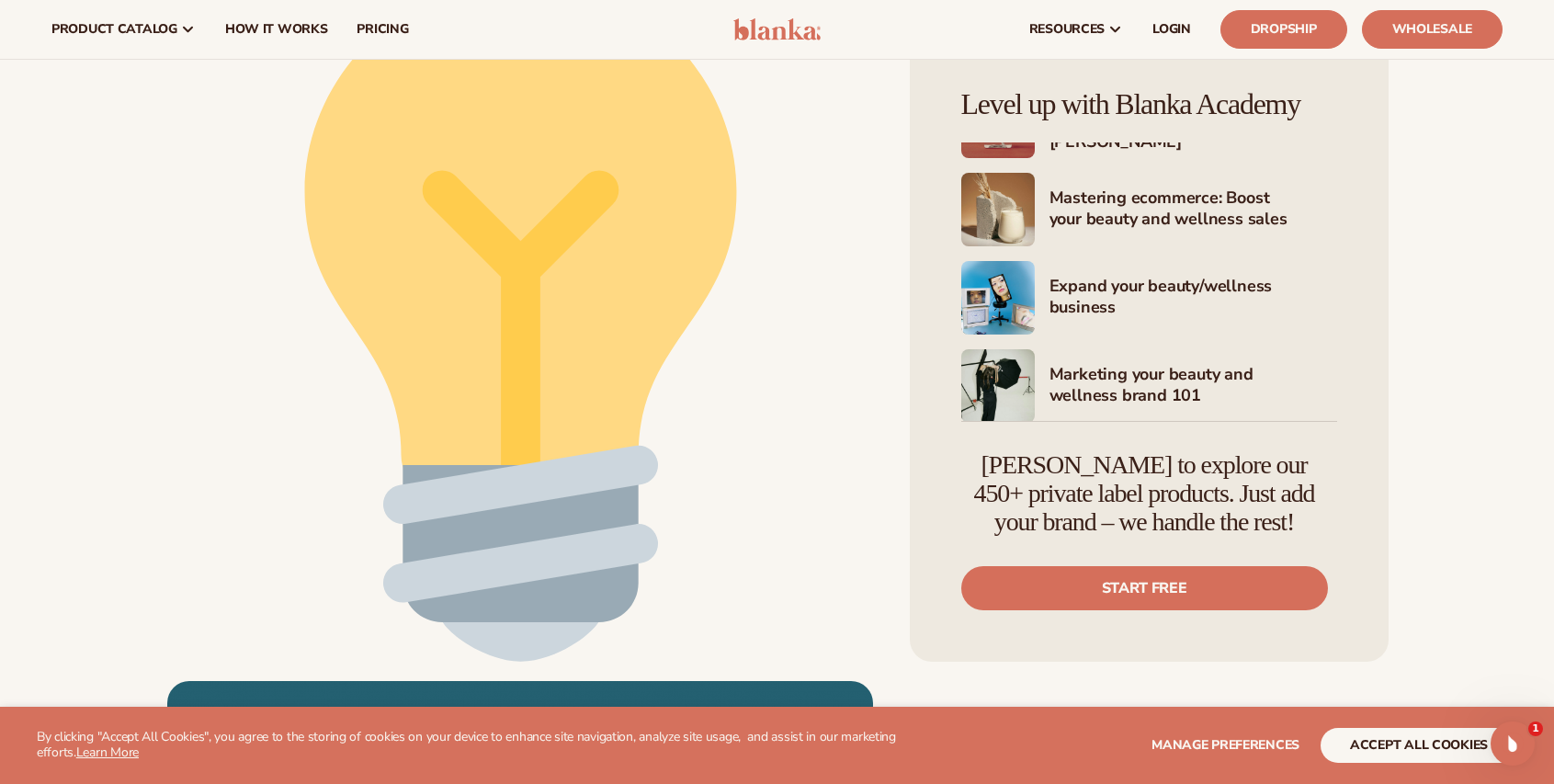
scroll to position [88, 0]
